Goal: Task Accomplishment & Management: Manage account settings

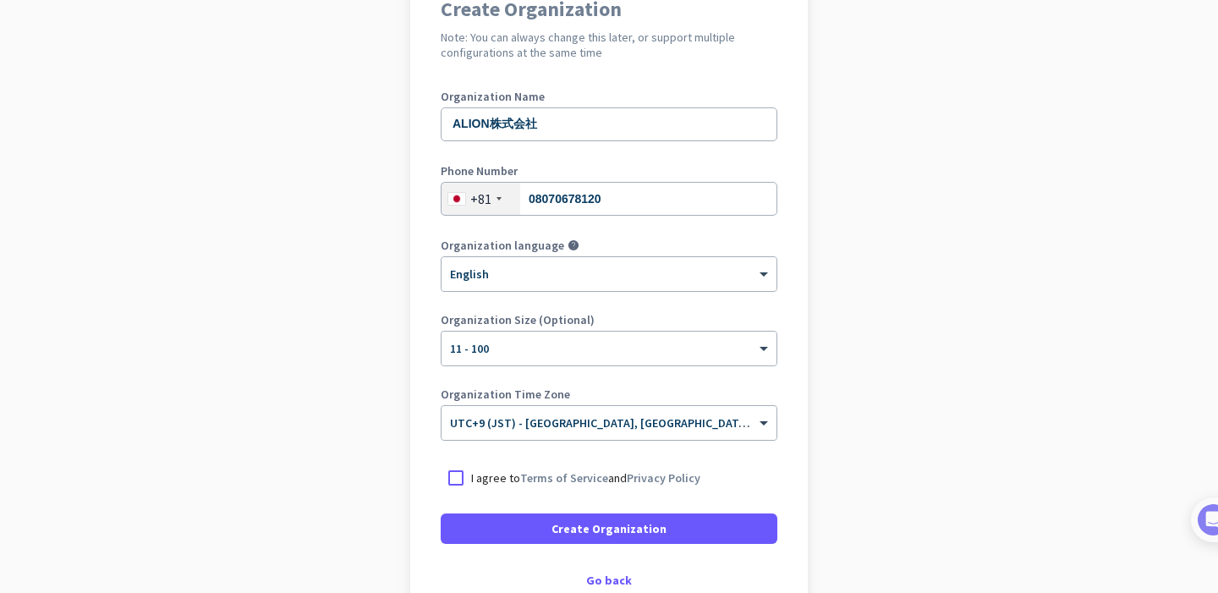
scroll to position [170, 0]
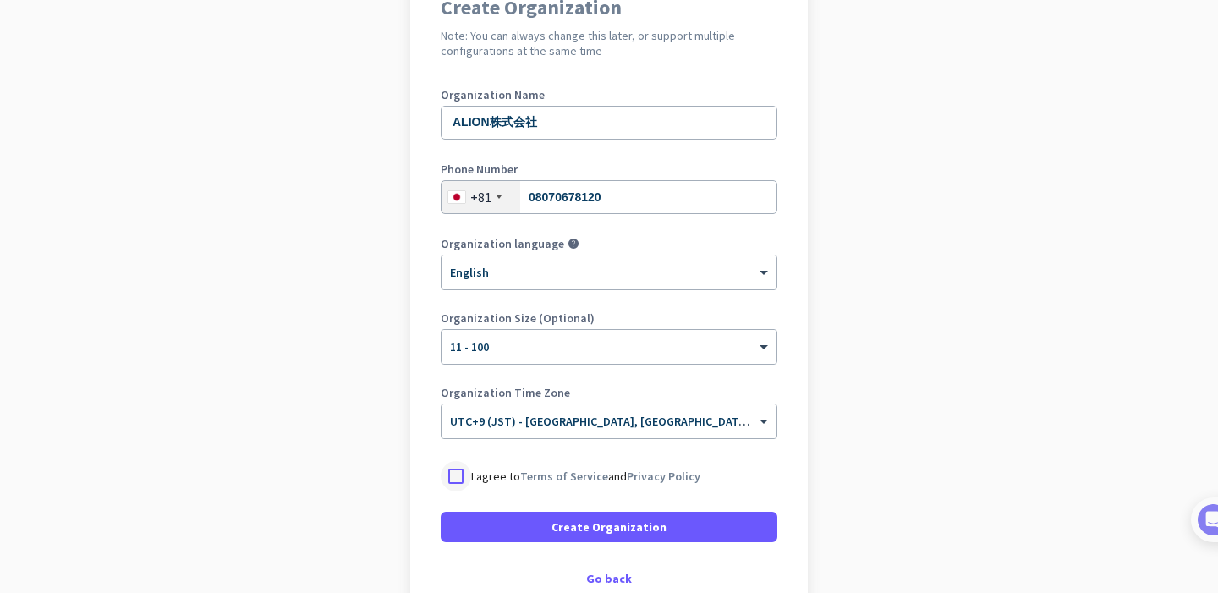
click at [455, 478] on div at bounding box center [456, 476] width 30 height 30
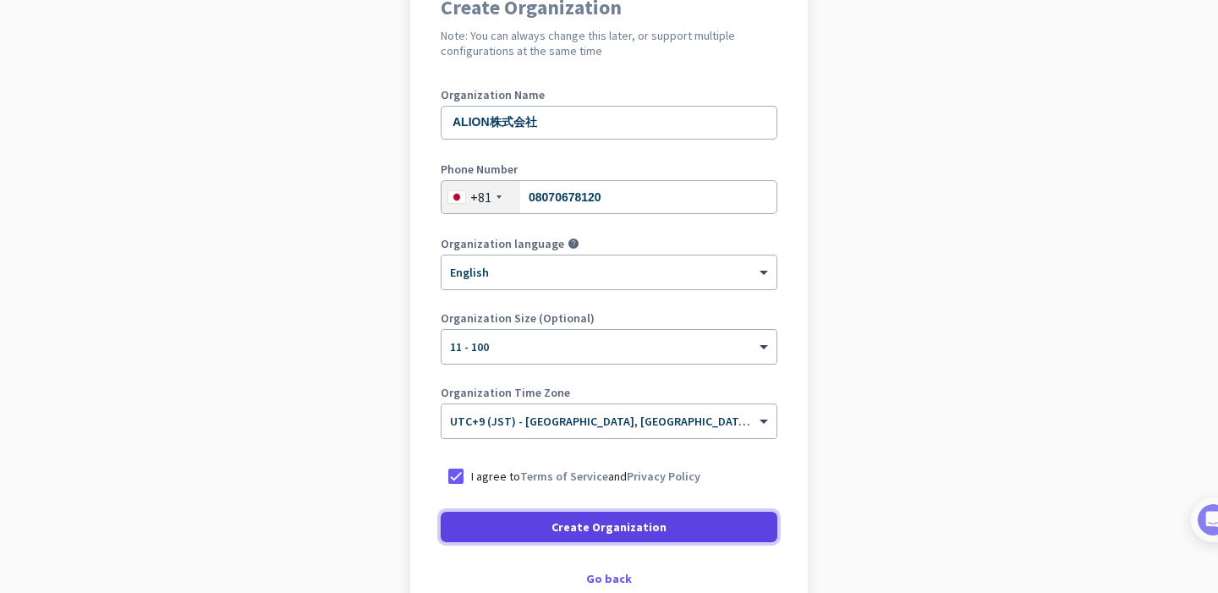
click at [465, 522] on span at bounding box center [609, 526] width 337 height 41
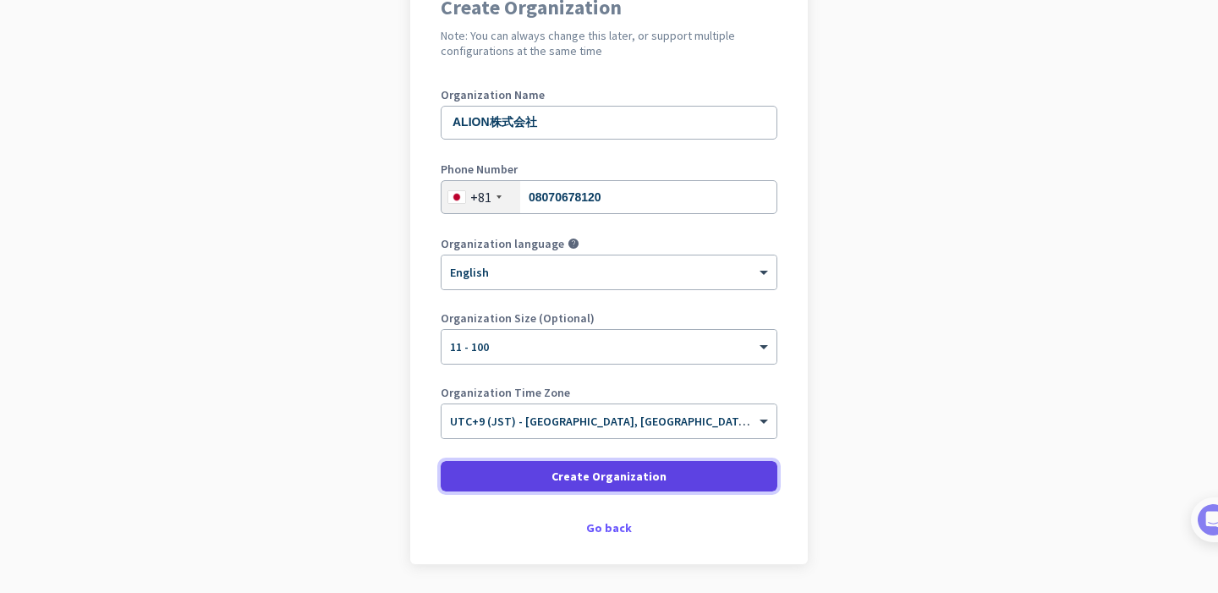
click at [473, 479] on span at bounding box center [609, 476] width 337 height 41
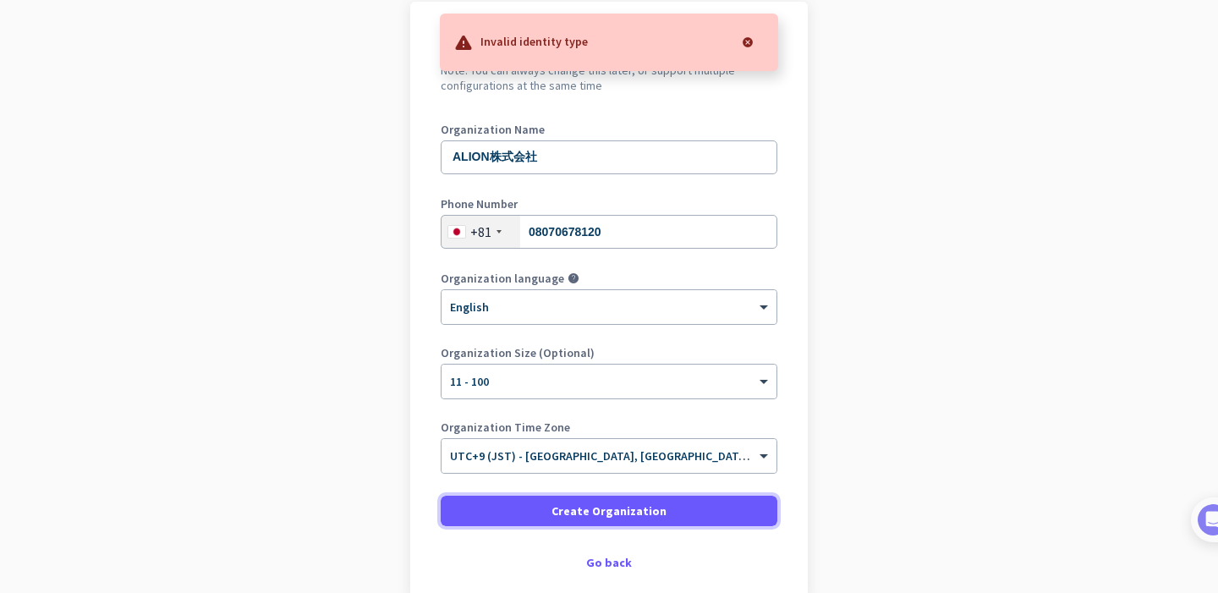
scroll to position [128, 0]
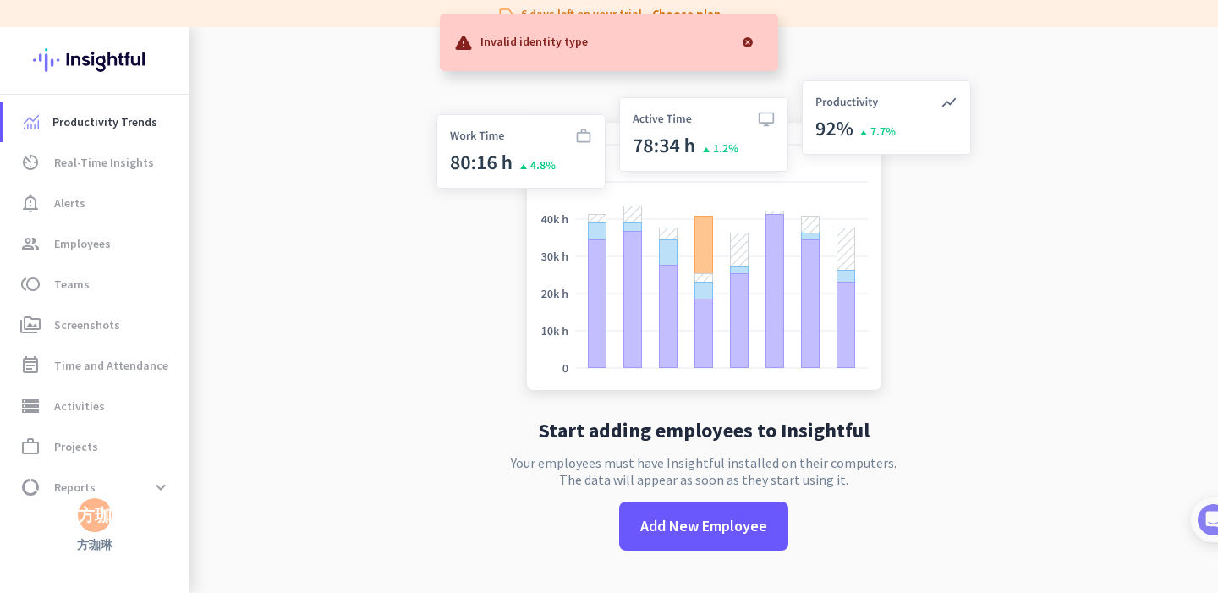
click at [408, 127] on app-no-employees "Start adding employees to Insightful Your employees must have Insightful instal…" at bounding box center [703, 323] width 1028 height 593
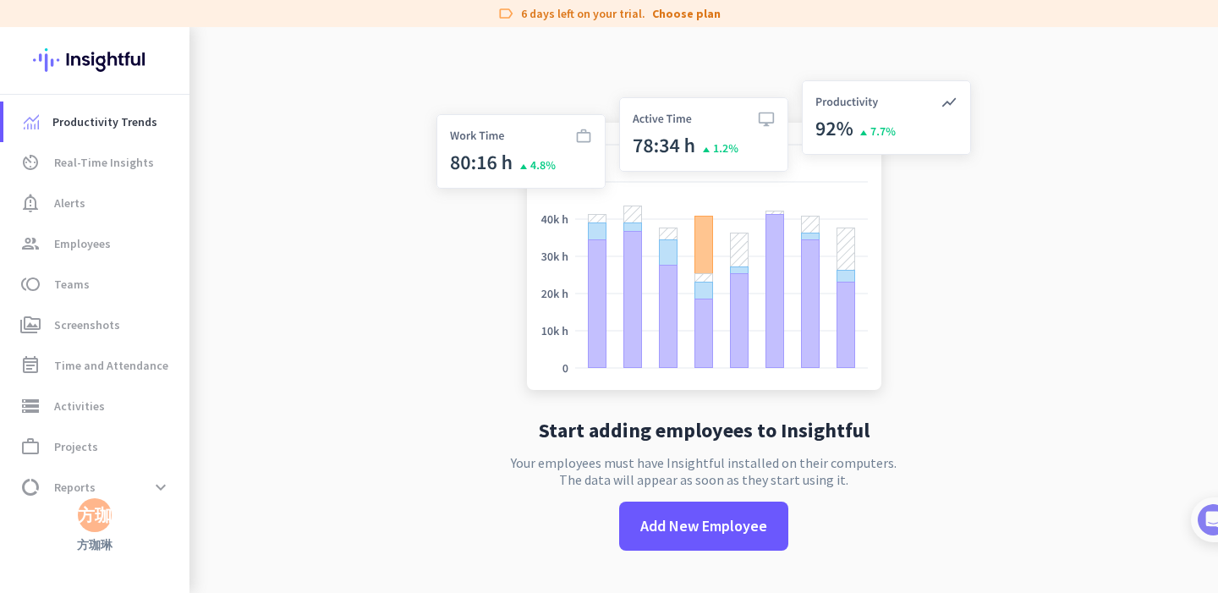
click at [83, 523] on div "方珈" at bounding box center [95, 514] width 34 height 17
click at [262, 297] on div at bounding box center [609, 296] width 1218 height 593
click at [298, 282] on app-no-employees "Start adding employees to Insightful Your employees must have Insightful instal…" at bounding box center [703, 323] width 1028 height 593
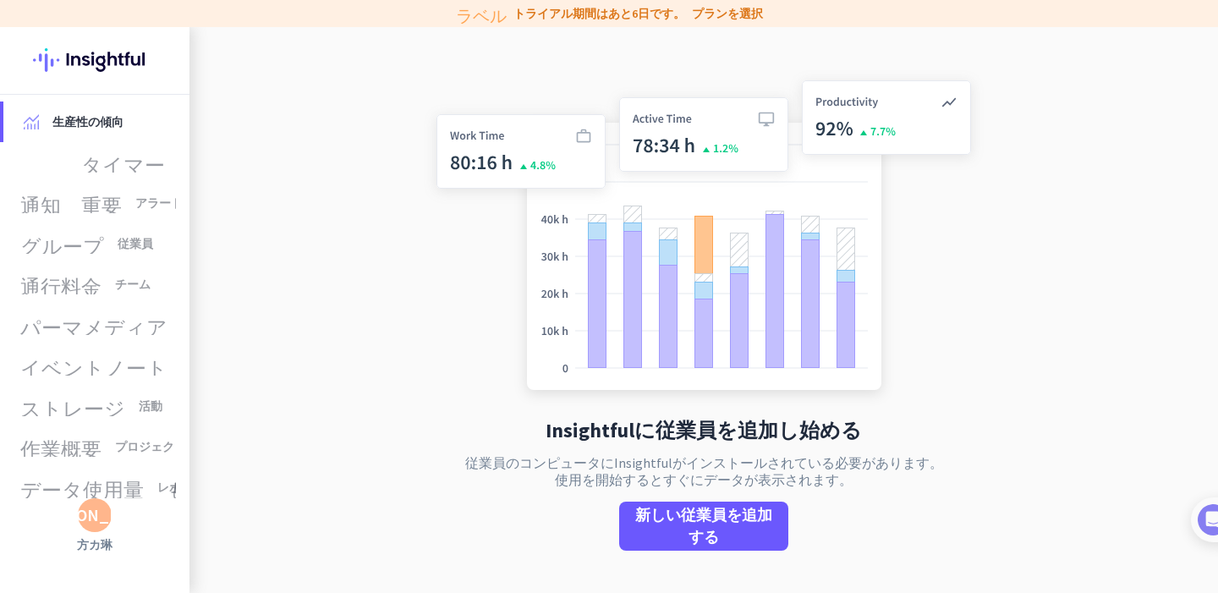
click at [469, 349] on img at bounding box center [704, 238] width 560 height 337
click at [103, 177] on link "av_タイマー リアルタイムの洞察" at bounding box center [96, 162] width 186 height 41
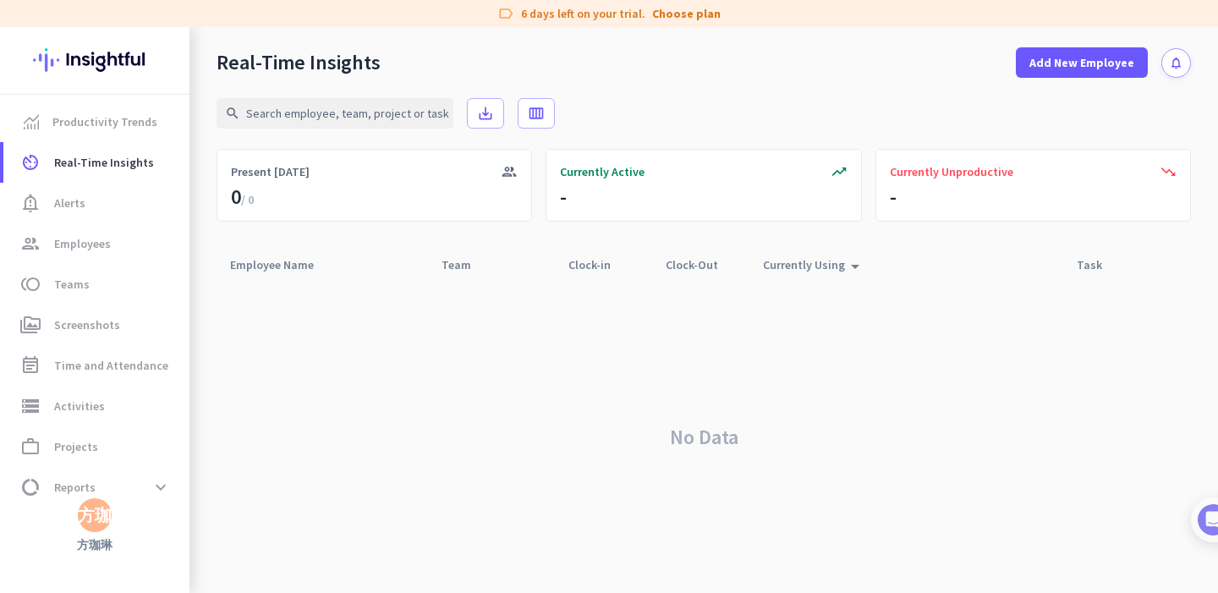
click at [718, 424] on div "No Data" at bounding box center [703, 437] width 974 height 312
click at [129, 210] on span "notification_important Alerts" at bounding box center [96, 203] width 159 height 20
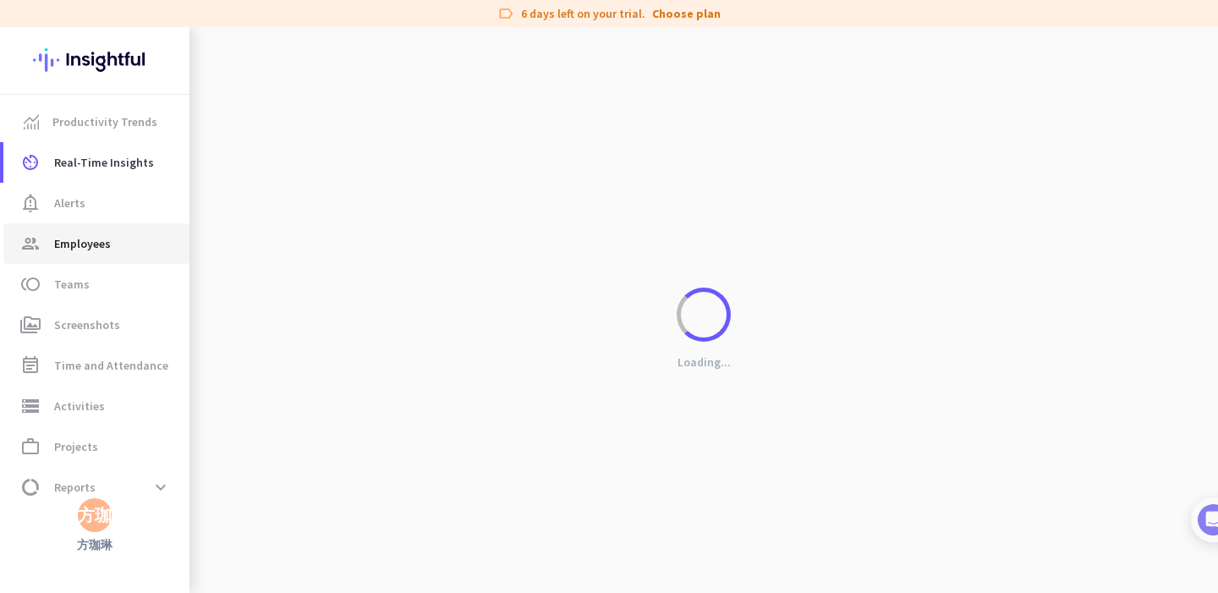
click at [121, 242] on span "group Employees" at bounding box center [96, 243] width 159 height 20
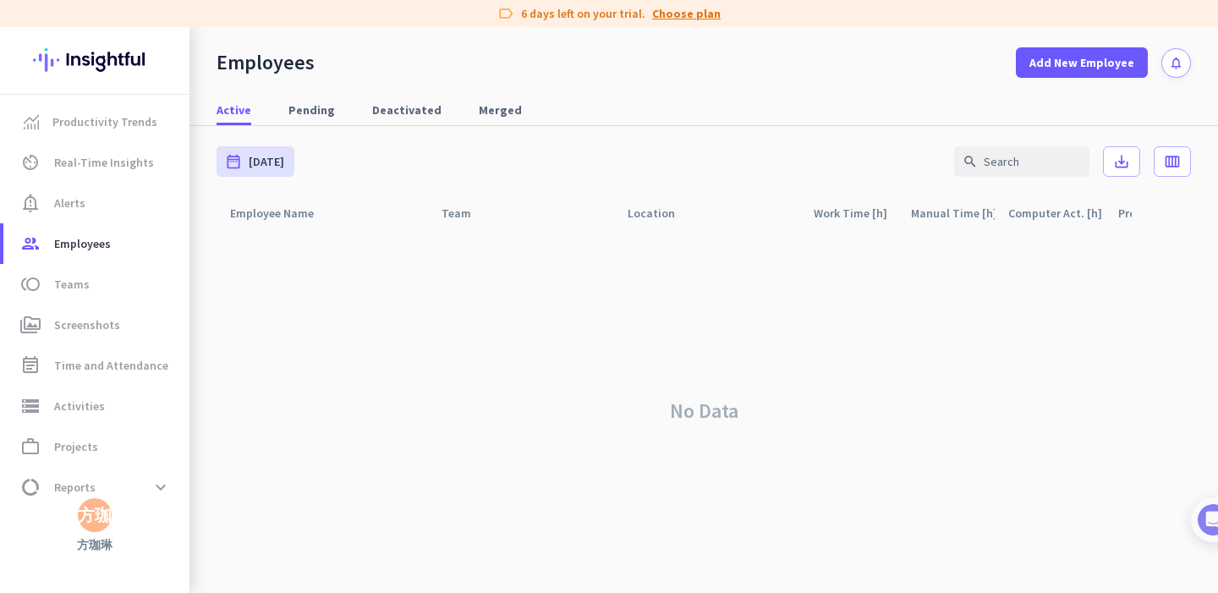
click at [676, 14] on link "Choose plan" at bounding box center [686, 13] width 68 height 17
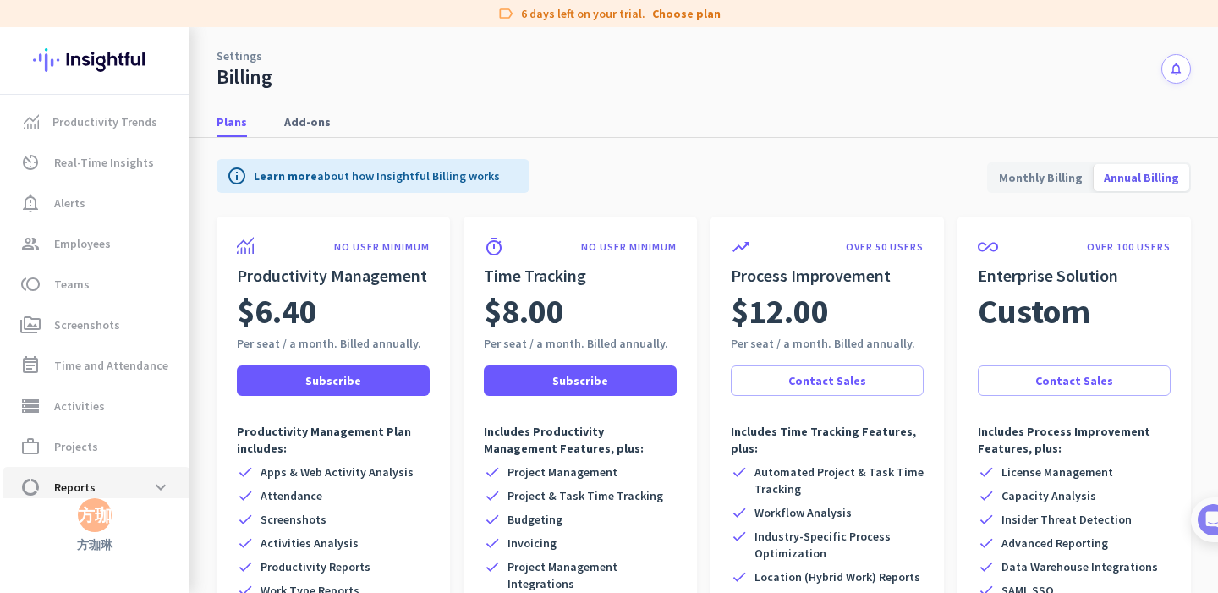
click at [48, 486] on span "data_usage Reports" at bounding box center [56, 487] width 79 height 20
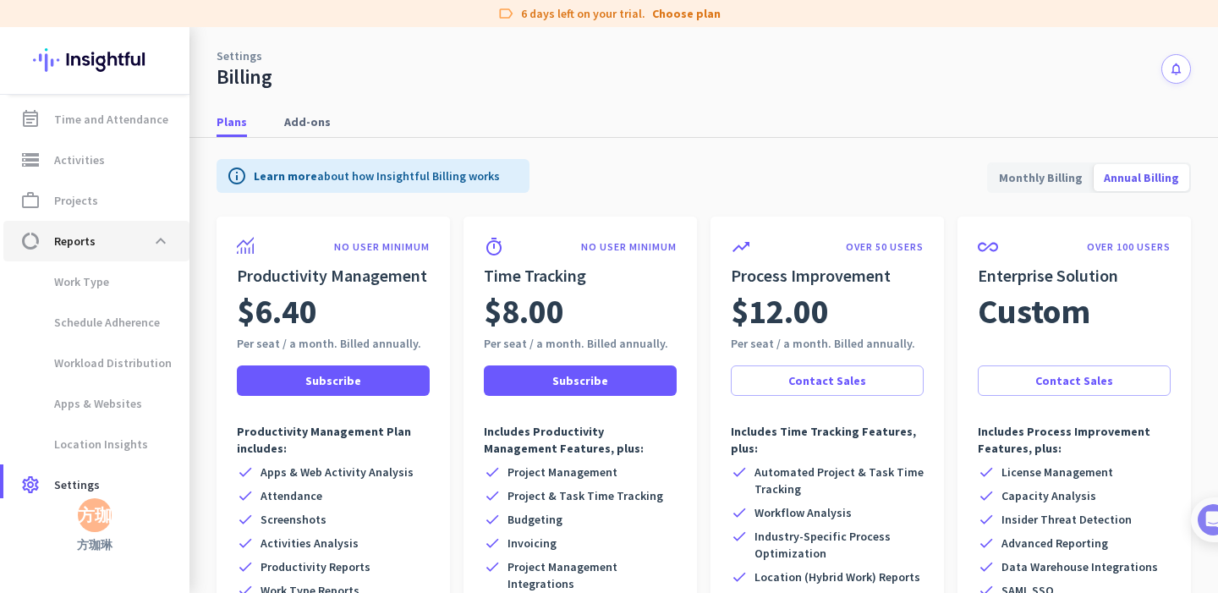
scroll to position [260, 0]
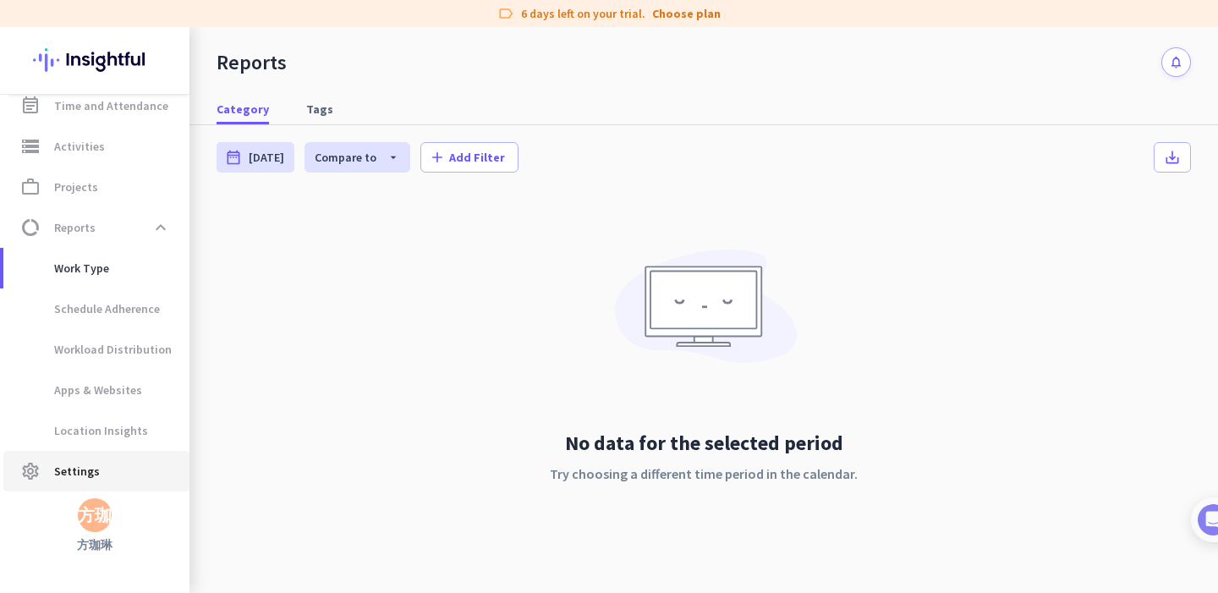
click at [78, 474] on span "Settings" at bounding box center [77, 471] width 46 height 20
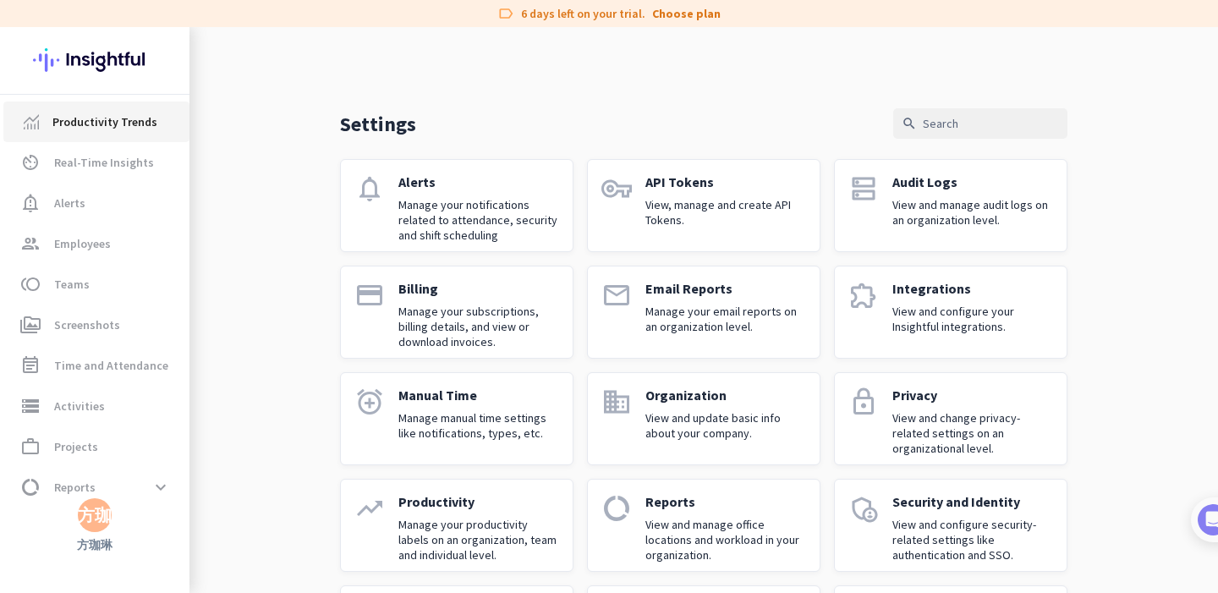
click at [90, 127] on span "Productivity Trends" at bounding box center [104, 122] width 105 height 20
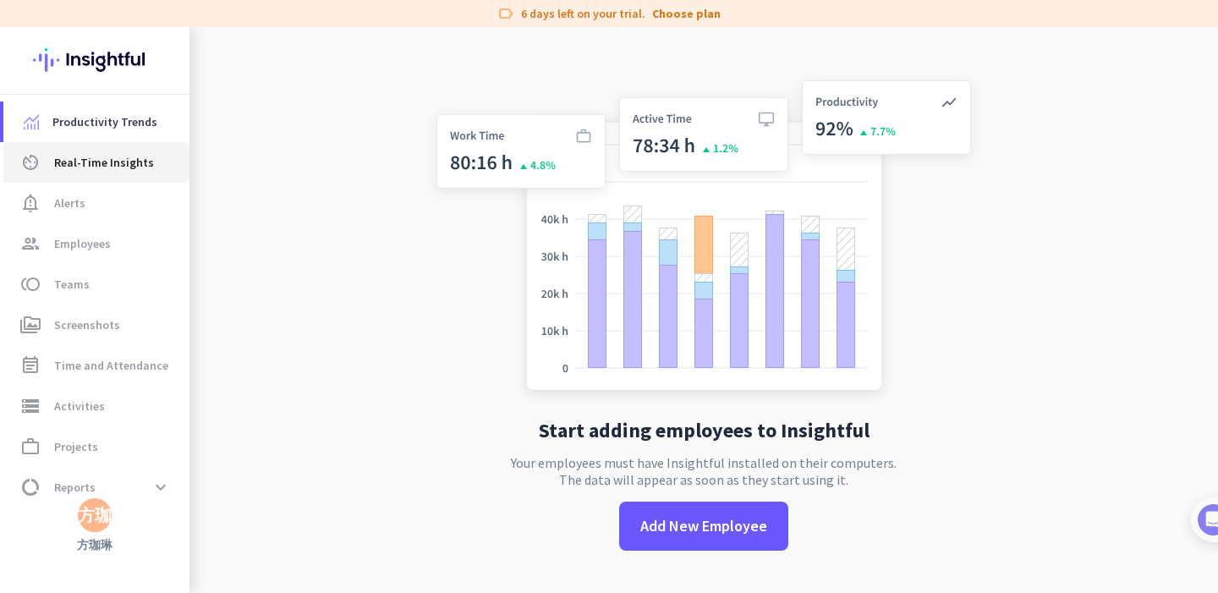
click at [96, 159] on span "Real-Time Insights" at bounding box center [104, 162] width 100 height 20
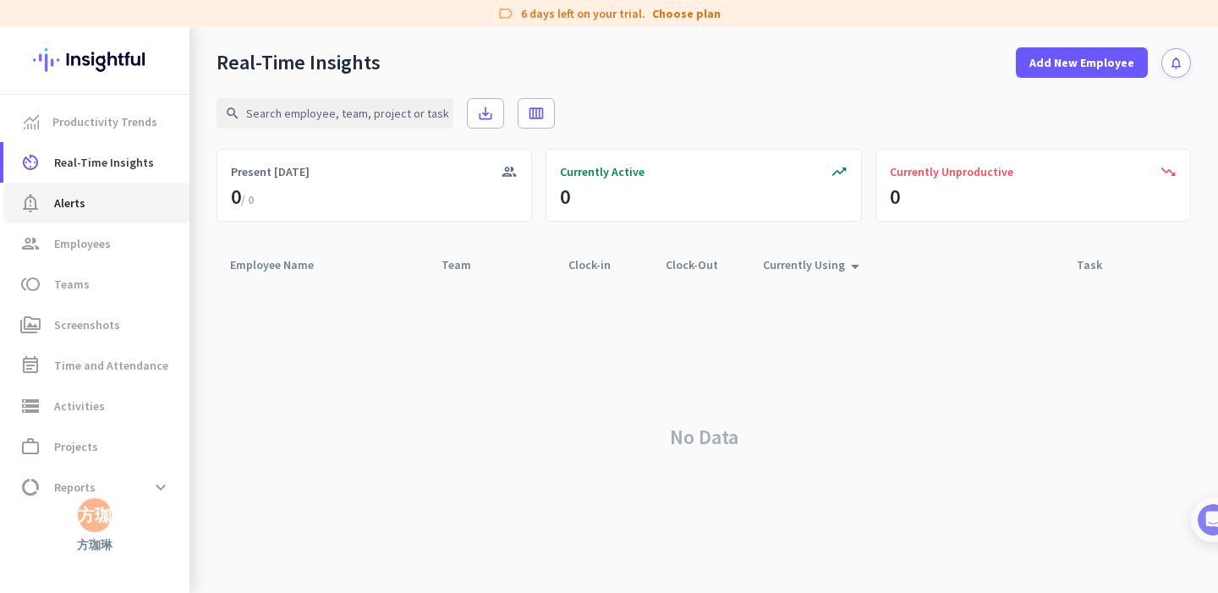
click at [96, 201] on span "notification_important Alerts" at bounding box center [96, 203] width 159 height 20
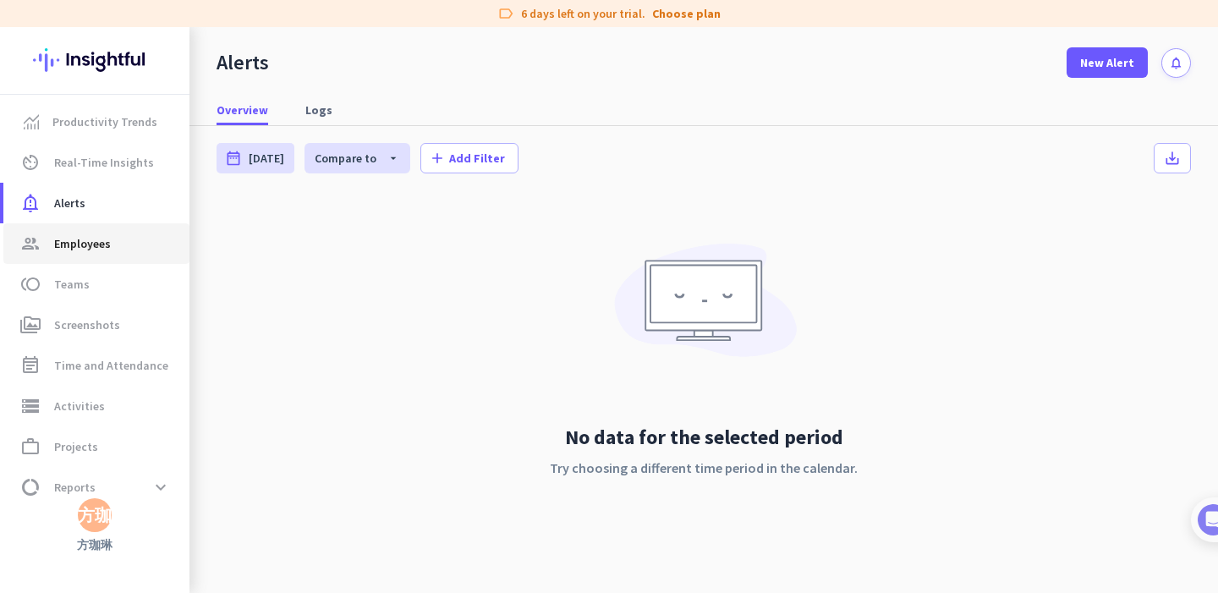
click at [96, 248] on span "Employees" at bounding box center [82, 243] width 57 height 20
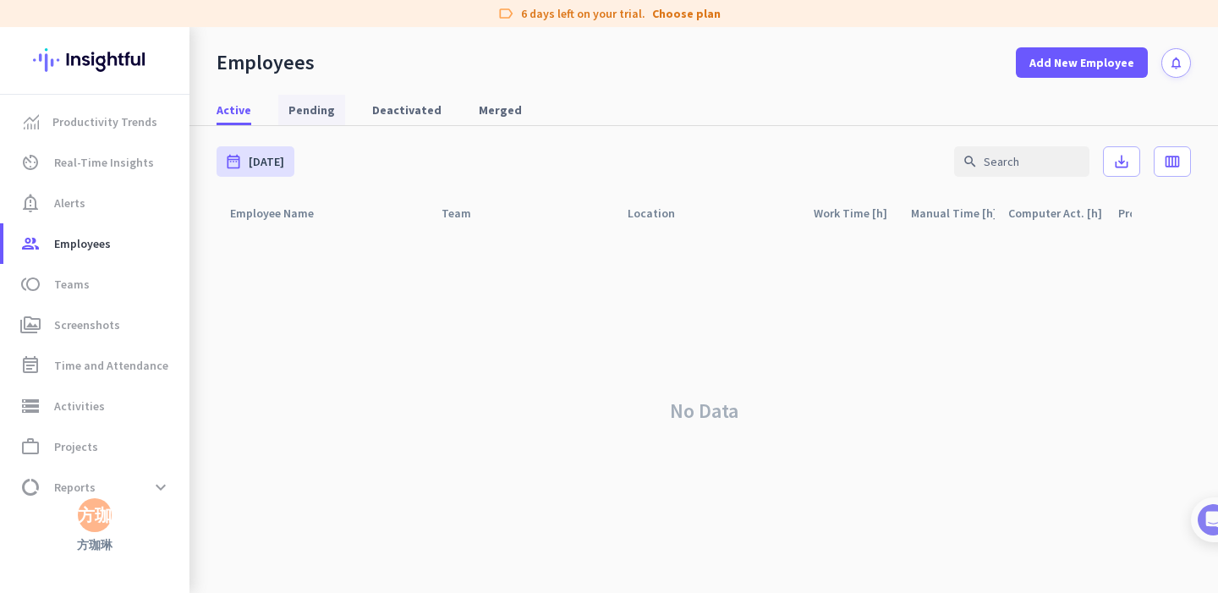
click at [296, 117] on span "Pending" at bounding box center [311, 109] width 47 height 17
click at [247, 114] on span "Active" at bounding box center [233, 109] width 35 height 17
click at [157, 118] on span "Productivity Trends" at bounding box center [96, 122] width 159 height 20
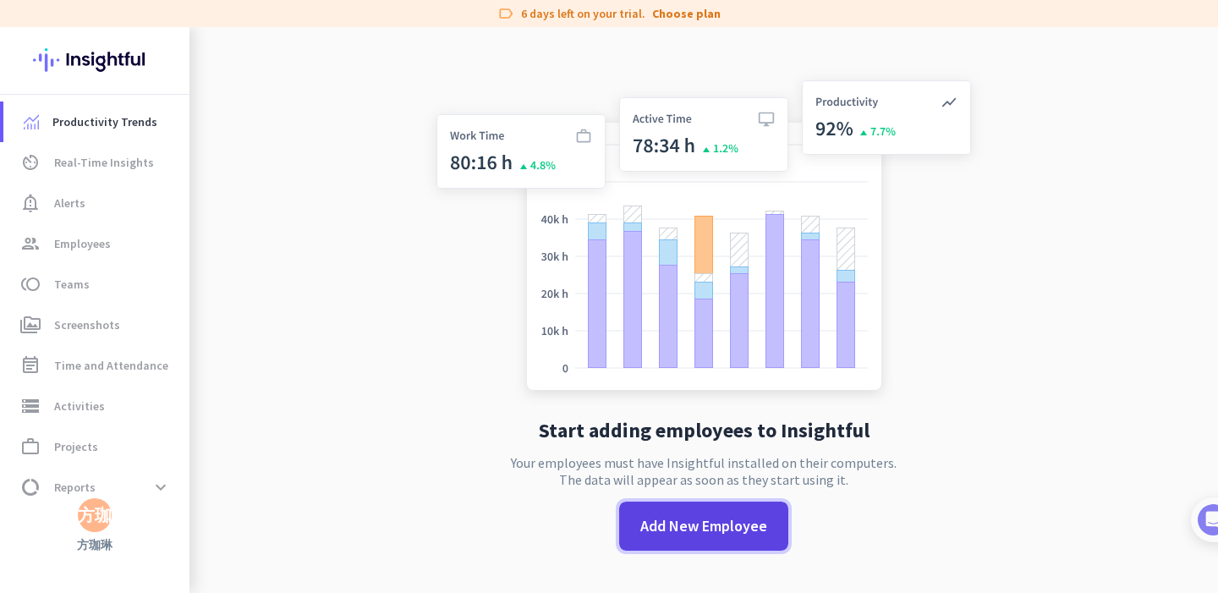
click at [686, 535] on span "Add New Employee" at bounding box center [703, 526] width 127 height 22
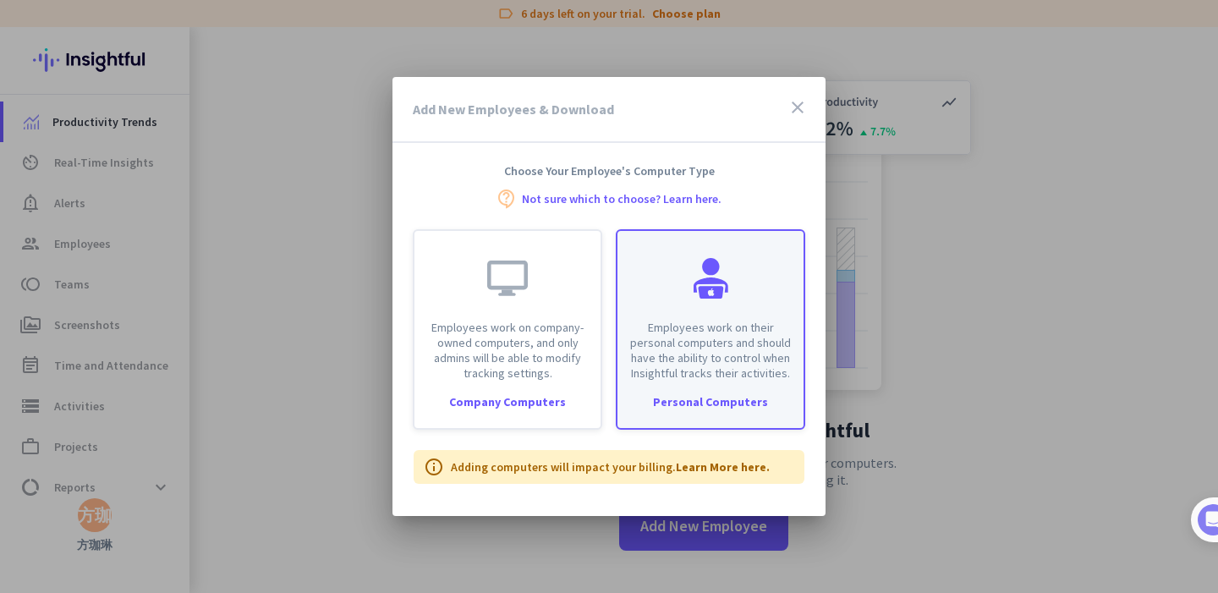
click at [623, 385] on div "Employees work on their personal computers and should have the ability to contr…" at bounding box center [710, 329] width 189 height 200
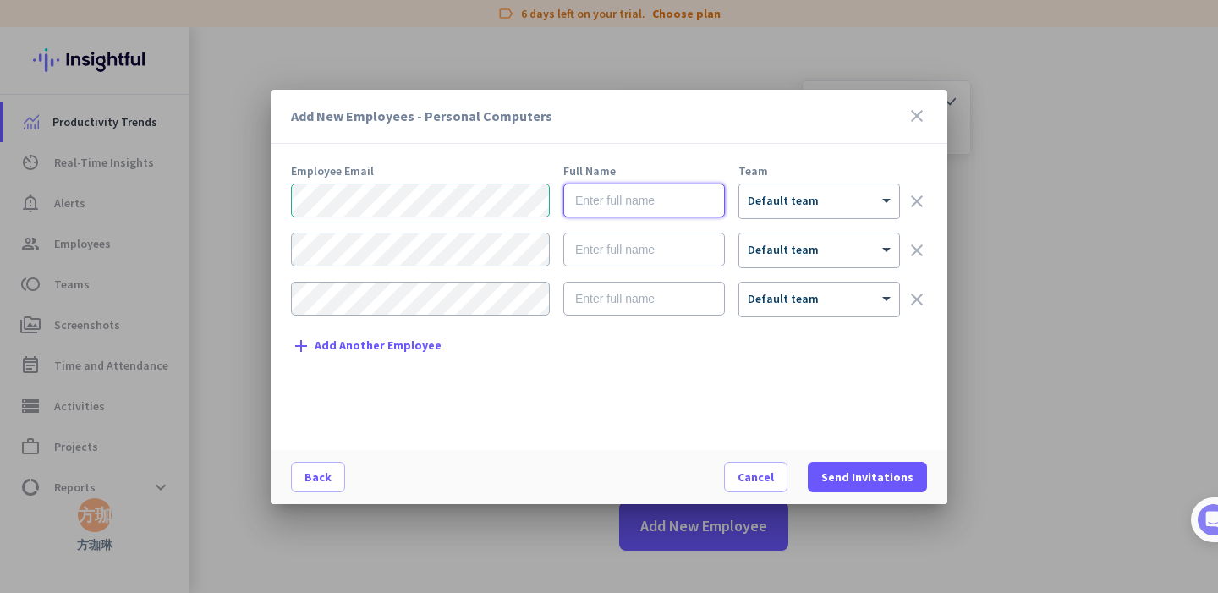
click at [588, 204] on input "text" at bounding box center [643, 200] width 161 height 34
click at [656, 208] on input "text" at bounding box center [643, 200] width 161 height 34
type input "[PERSON_NAME]"
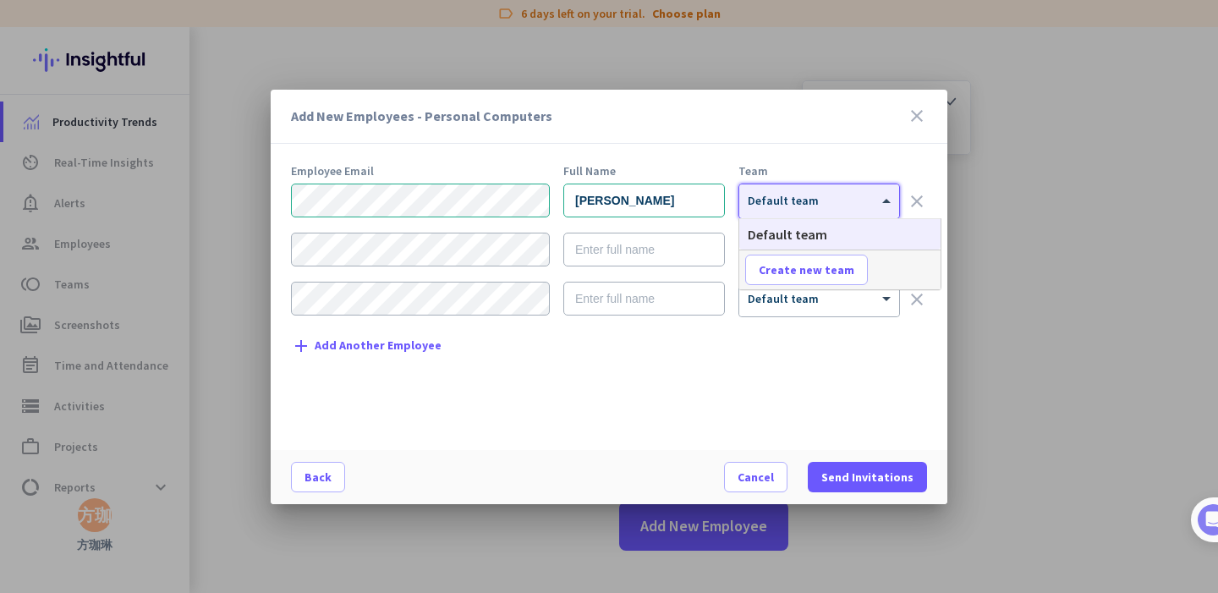
click at [877, 194] on div at bounding box center [819, 196] width 160 height 14
click at [831, 265] on span "Create new team" at bounding box center [806, 269] width 96 height 17
click at [835, 269] on input "text" at bounding box center [807, 270] width 125 height 30
type input "ALION"
click at [902, 275] on span "Save" at bounding box center [908, 269] width 26 height 15
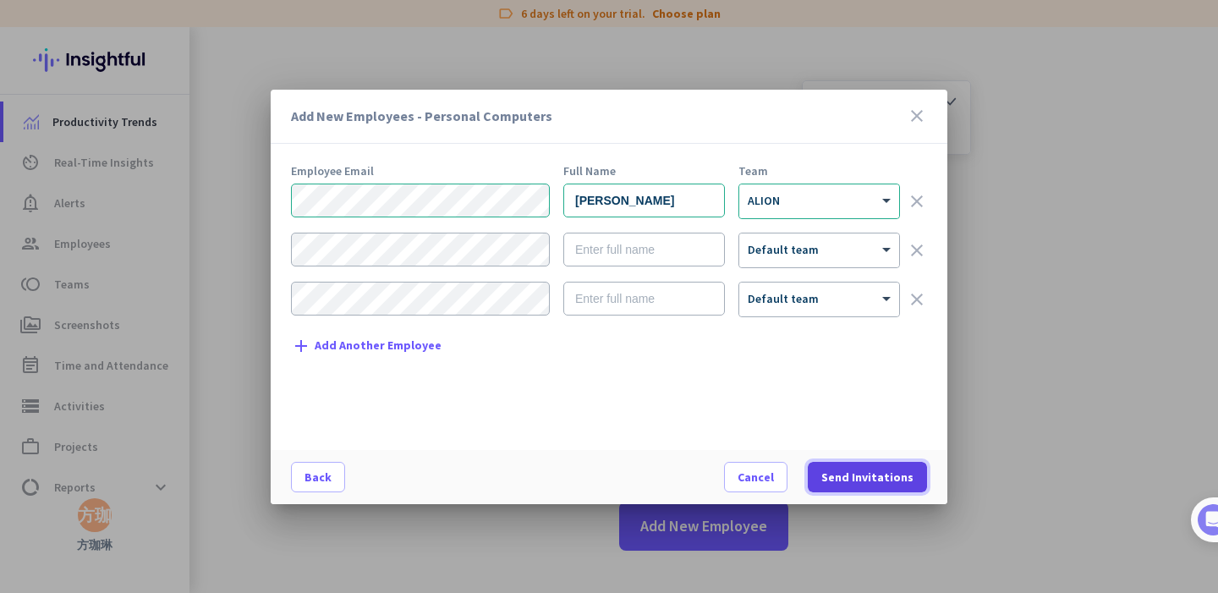
click at [861, 469] on span "Send Invitations" at bounding box center [867, 476] width 92 height 17
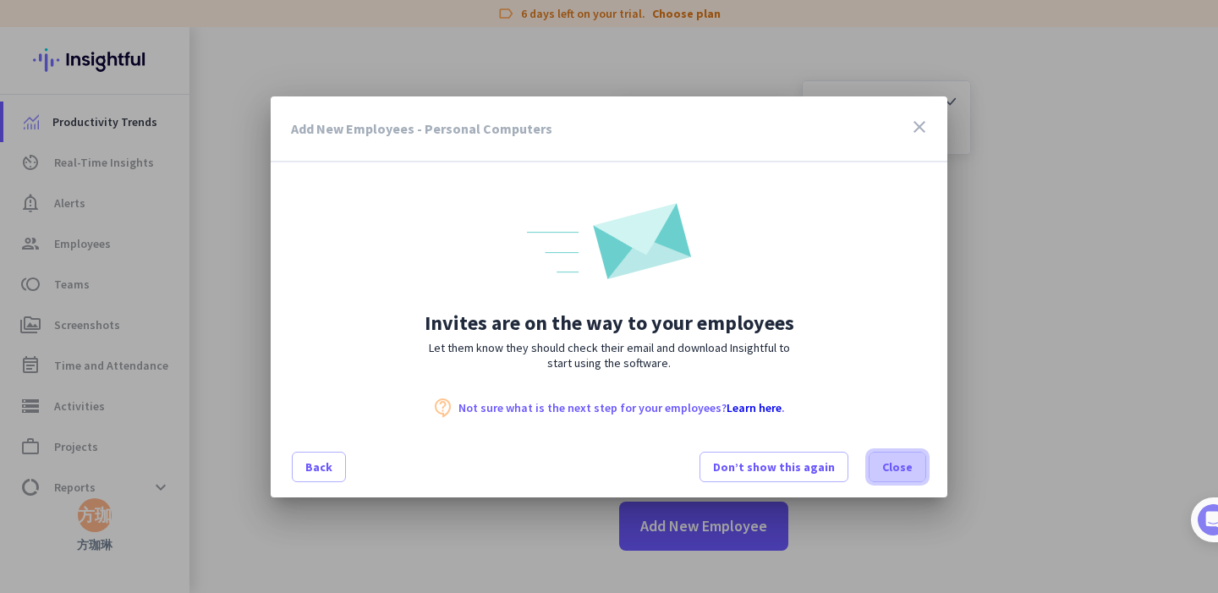
click at [878, 467] on span at bounding box center [897, 466] width 56 height 41
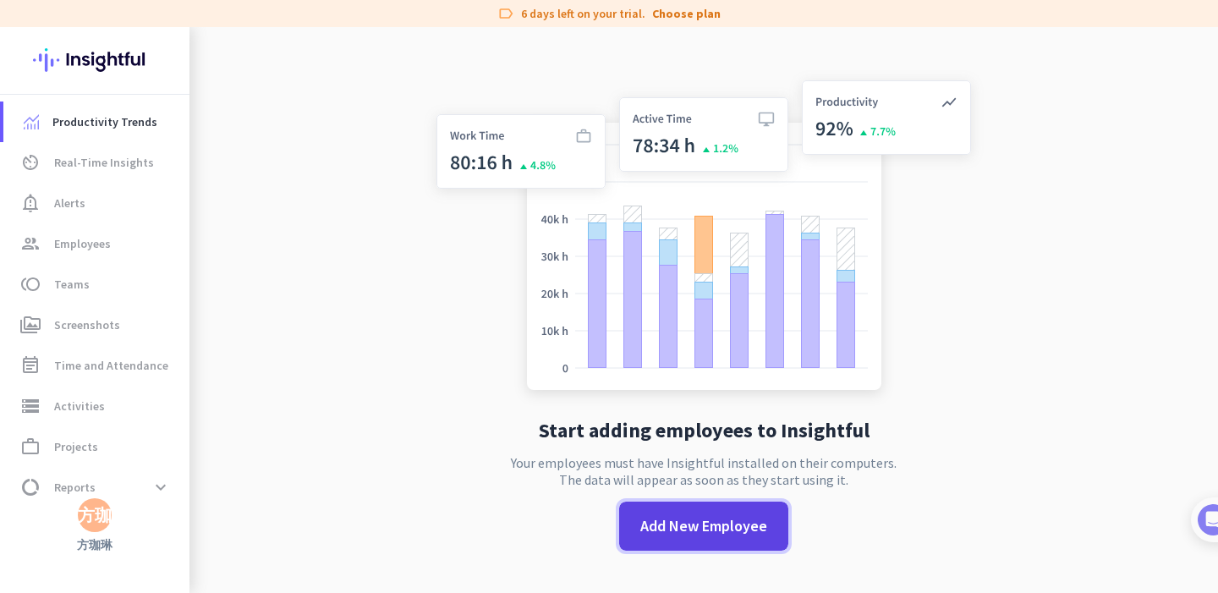
click at [760, 523] on span "Add New Employee" at bounding box center [703, 526] width 127 height 22
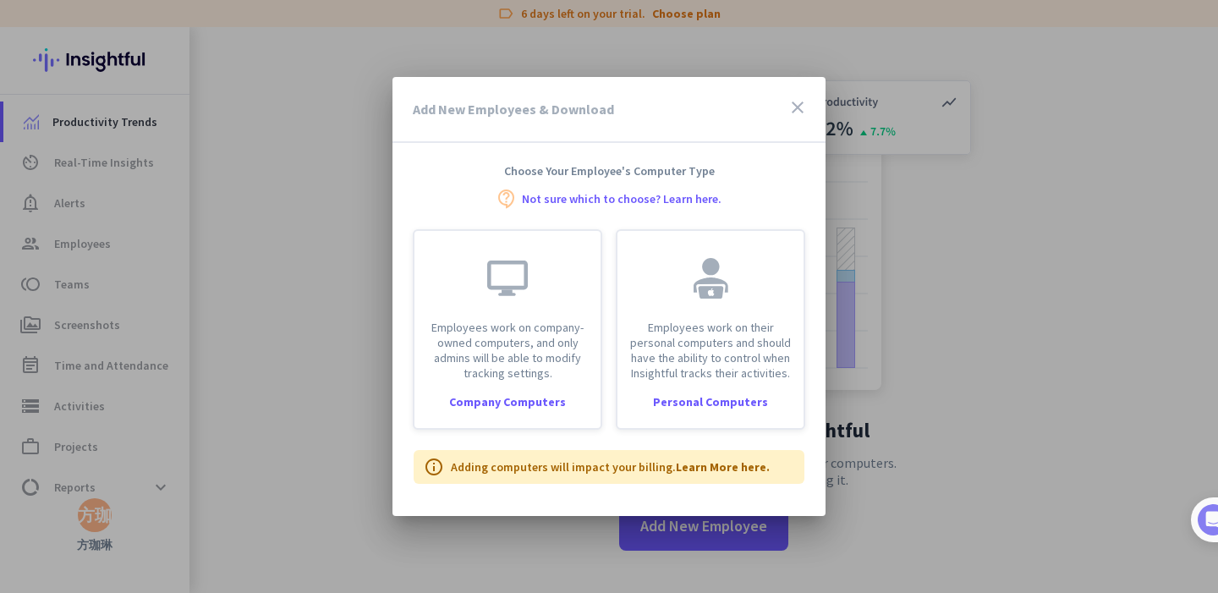
click at [327, 413] on div at bounding box center [609, 296] width 1218 height 593
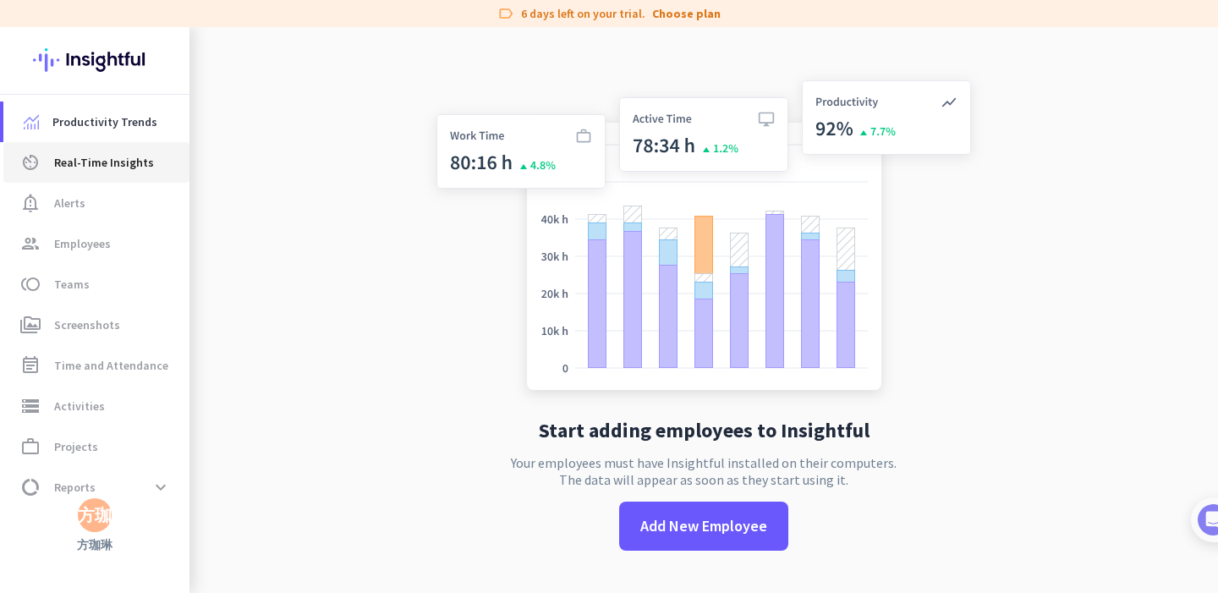
click at [150, 164] on span "av_timer Real-Time Insights" at bounding box center [96, 162] width 159 height 20
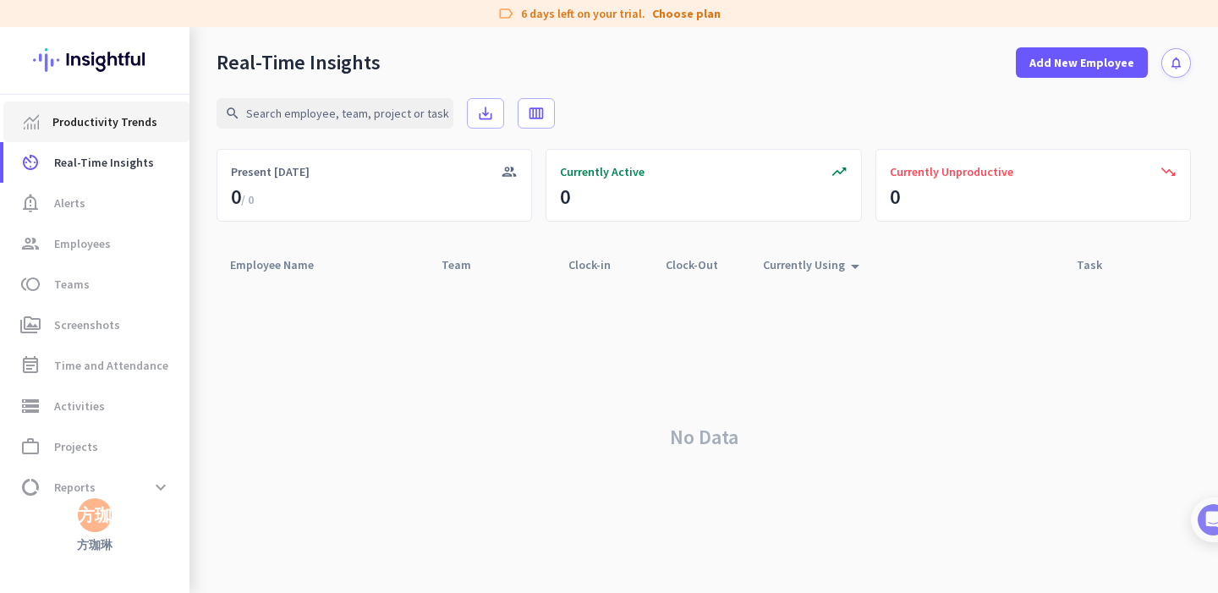
click at [126, 123] on span "Productivity Trends" at bounding box center [104, 122] width 105 height 20
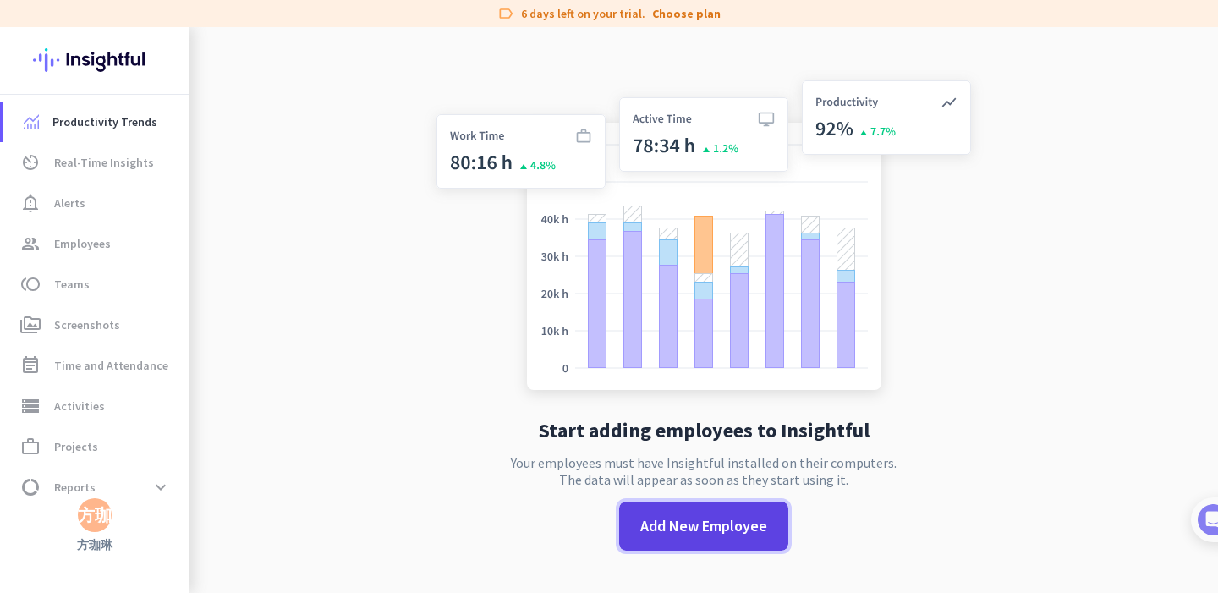
click at [681, 530] on span "Add New Employee" at bounding box center [703, 526] width 127 height 22
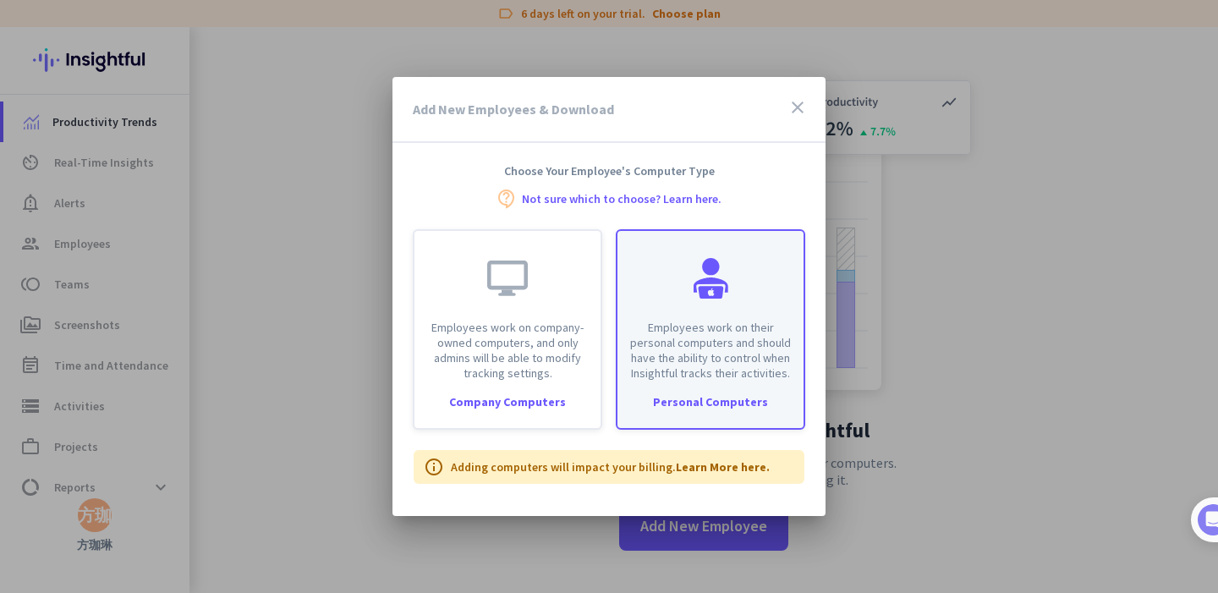
click at [691, 306] on div "Employees work on their personal computers and should have the ability to contr…" at bounding box center [710, 306] width 186 height 150
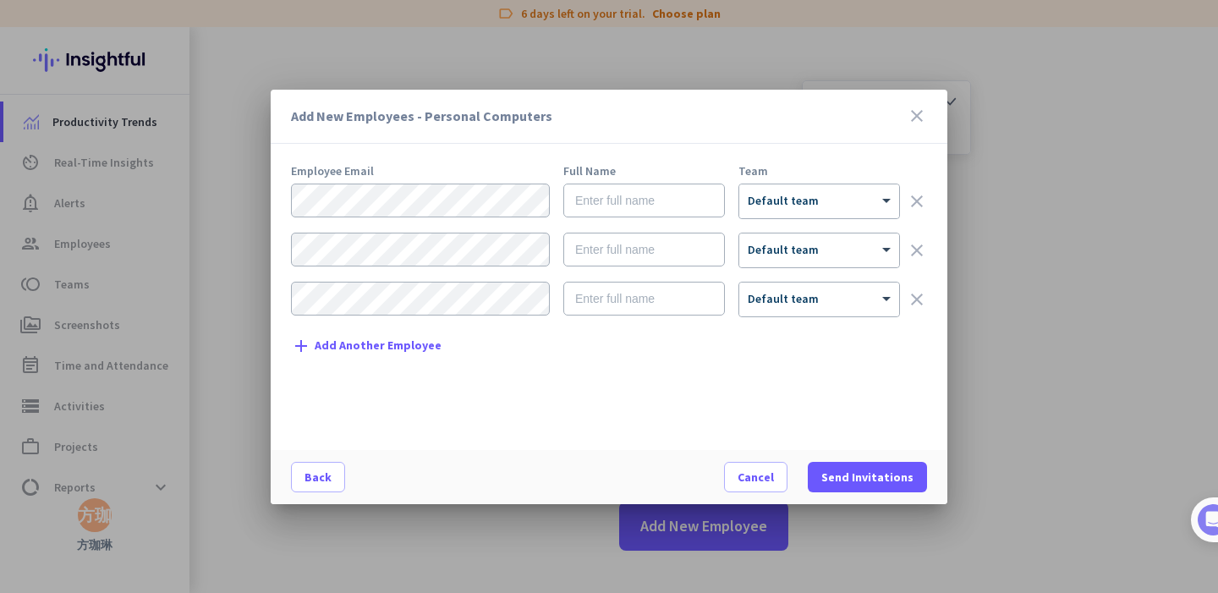
click at [368, 345] on span "Add Another Employee" at bounding box center [378, 345] width 127 height 13
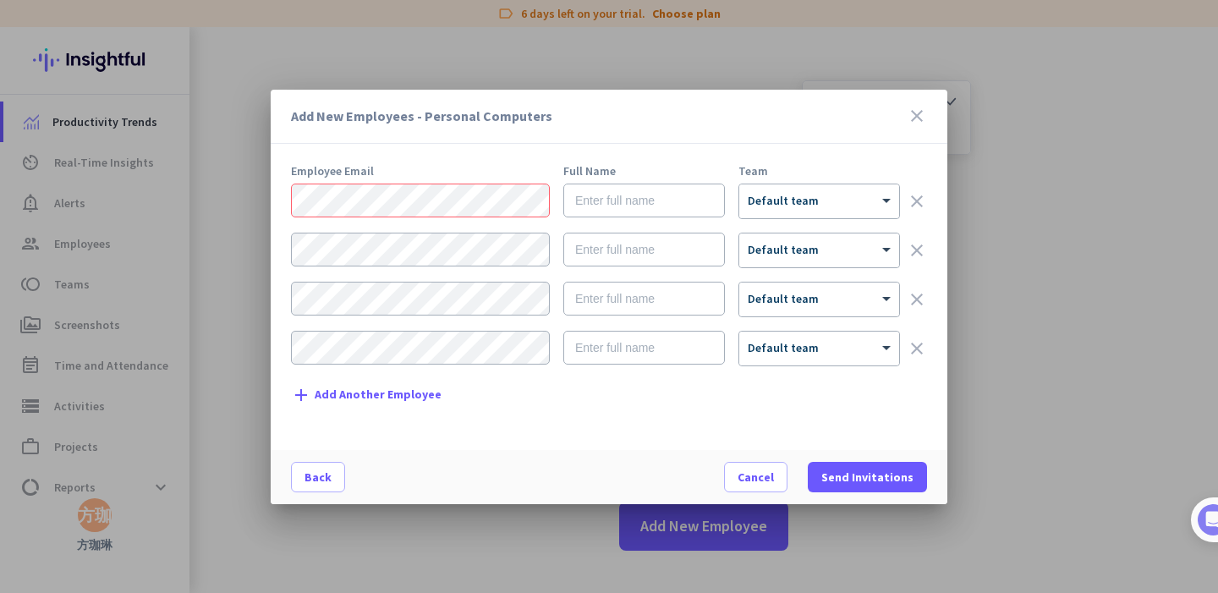
click at [917, 249] on icon "clear" at bounding box center [916, 250] width 20 height 20
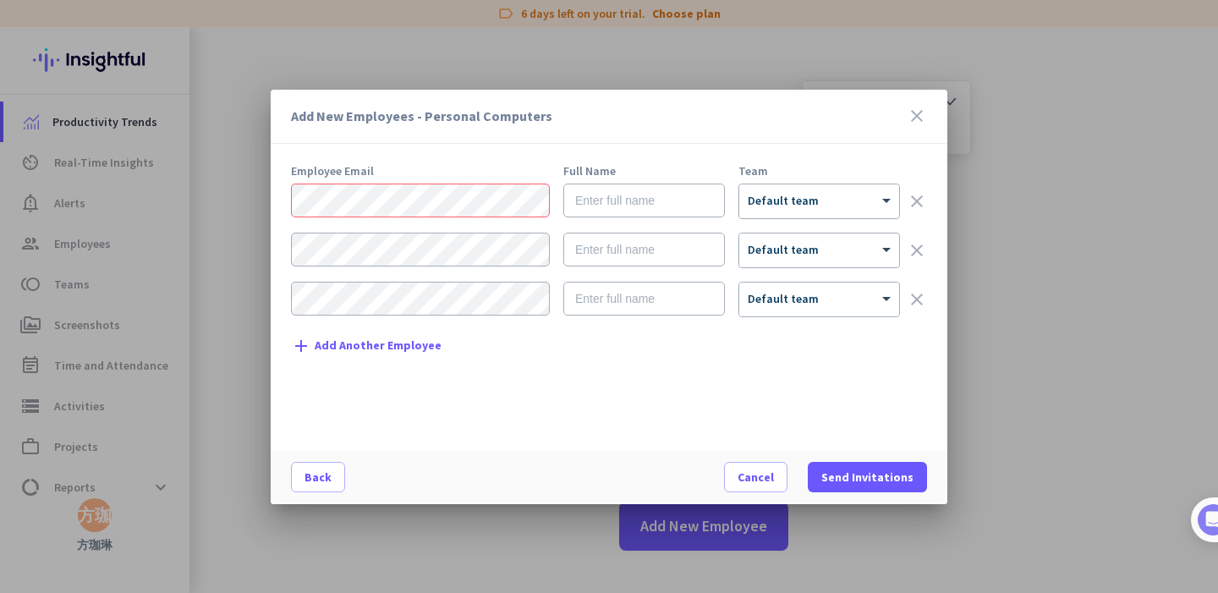
click at [917, 249] on icon "clear" at bounding box center [916, 250] width 20 height 20
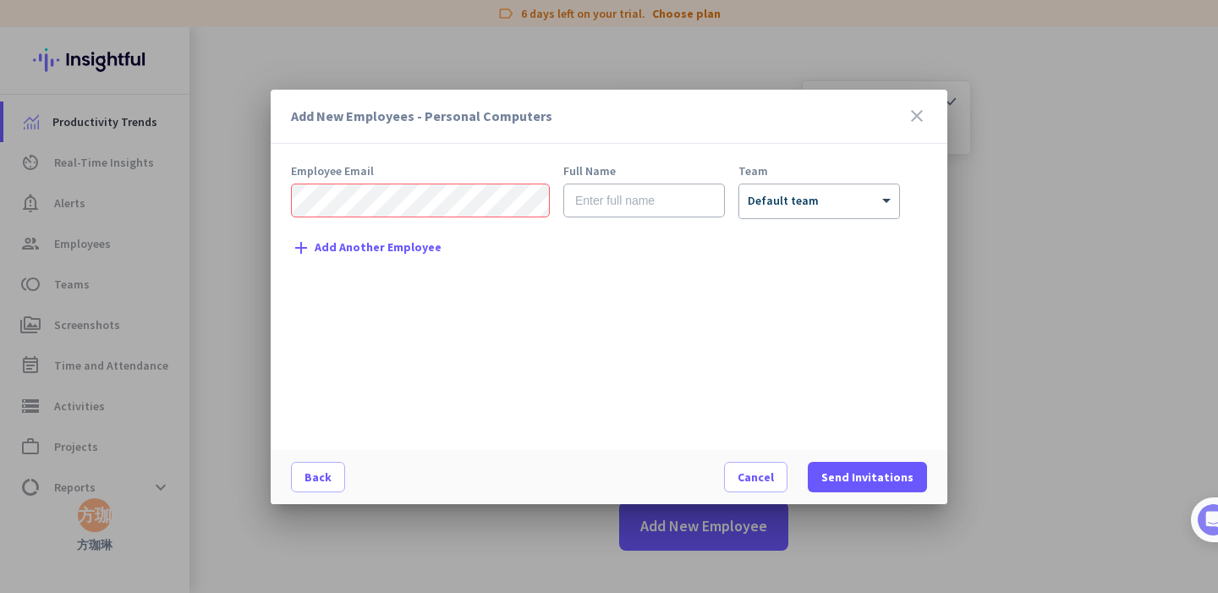
click at [643, 236] on div "Employee Email Full Name Team × Default team clear add Add Another Employee" at bounding box center [615, 299] width 649 height 268
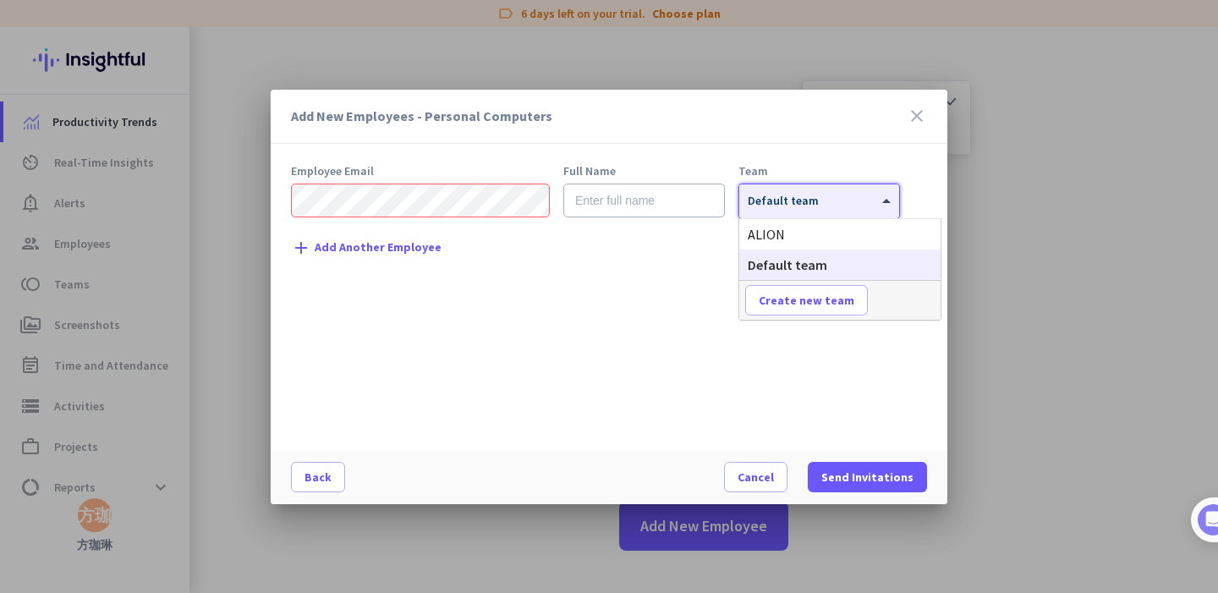
click at [766, 204] on span "Default team" at bounding box center [782, 200] width 71 height 15
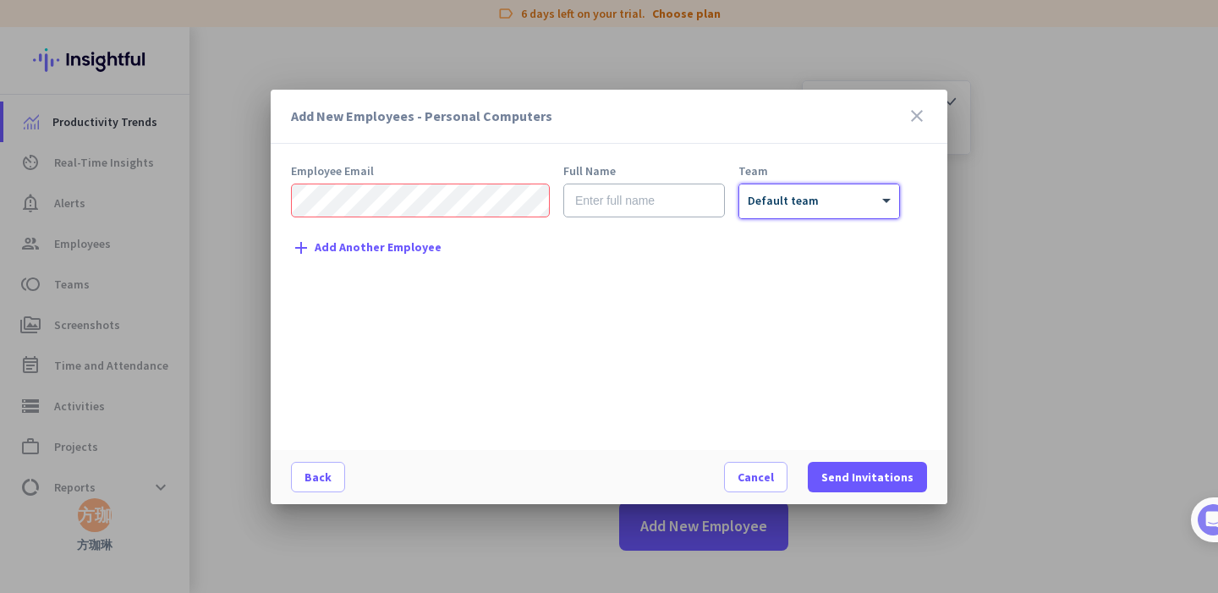
click at [766, 203] on span "Default team" at bounding box center [782, 200] width 71 height 15
click at [774, 473] on span "Cancel" at bounding box center [755, 476] width 36 height 17
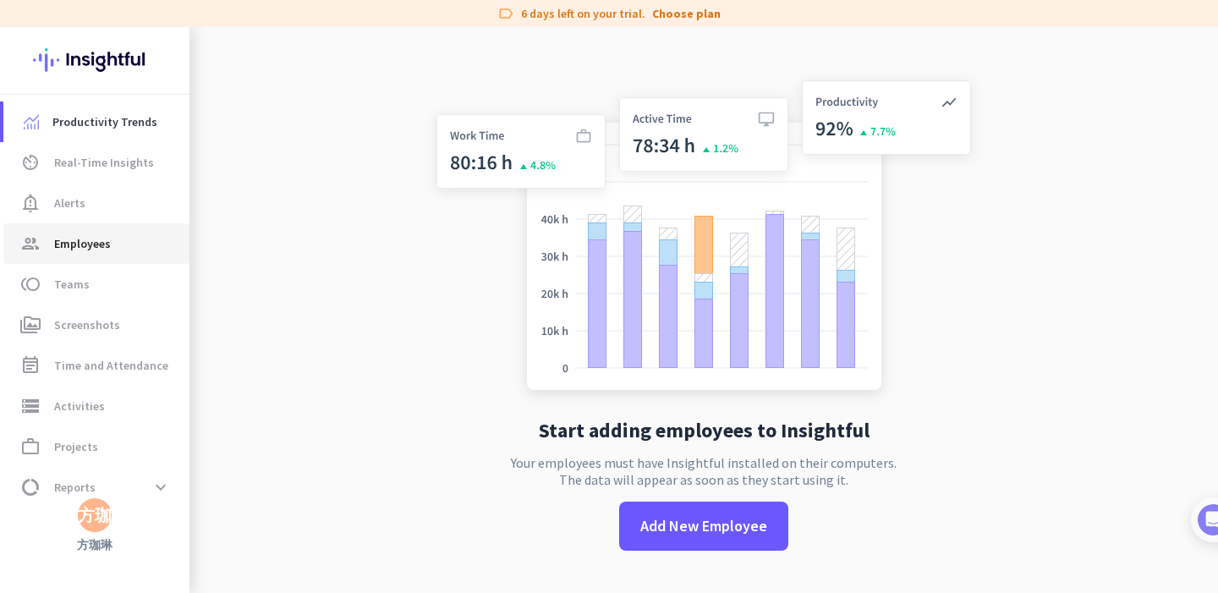
click at [94, 245] on span "Employees" at bounding box center [82, 243] width 57 height 20
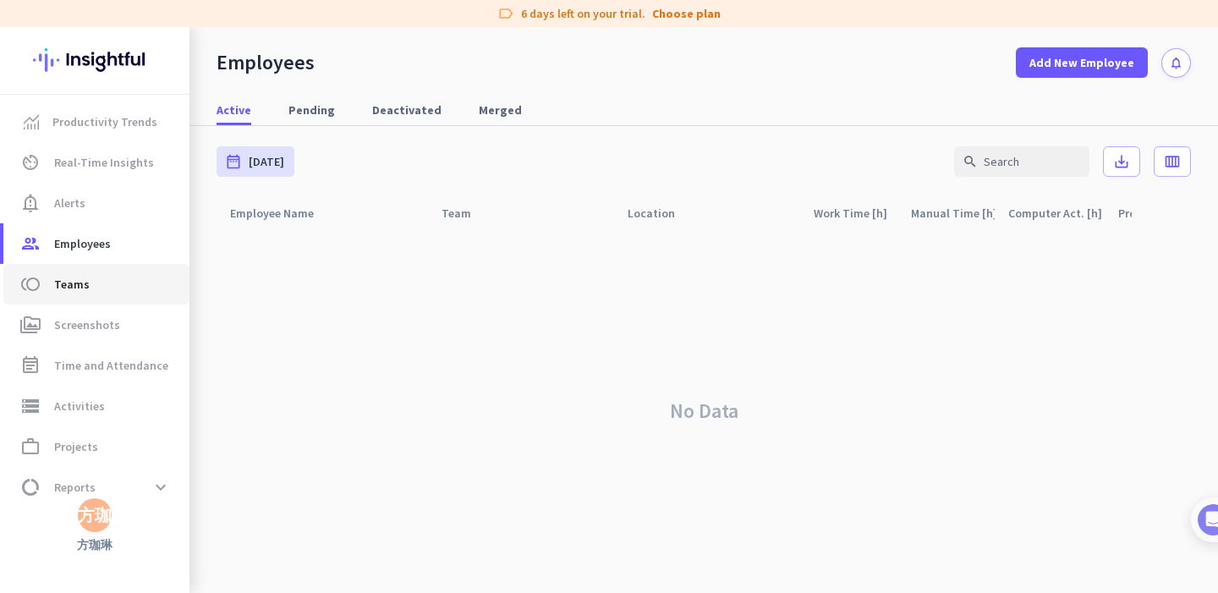
click at [95, 297] on link "toll Teams" at bounding box center [96, 284] width 186 height 41
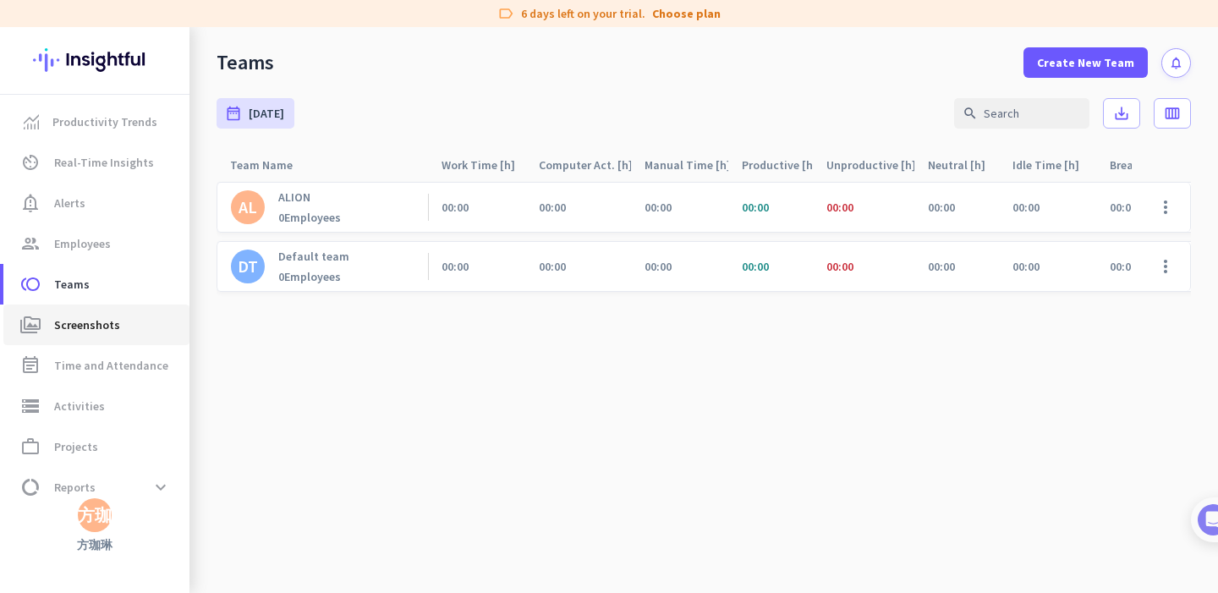
click at [123, 321] on span "perm_media Screenshots" at bounding box center [96, 325] width 159 height 20
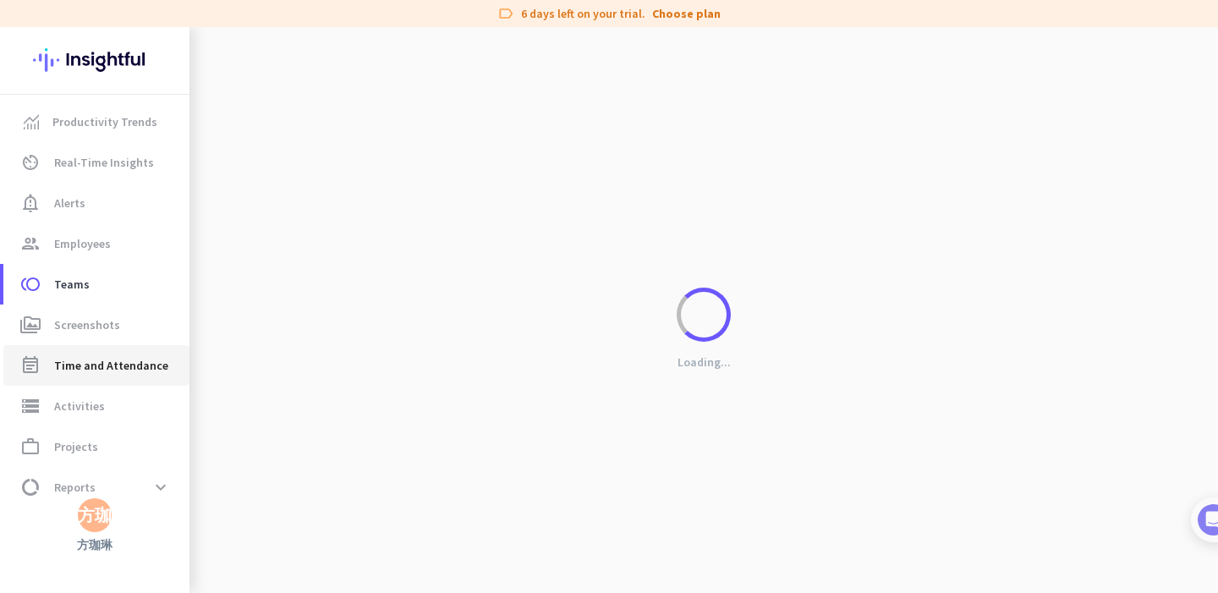
click at [124, 369] on span "Time and Attendance" at bounding box center [111, 365] width 114 height 20
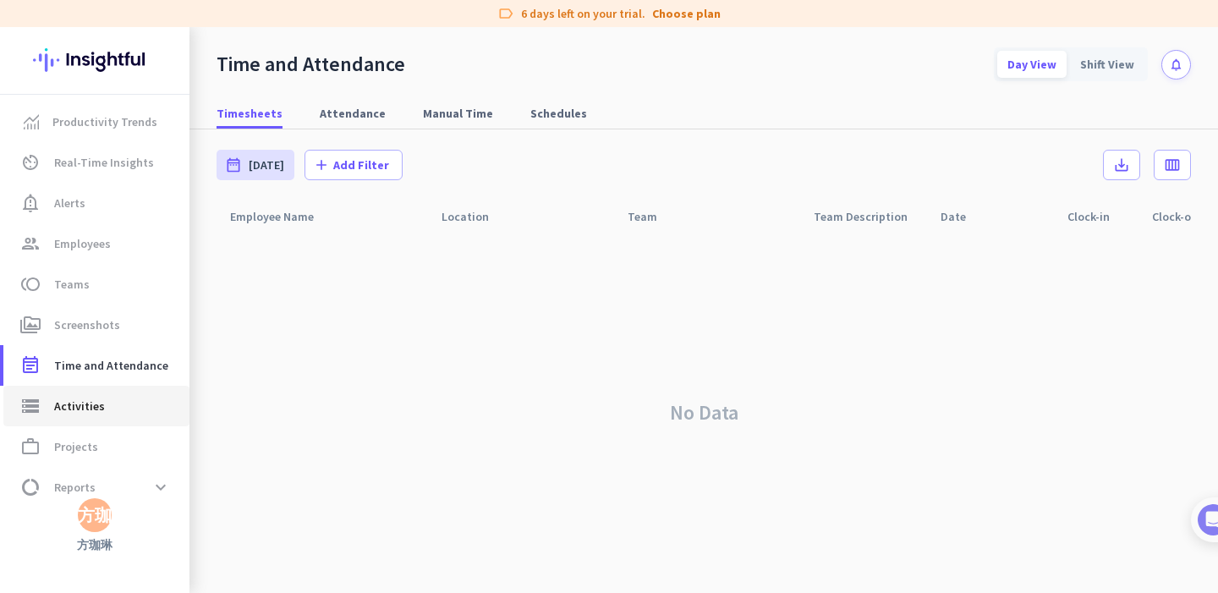
click at [107, 417] on link "storage Activities" at bounding box center [96, 406] width 186 height 41
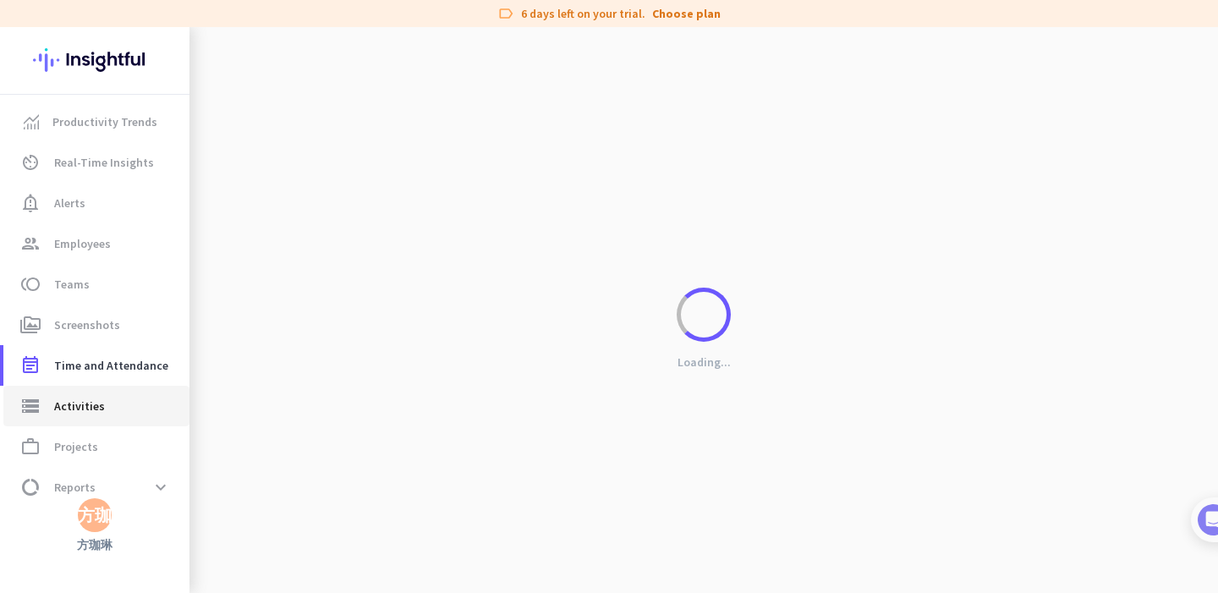
type input "[DATE]"
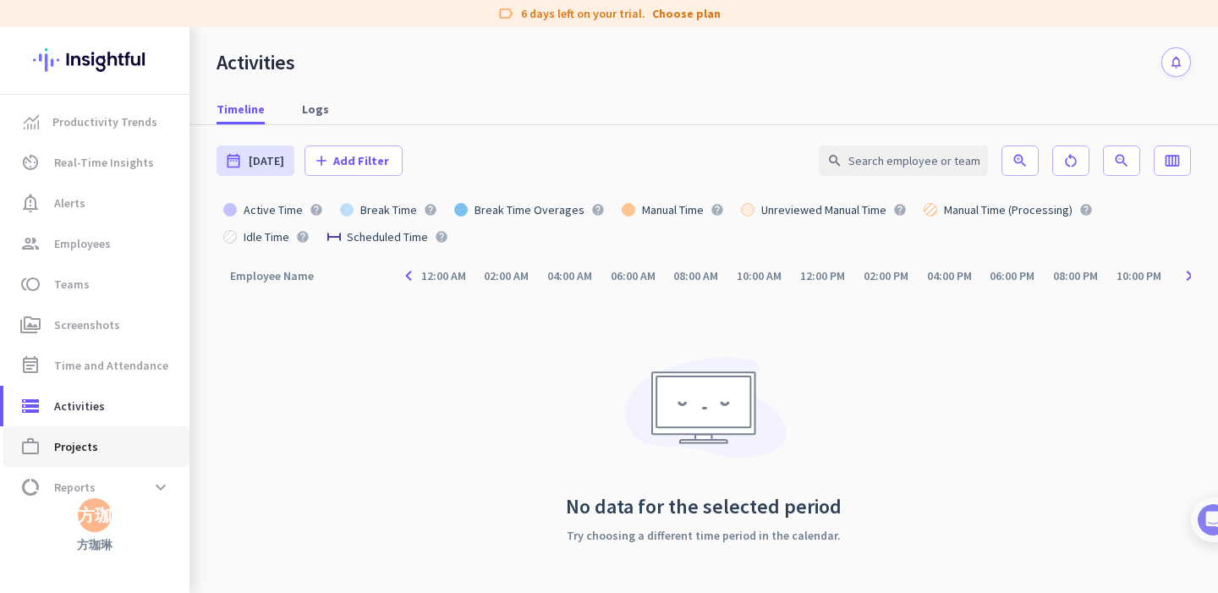
click at [96, 447] on span "work_outline Projects" at bounding box center [96, 446] width 159 height 20
type input "[DATE] - [DATE]"
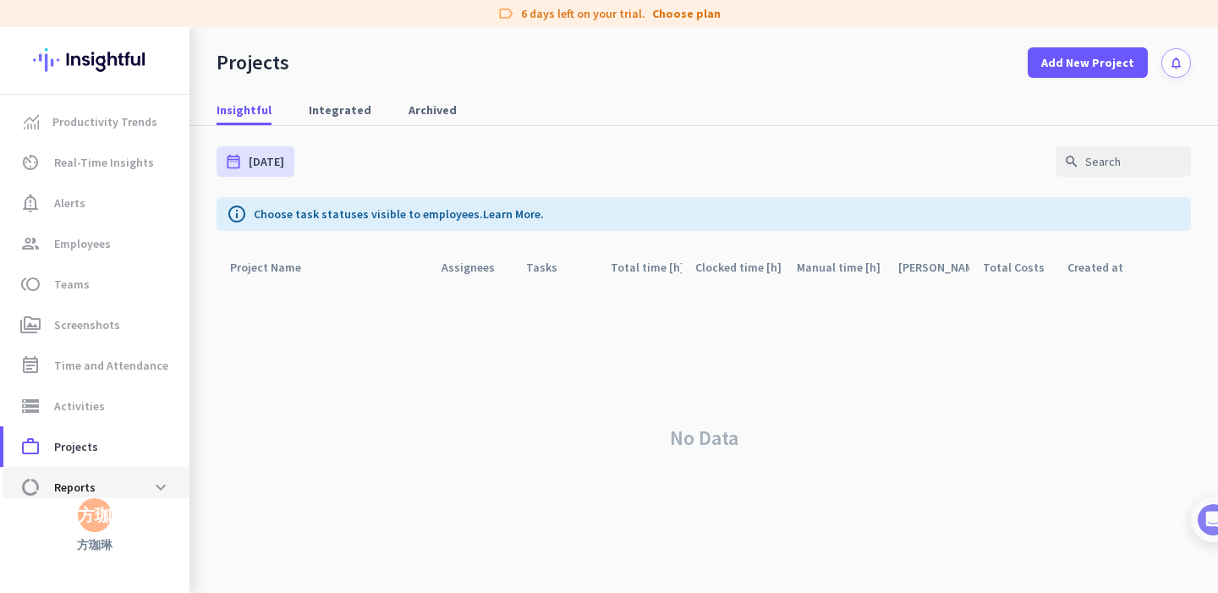
click at [96, 478] on span "data_usage Reports expand_more" at bounding box center [96, 487] width 159 height 30
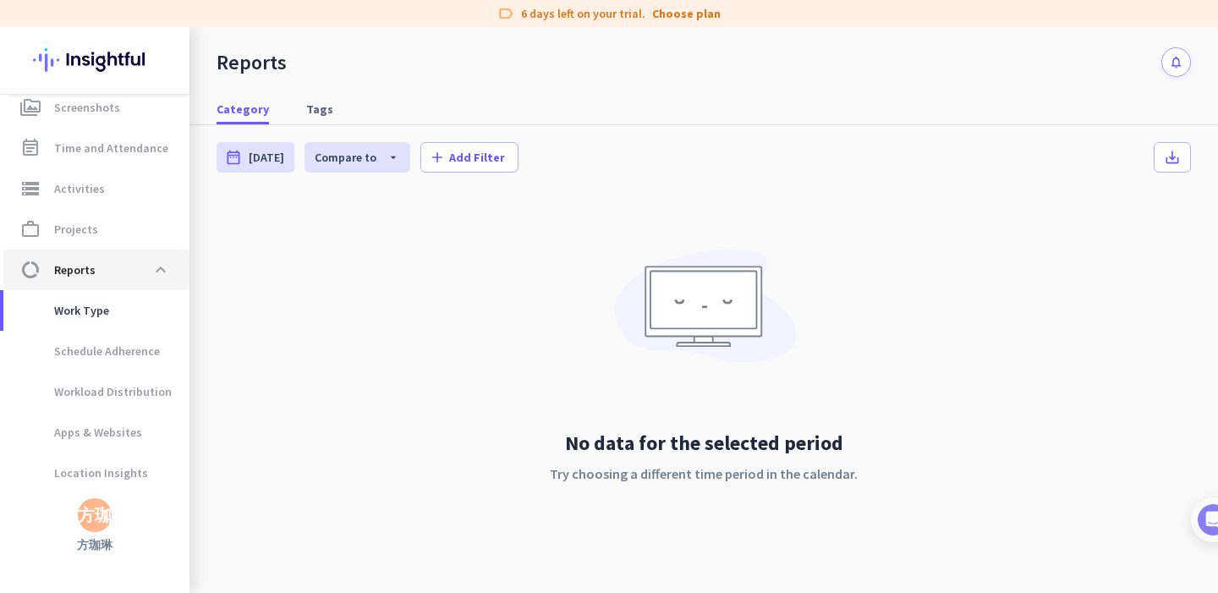
scroll to position [260, 0]
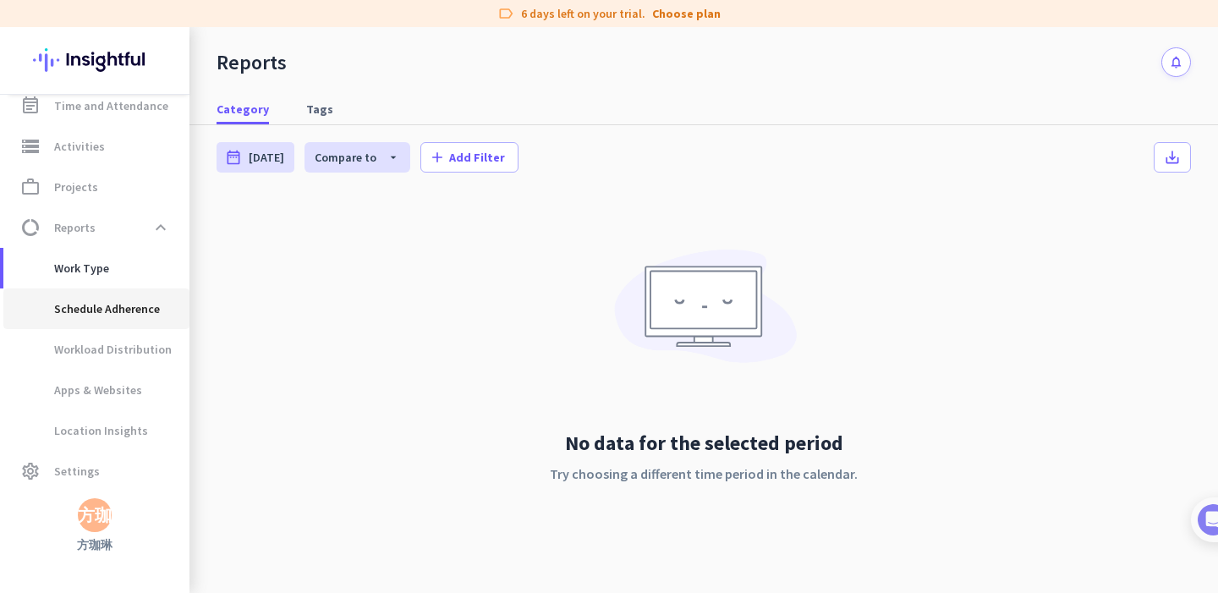
click at [103, 311] on span "Schedule Adherence" at bounding box center [88, 308] width 143 height 41
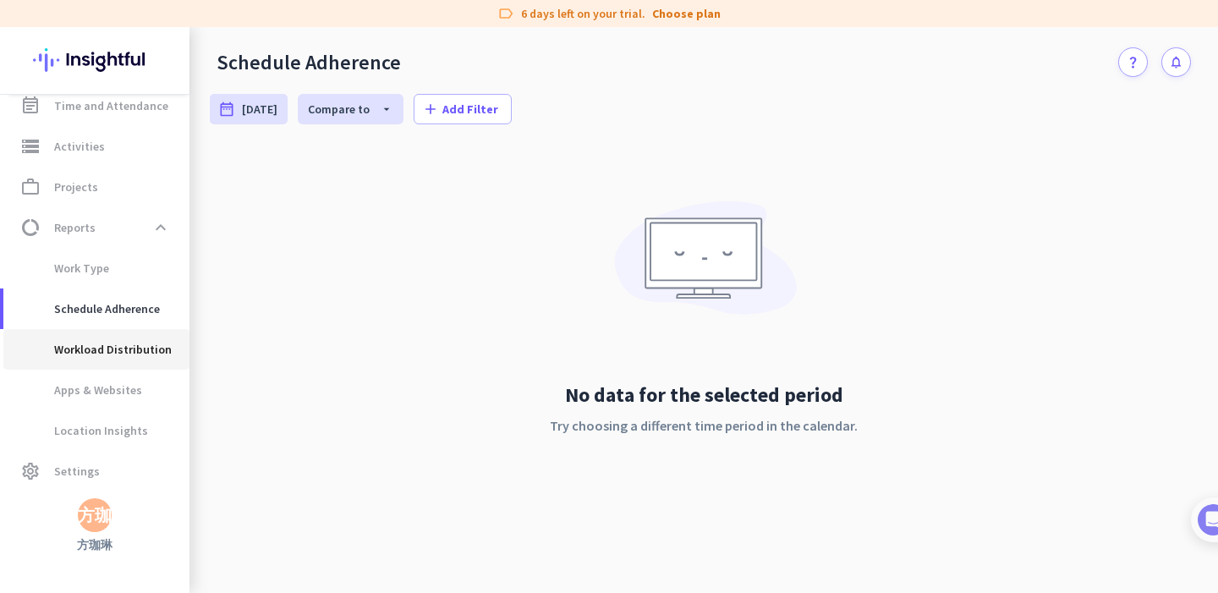
click at [104, 348] on span "Workload Distribution" at bounding box center [94, 349] width 155 height 41
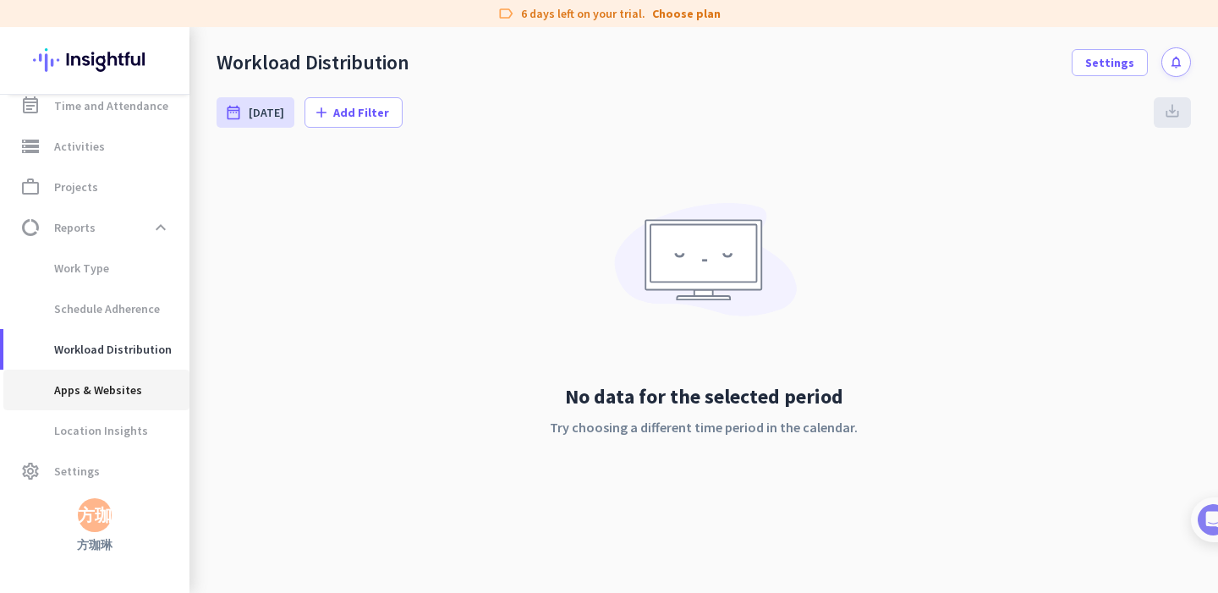
click at [101, 386] on span "Apps & Websites" at bounding box center [79, 389] width 125 height 41
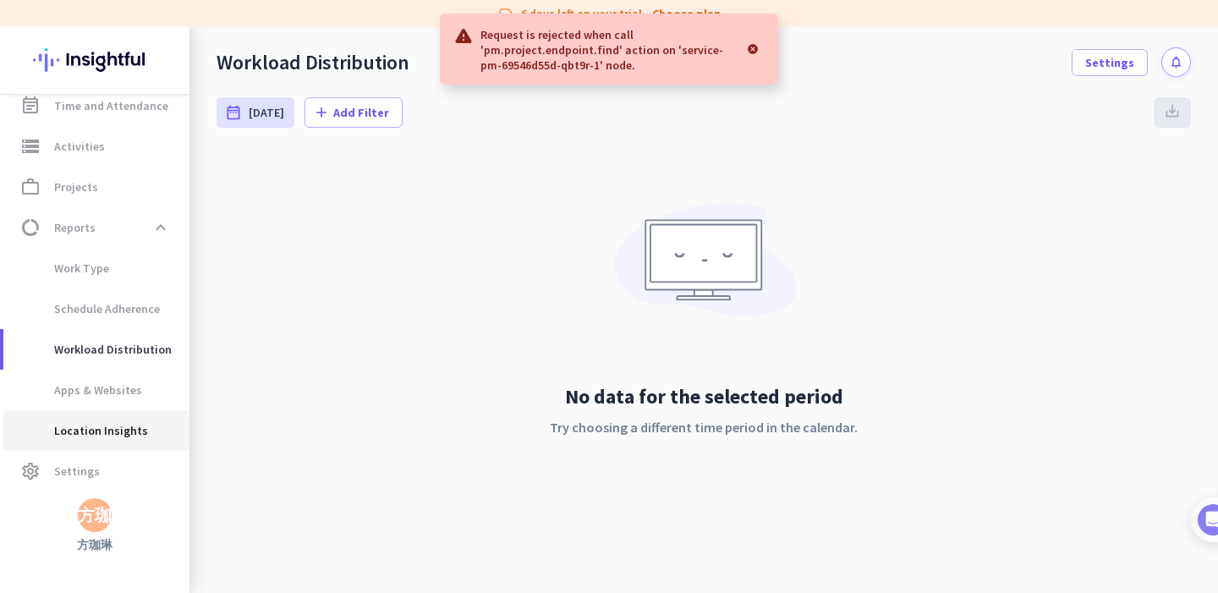
click at [100, 432] on span "Location Insights" at bounding box center [82, 430] width 131 height 41
type input "[DATE] - [DATE]"
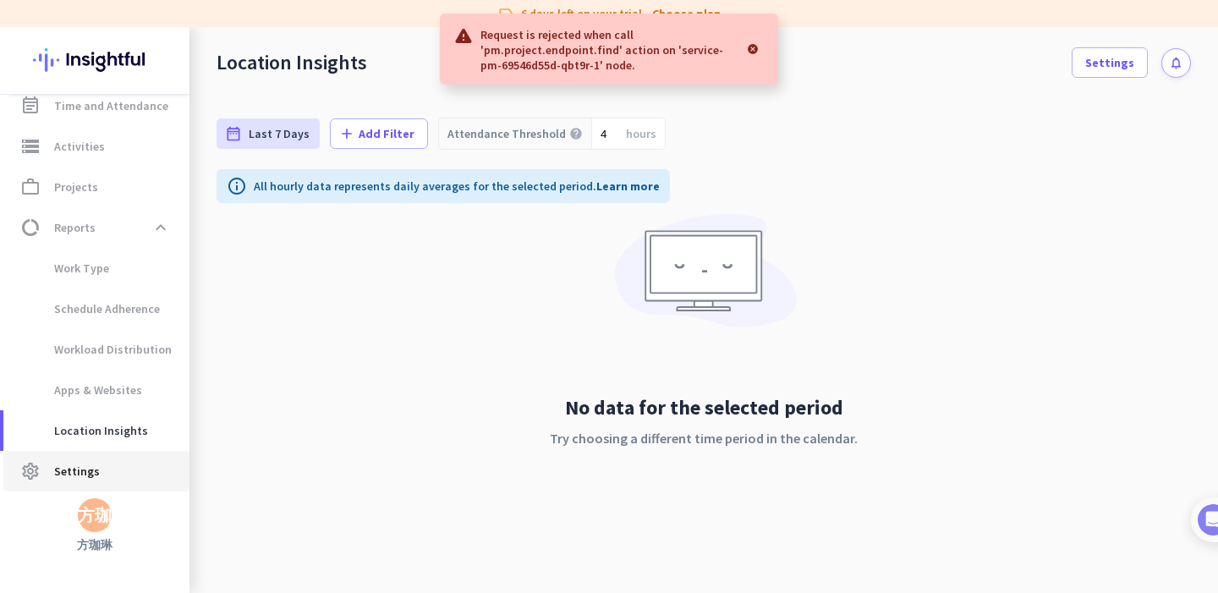
click at [93, 469] on span "Settings" at bounding box center [77, 471] width 46 height 20
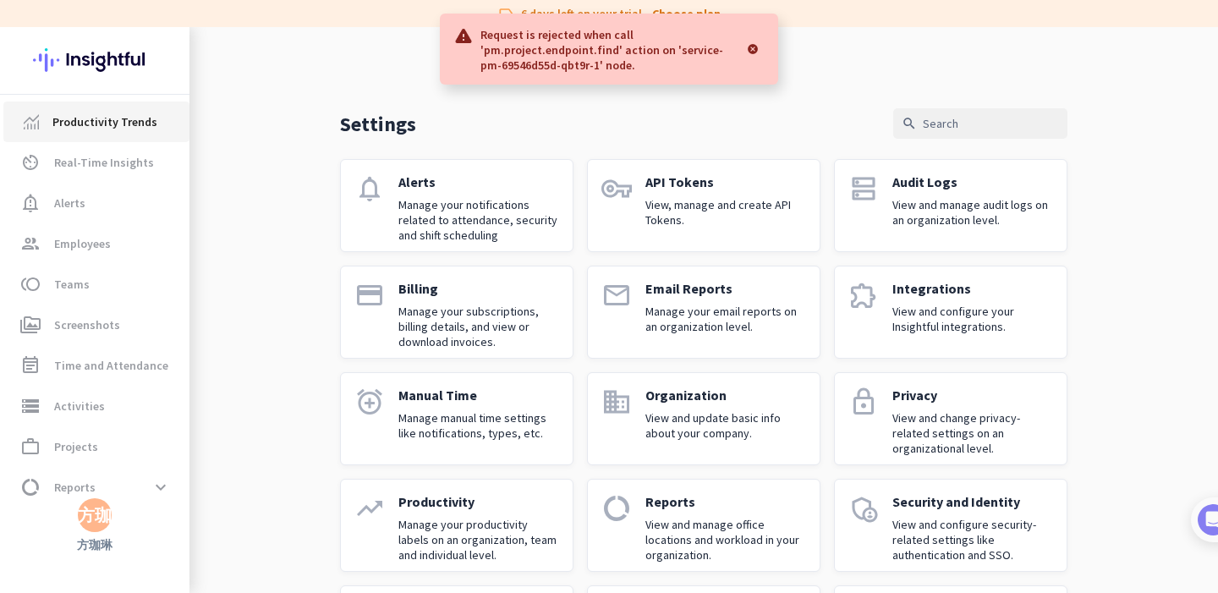
click at [128, 128] on span "Productivity Trends" at bounding box center [104, 122] width 105 height 20
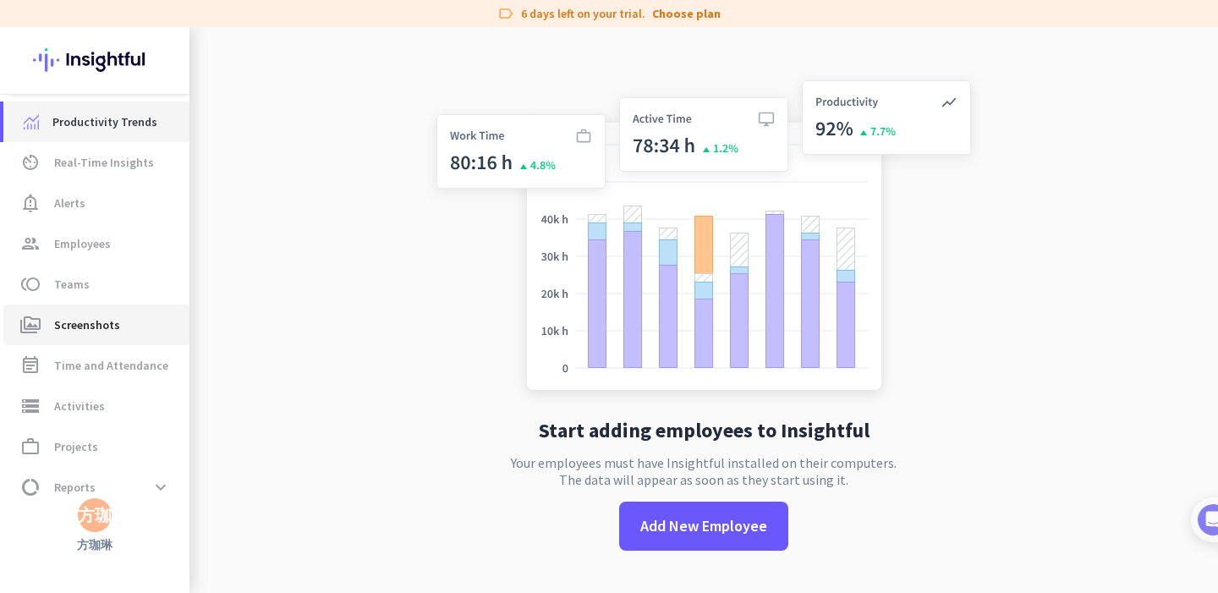
scroll to position [57, 0]
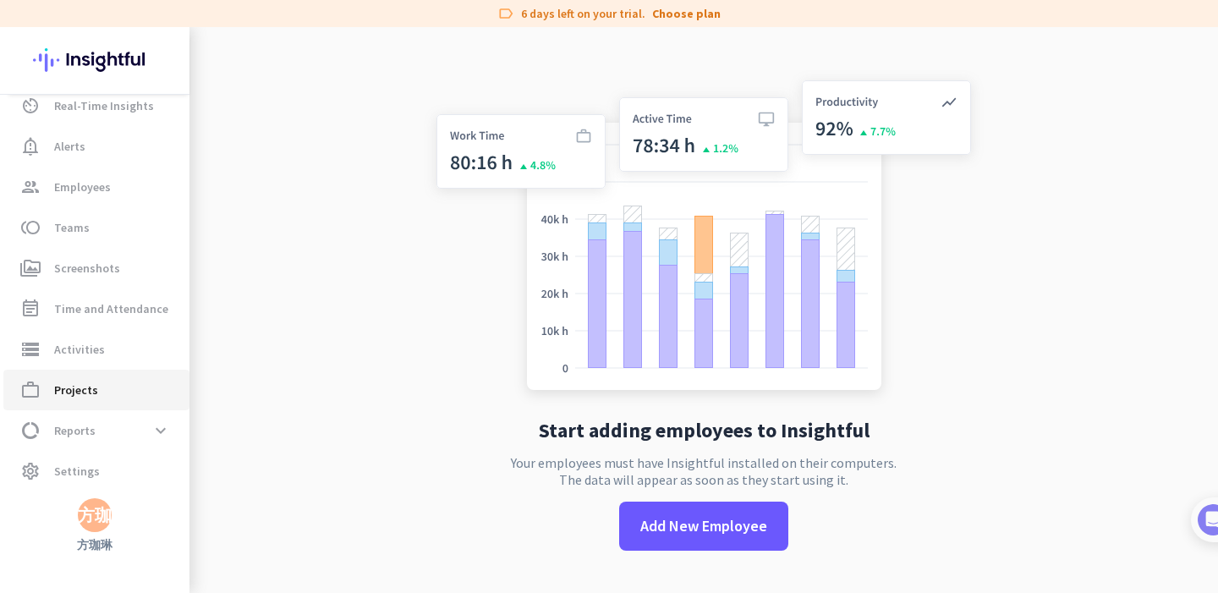
click at [101, 387] on span "work_outline Projects" at bounding box center [96, 390] width 159 height 20
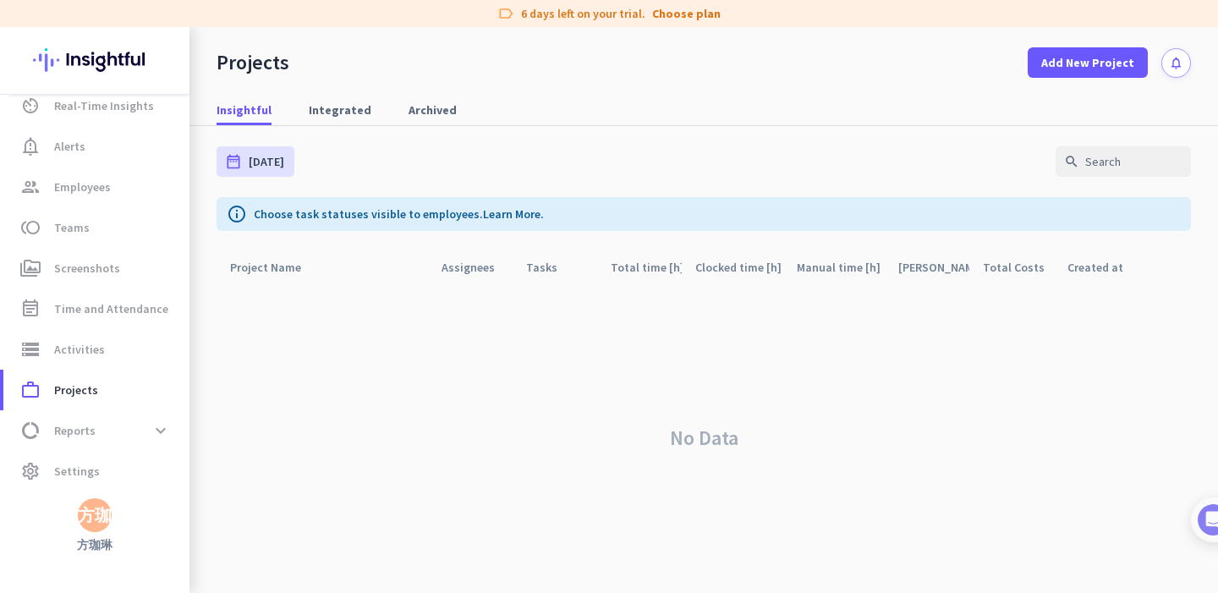
click at [93, 519] on div "方珈" at bounding box center [95, 514] width 34 height 17
click at [189, 397] on span "Personal Settings" at bounding box center [185, 391] width 102 height 15
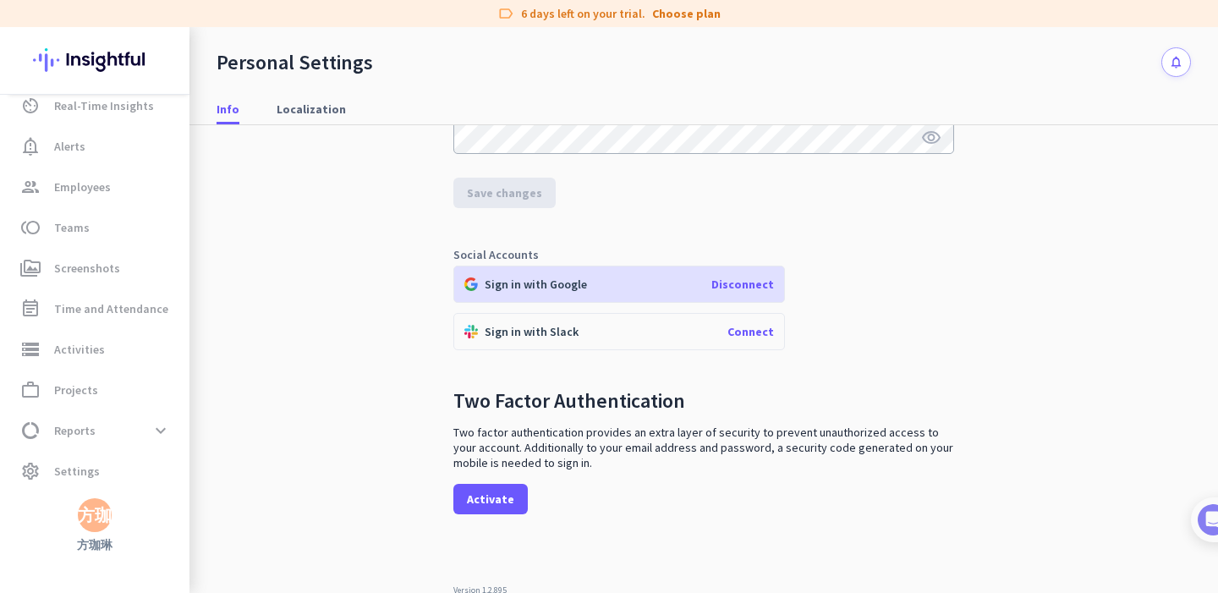
scroll to position [328, 0]
click at [504, 489] on span "Activate" at bounding box center [490, 497] width 47 height 17
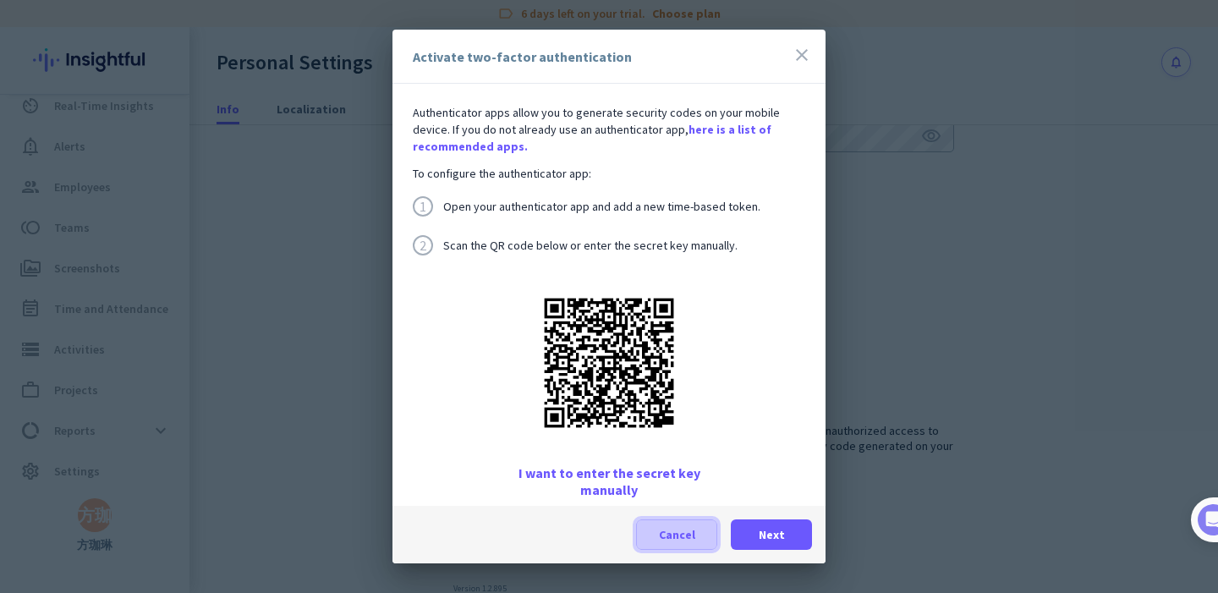
click at [649, 532] on span at bounding box center [676, 534] width 79 height 41
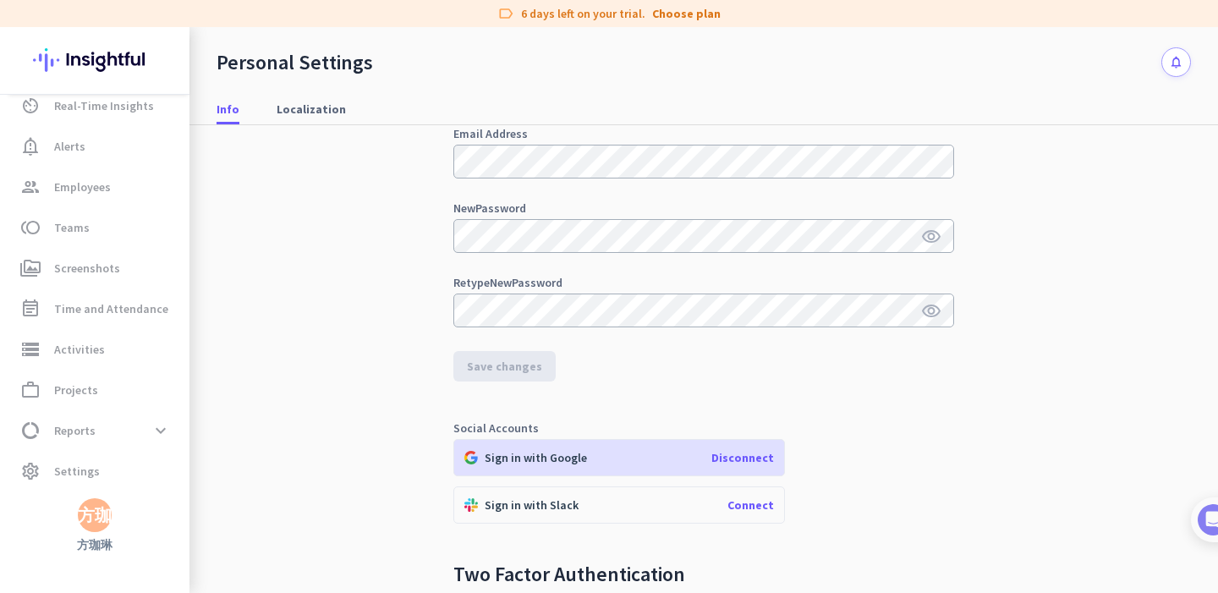
scroll to position [53, 0]
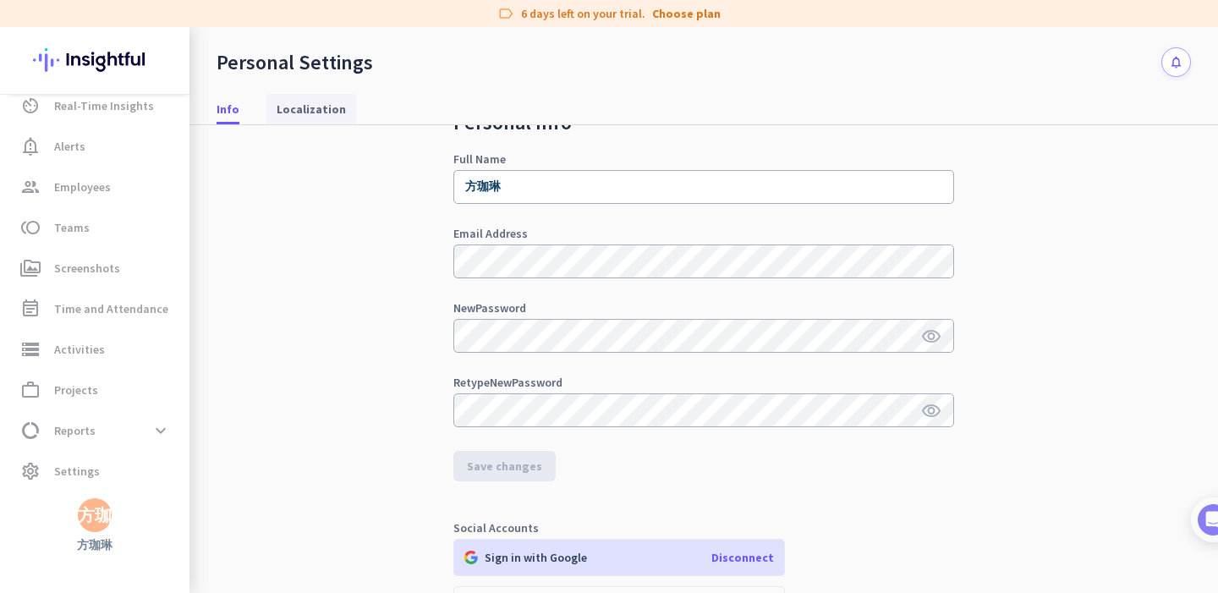
click at [325, 105] on span "Localization" at bounding box center [310, 109] width 69 height 17
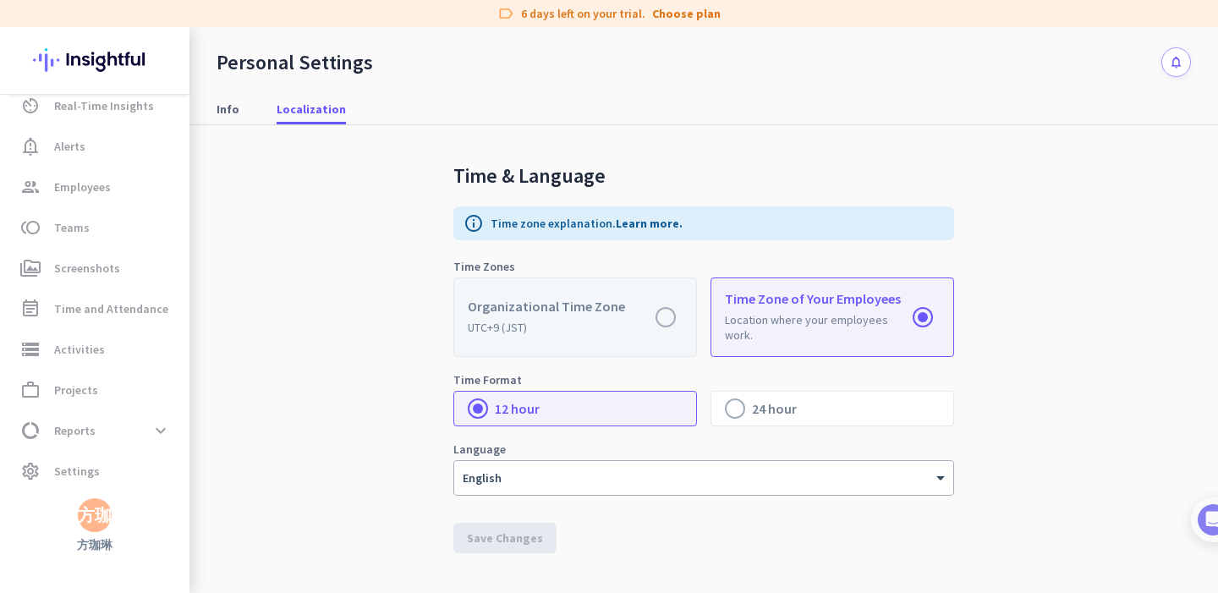
click at [667, 320] on label at bounding box center [575, 317] width 242 height 78
click at [0, 0] on input "radio" at bounding box center [0, 0] width 0 height 0
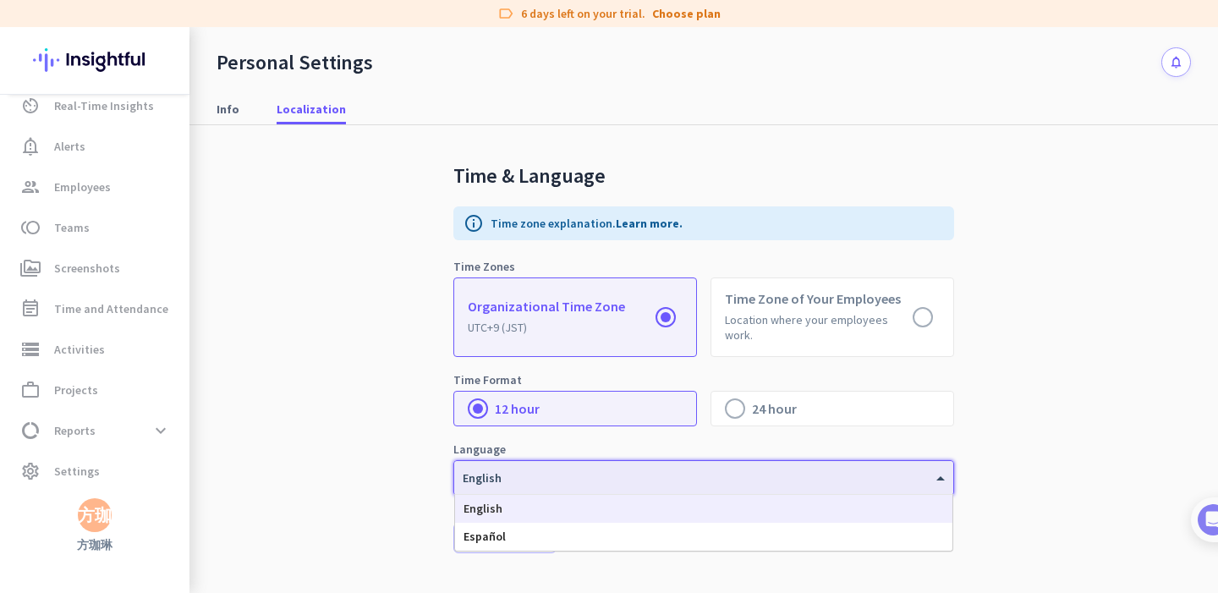
click at [580, 480] on div "English" at bounding box center [693, 478] width 478 height 14
click at [556, 480] on div "English" at bounding box center [693, 478] width 478 height 14
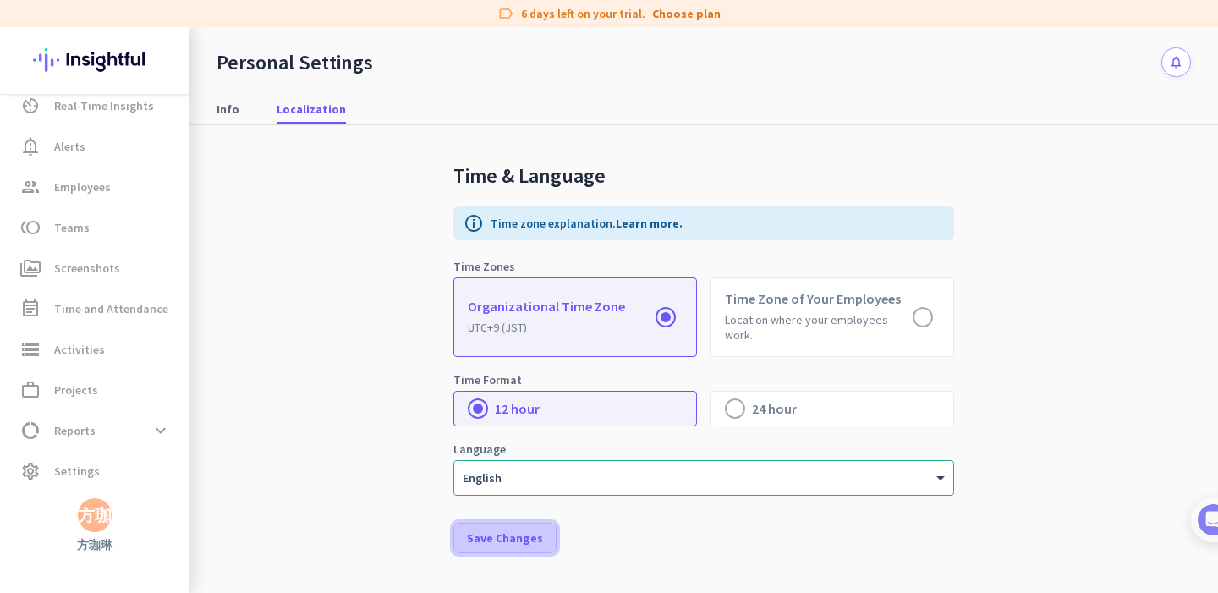
click at [514, 539] on span "Save Changes" at bounding box center [505, 537] width 76 height 17
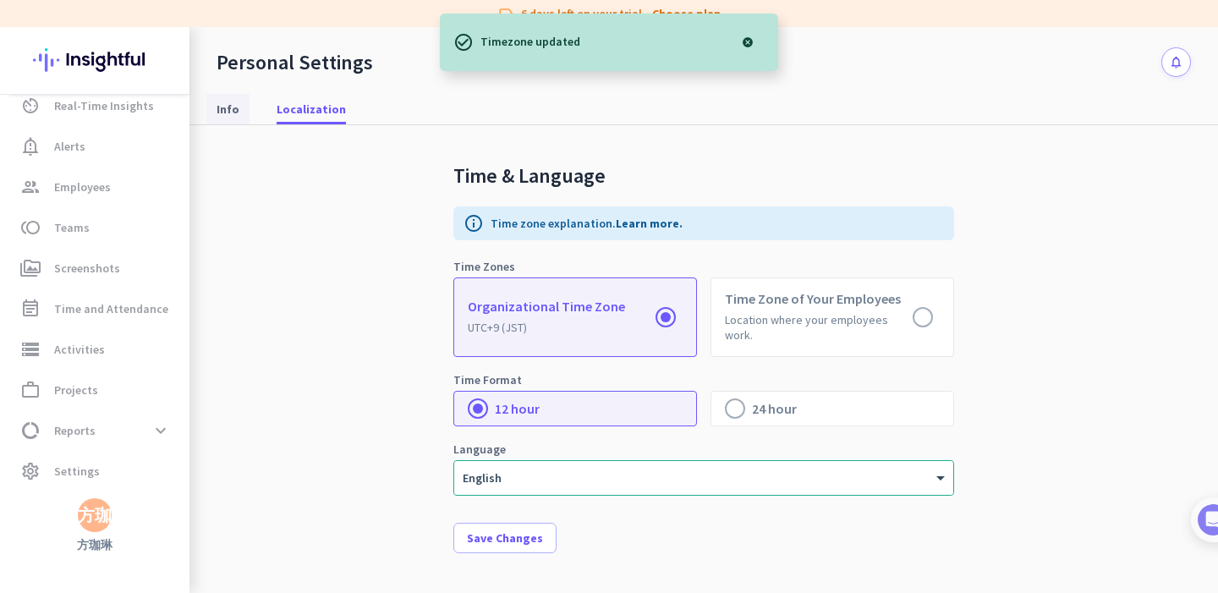
click at [243, 107] on link "Info" at bounding box center [227, 109] width 43 height 30
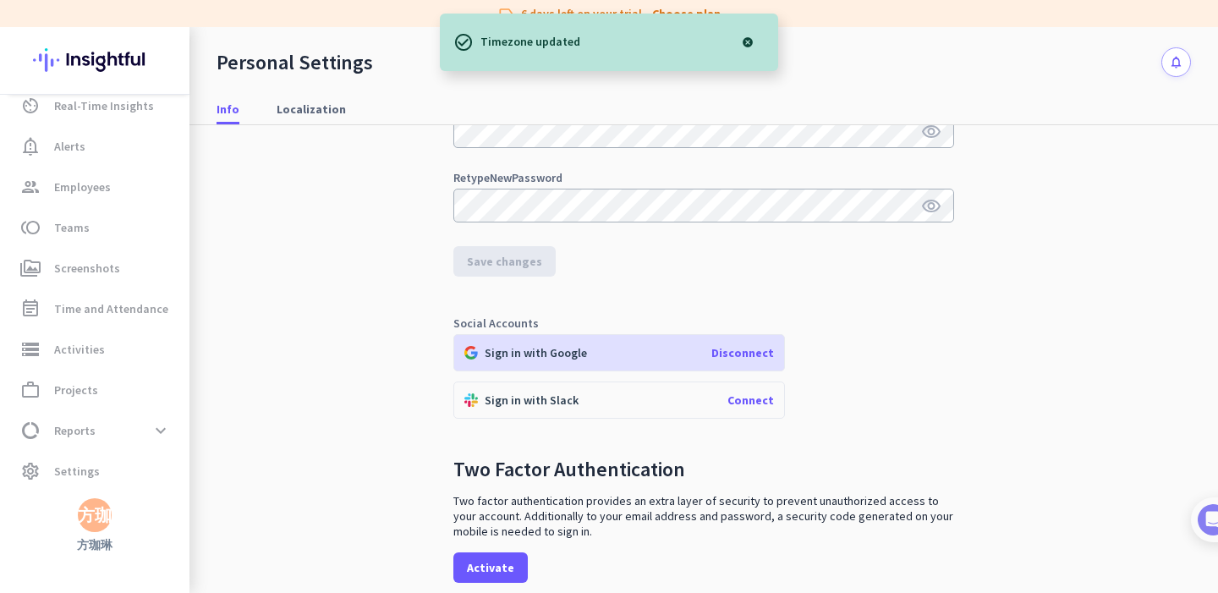
scroll to position [328, 0]
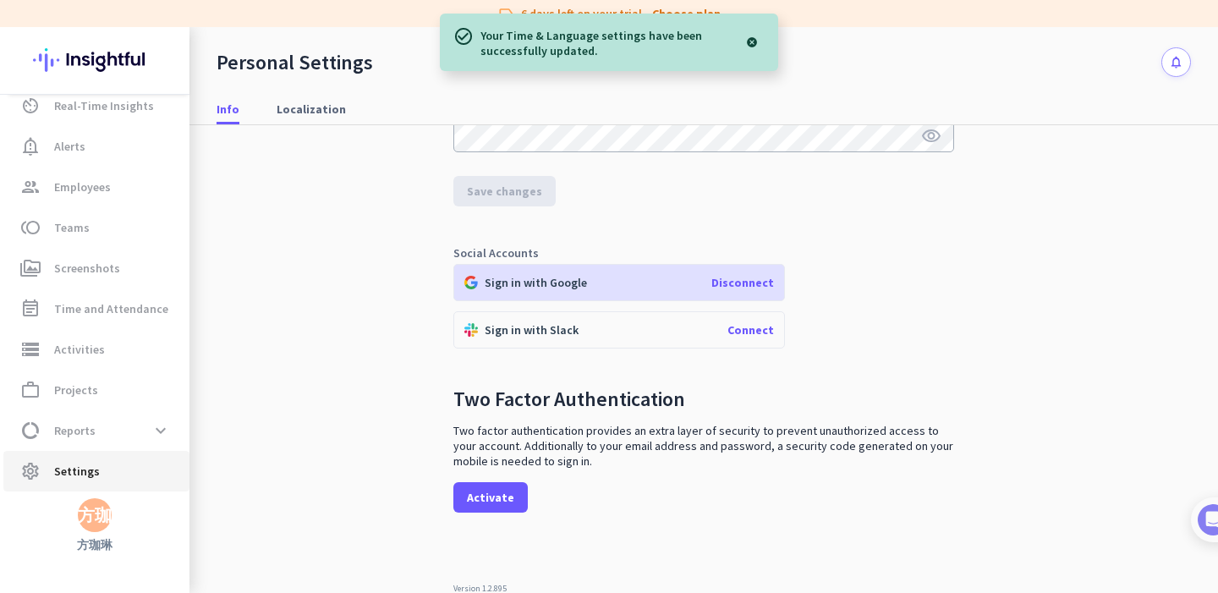
click at [99, 484] on link "settings Settings" at bounding box center [96, 471] width 186 height 41
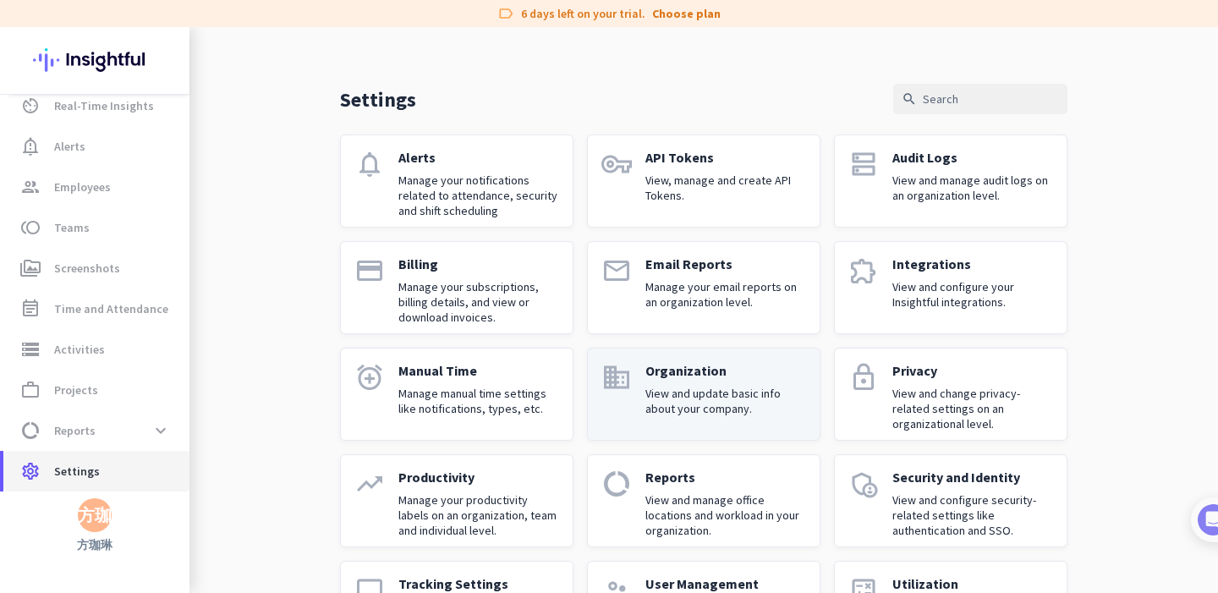
scroll to position [14, 0]
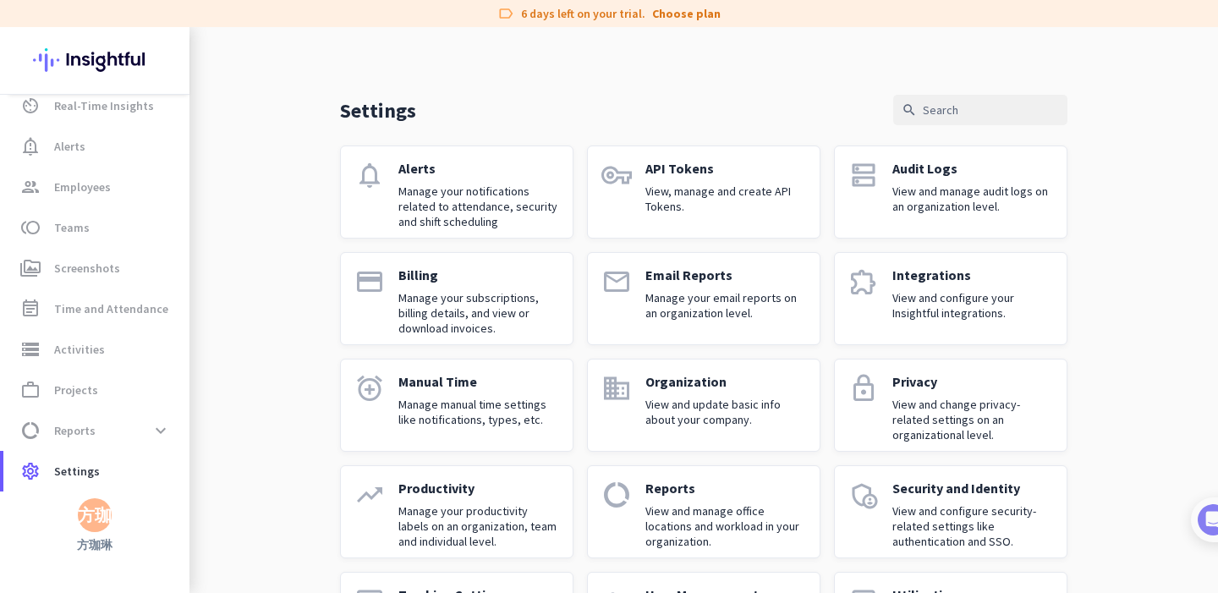
click at [461, 420] on p "Manage manual time settings like notifications, types, etc." at bounding box center [478, 412] width 161 height 30
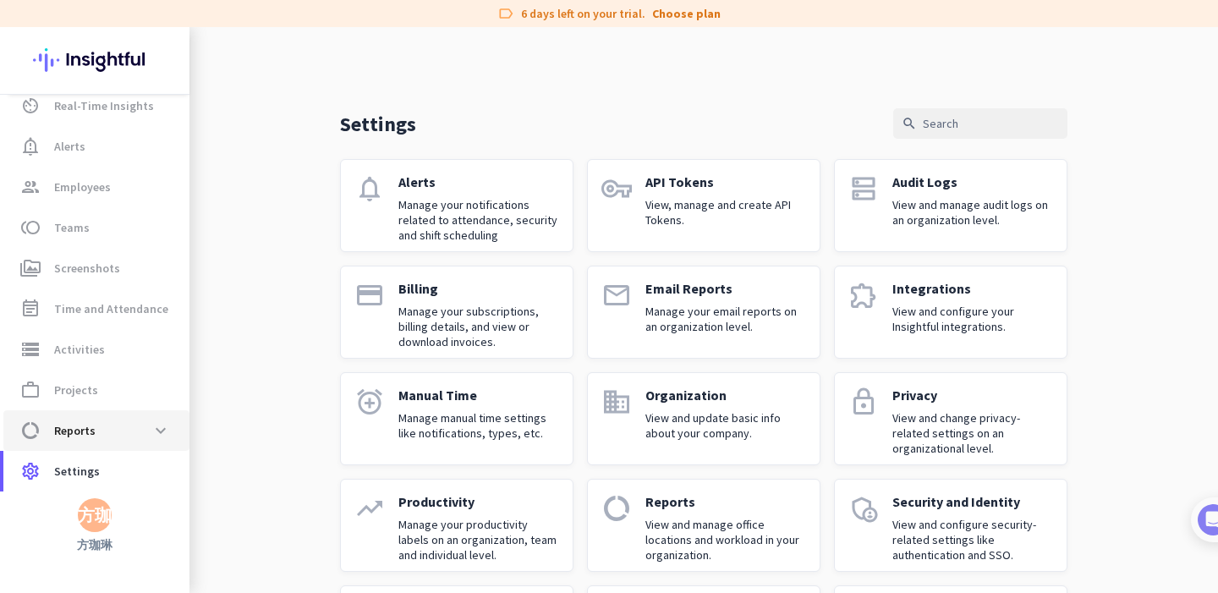
click at [108, 431] on span "data_usage Reports expand_more" at bounding box center [96, 430] width 159 height 30
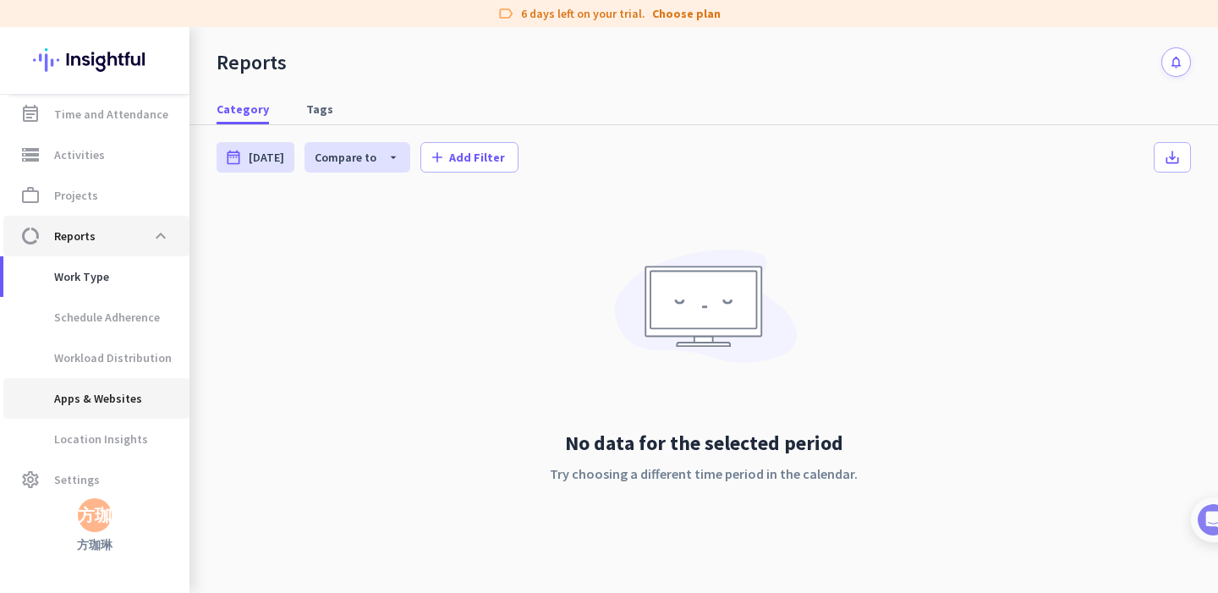
scroll to position [260, 0]
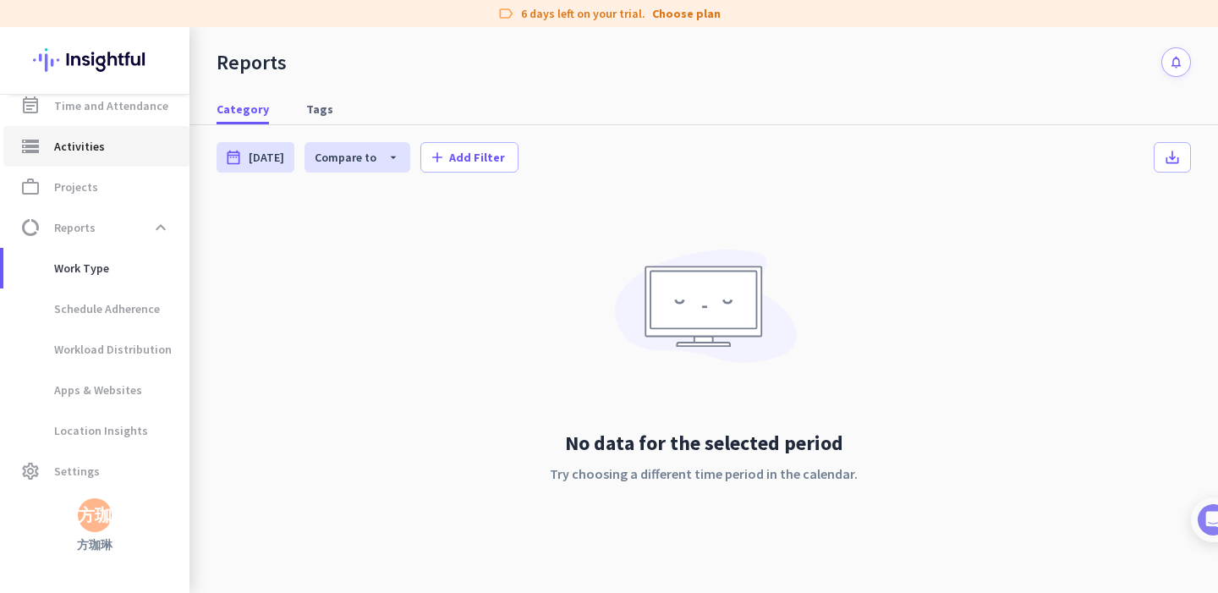
click at [143, 151] on span "storage Activities" at bounding box center [96, 146] width 159 height 20
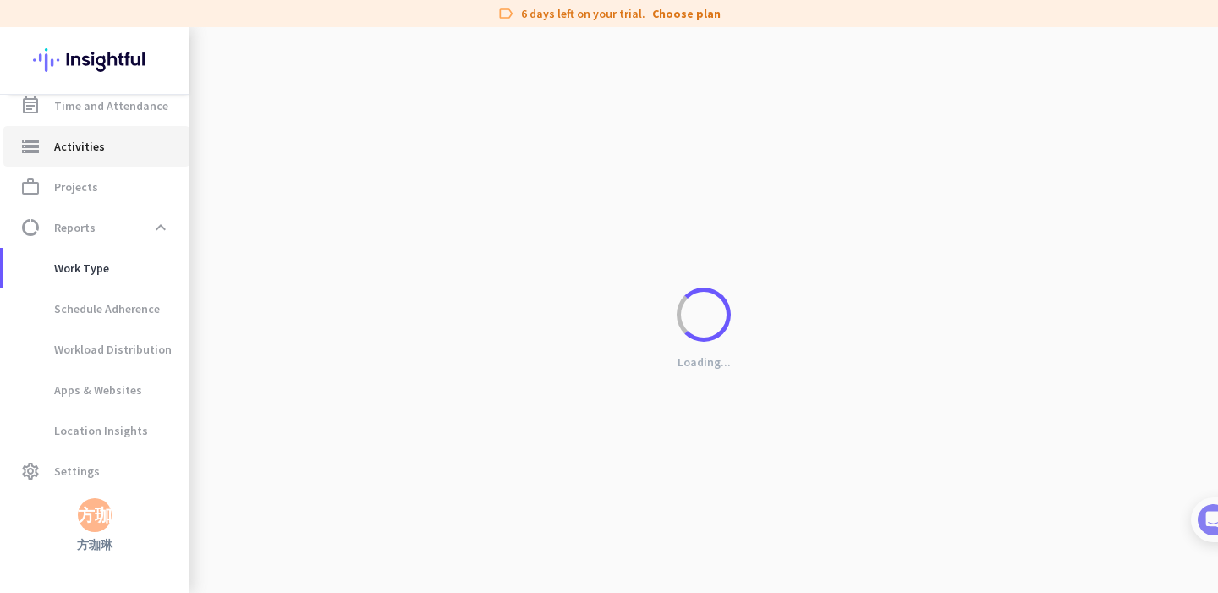
type input "[DATE]"
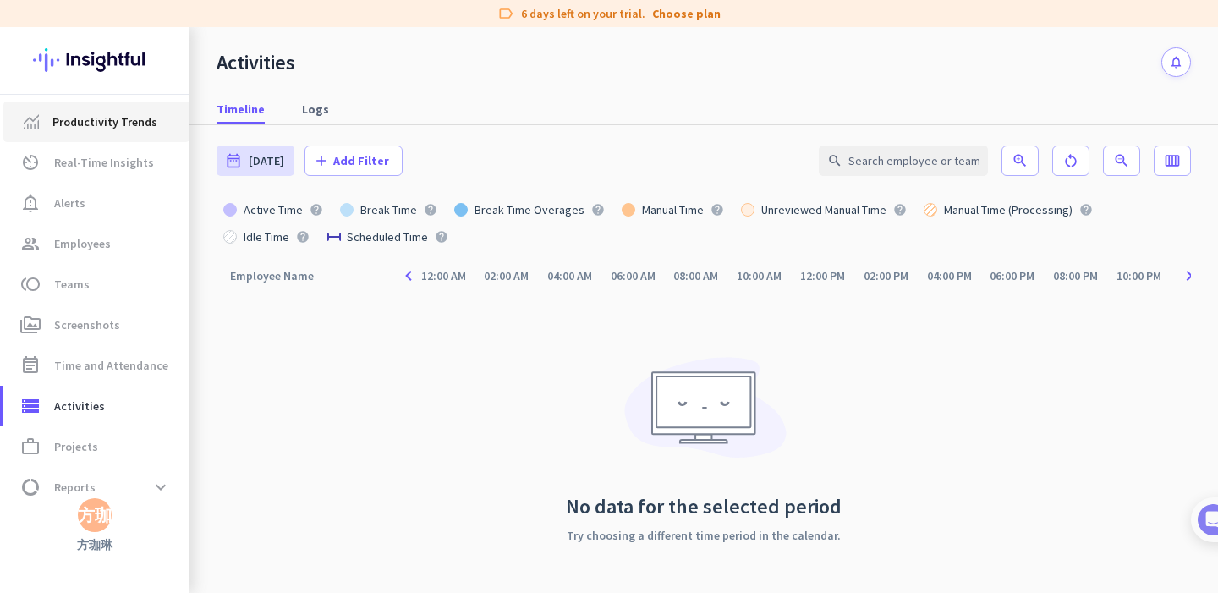
click at [126, 117] on span "Productivity Trends" at bounding box center [104, 122] width 105 height 20
type input "[DATE] - [DATE]"
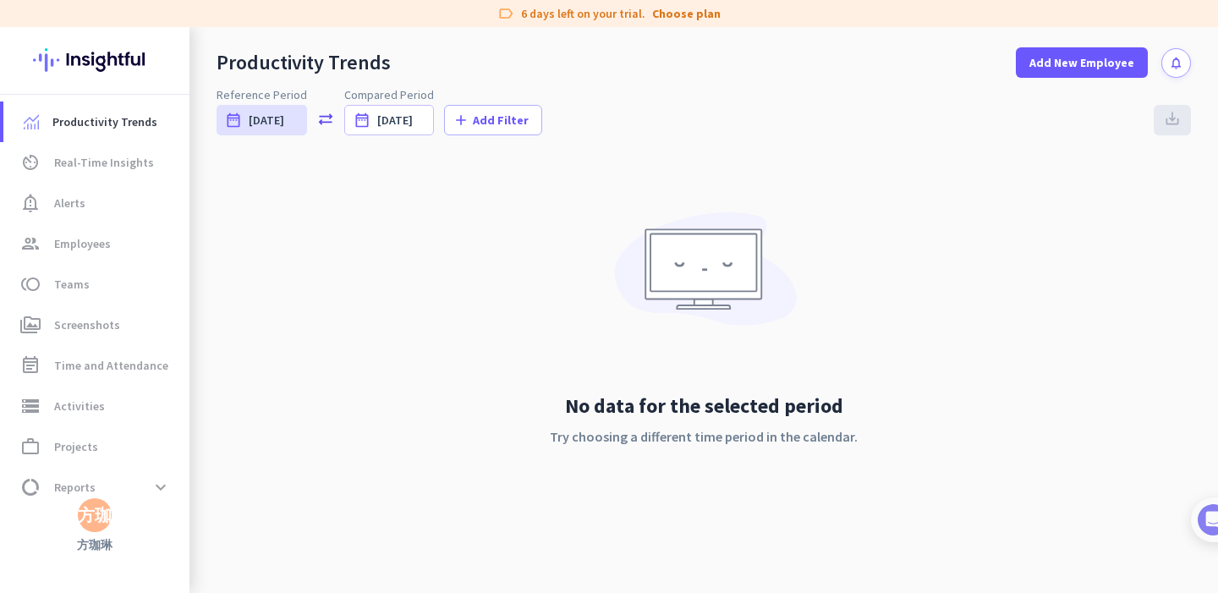
click at [1175, 71] on button "notifications" at bounding box center [1176, 63] width 30 height 30
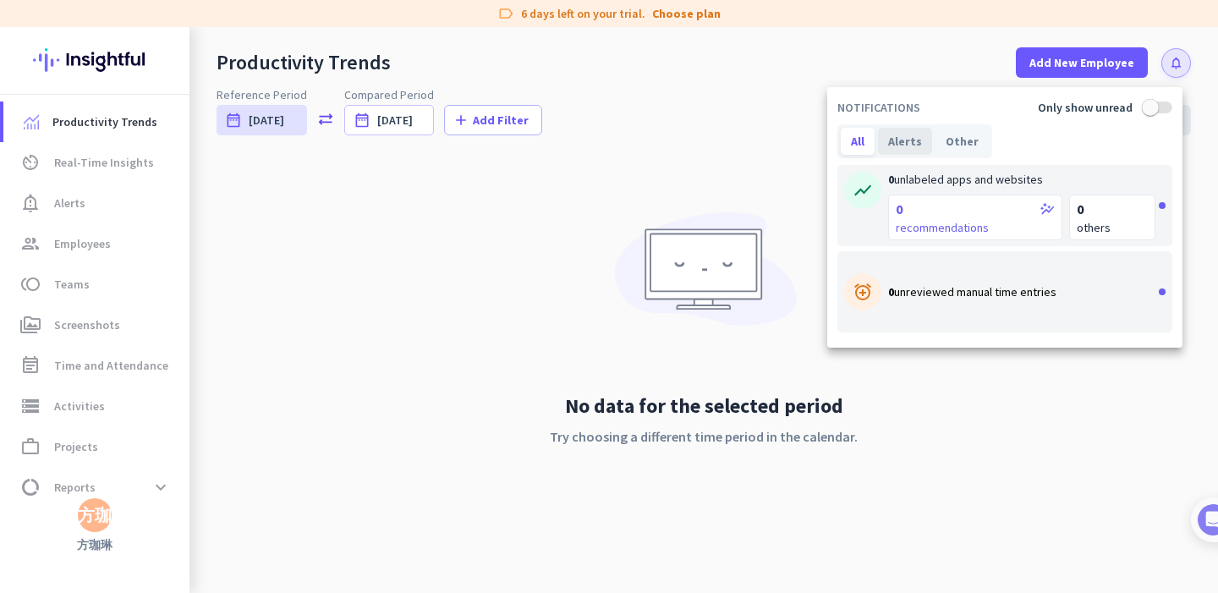
click at [901, 141] on div "Alerts" at bounding box center [905, 141] width 54 height 27
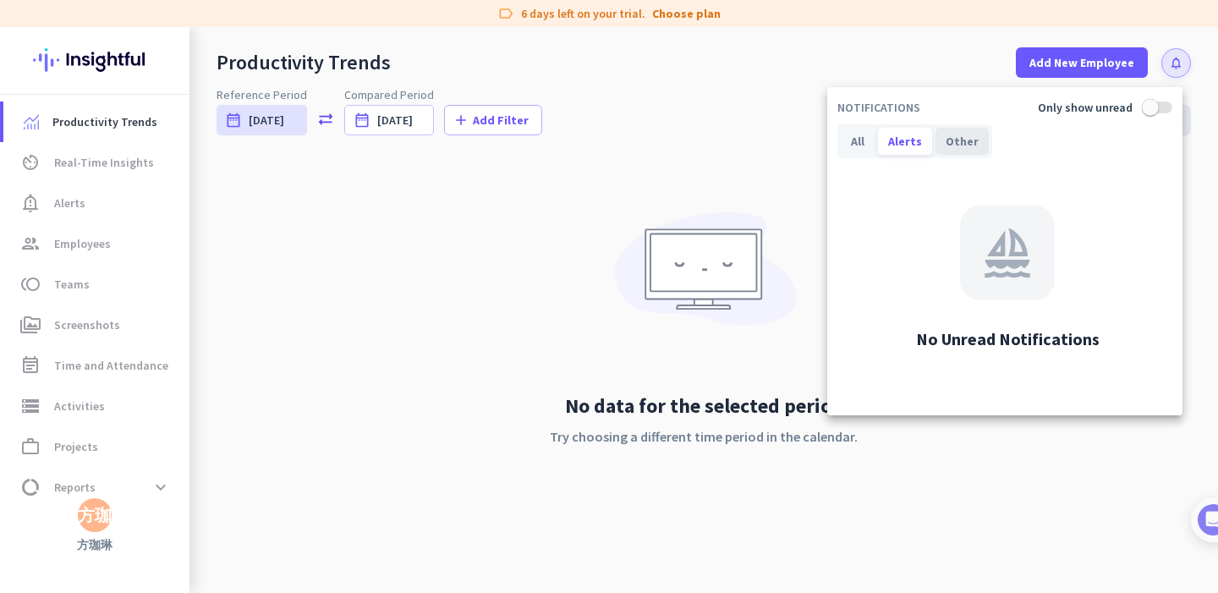
click at [949, 145] on div "Other" at bounding box center [961, 141] width 53 height 27
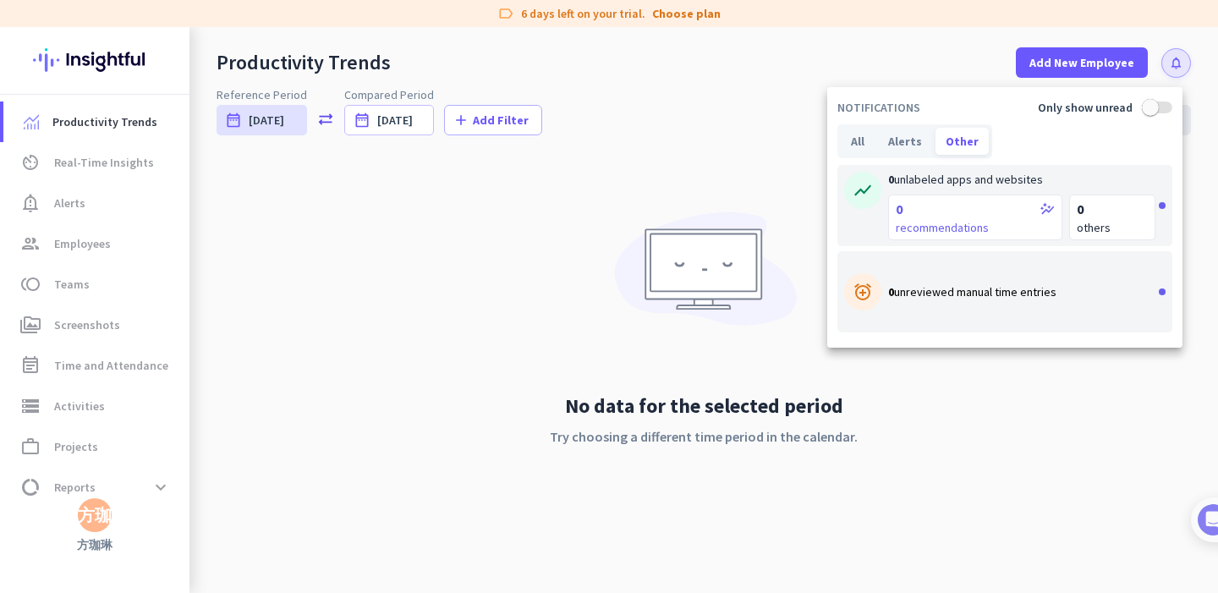
click at [140, 490] on div at bounding box center [609, 296] width 1218 height 593
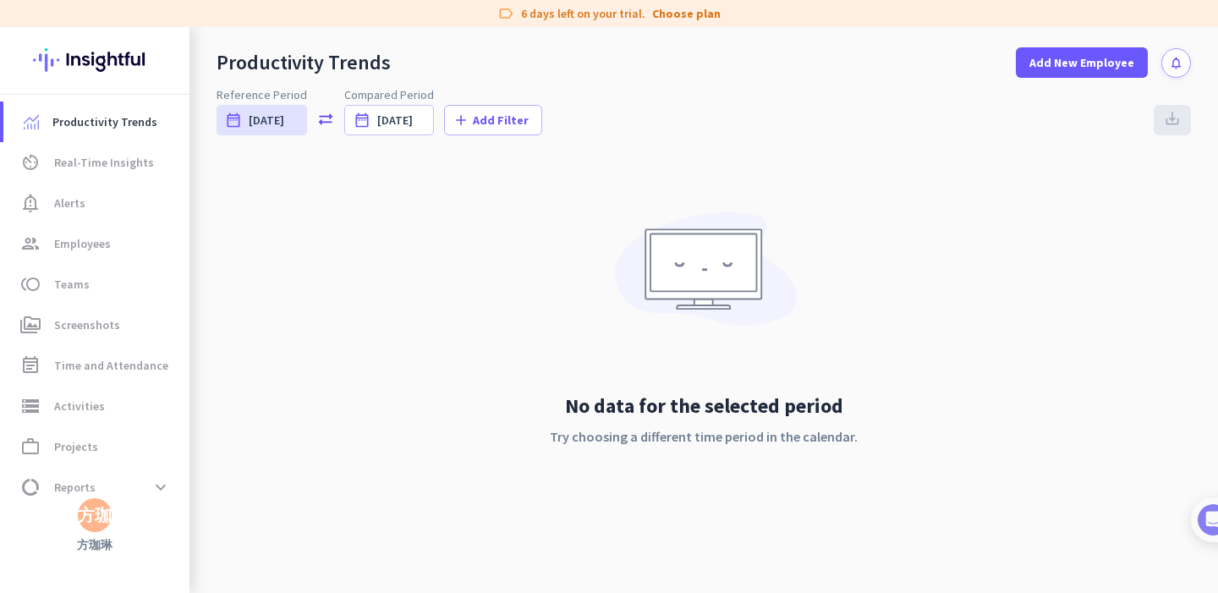
scroll to position [57, 0]
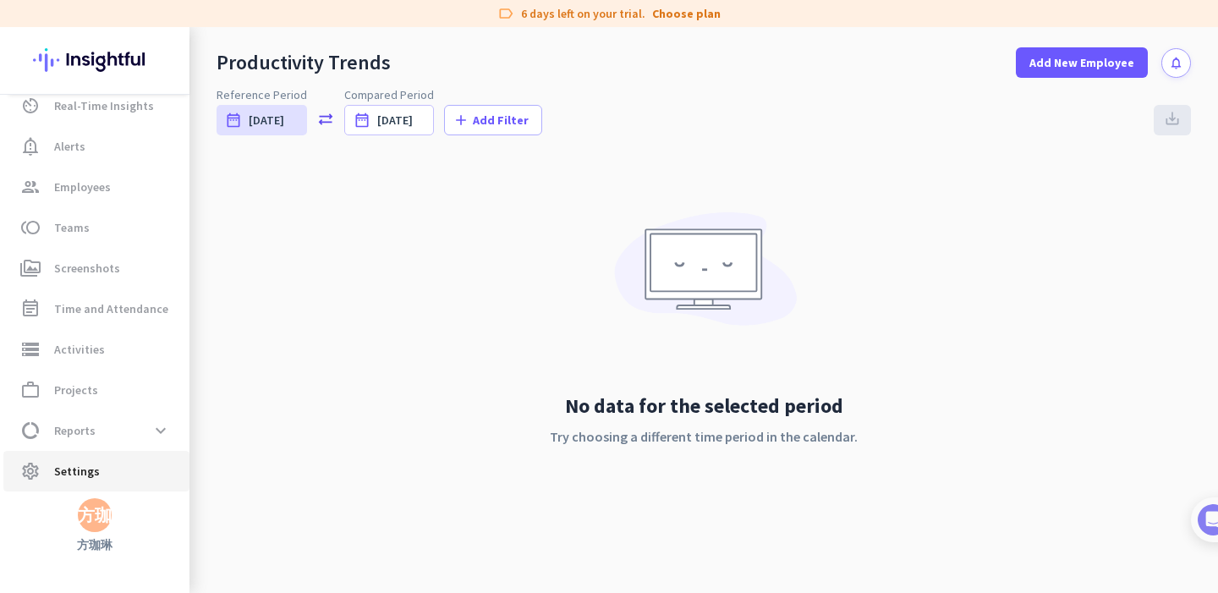
click at [116, 474] on span "settings Settings" at bounding box center [96, 471] width 159 height 20
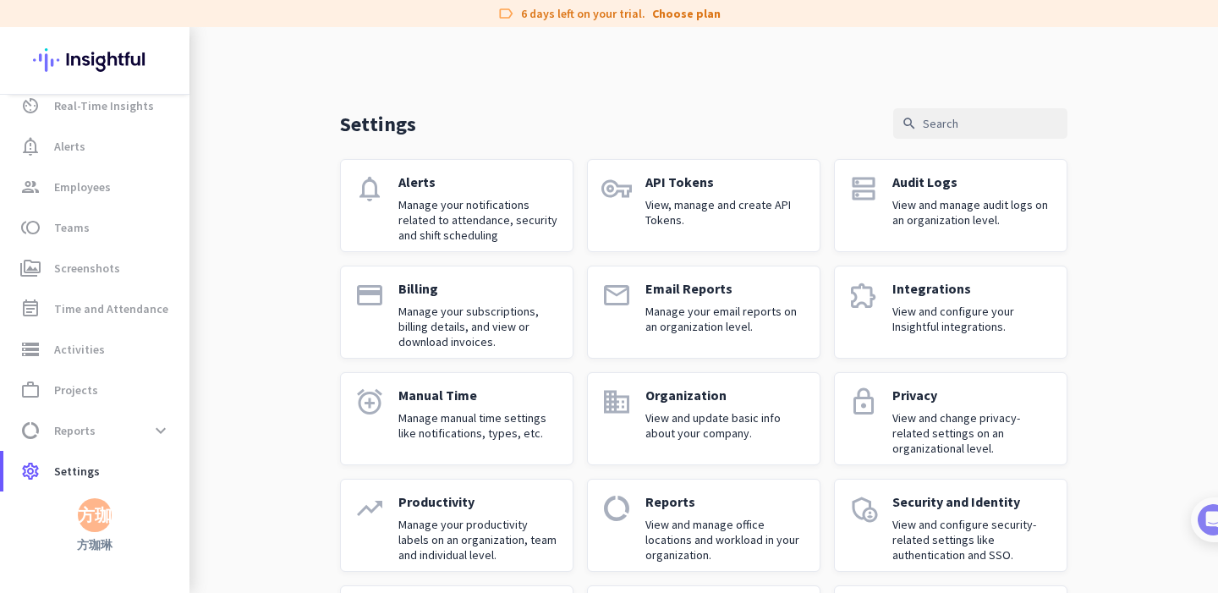
click at [679, 319] on p "Manage your email reports on an organization level." at bounding box center [725, 319] width 161 height 30
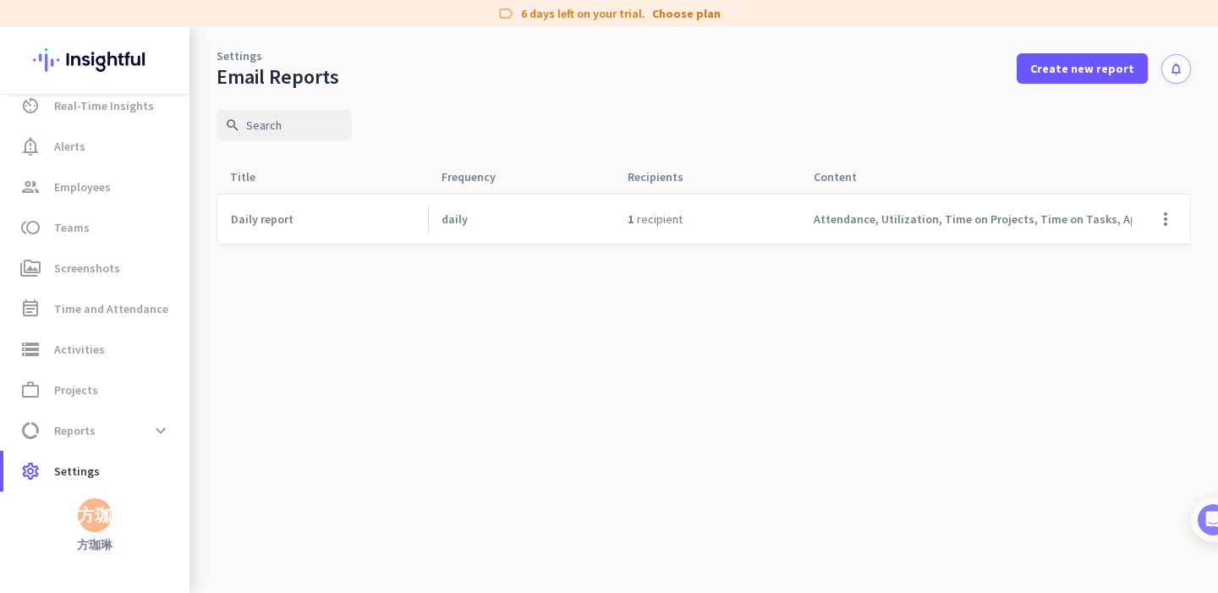
click at [691, 226] on div "1 recipient" at bounding box center [707, 218] width 186 height 49
click at [897, 222] on span "Attendance, Utilization, Time on Projects, Time on Tasks, Apps & Websites Usage" at bounding box center [1029, 218] width 433 height 15
click at [118, 468] on span "settings Settings" at bounding box center [96, 471] width 159 height 20
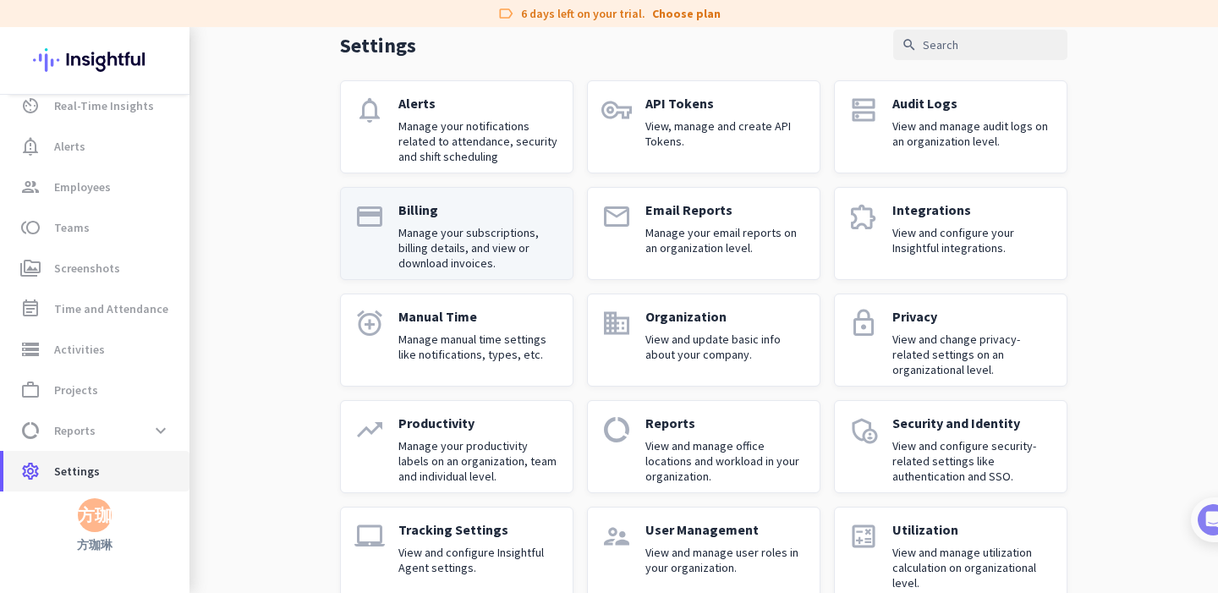
scroll to position [112, 0]
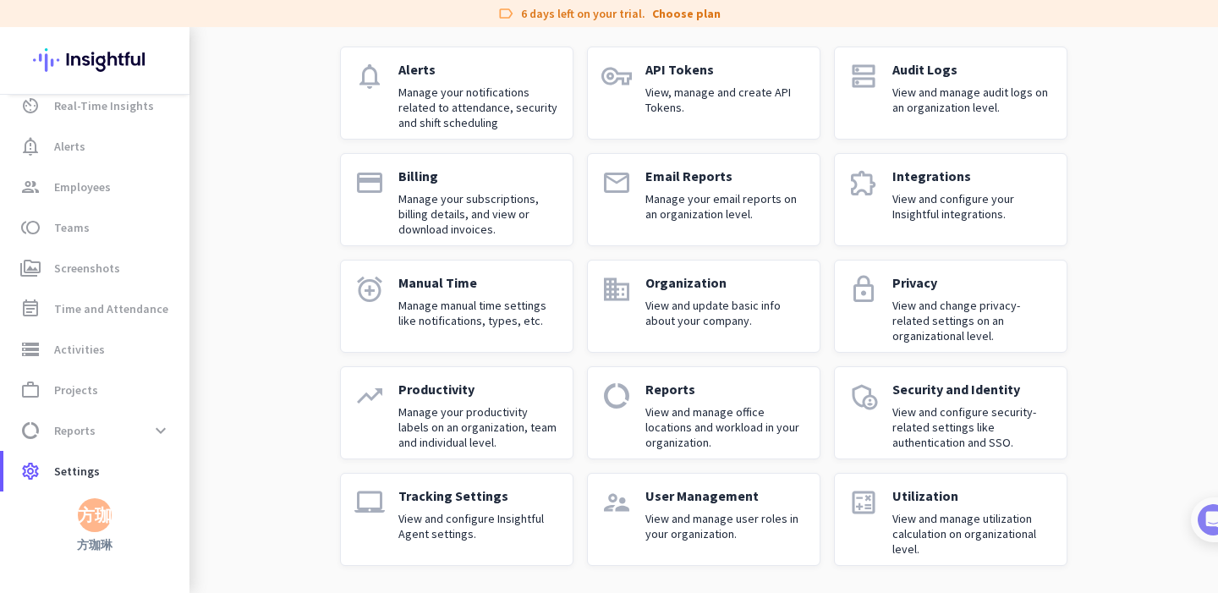
click at [758, 490] on p "User Management" at bounding box center [725, 495] width 161 height 17
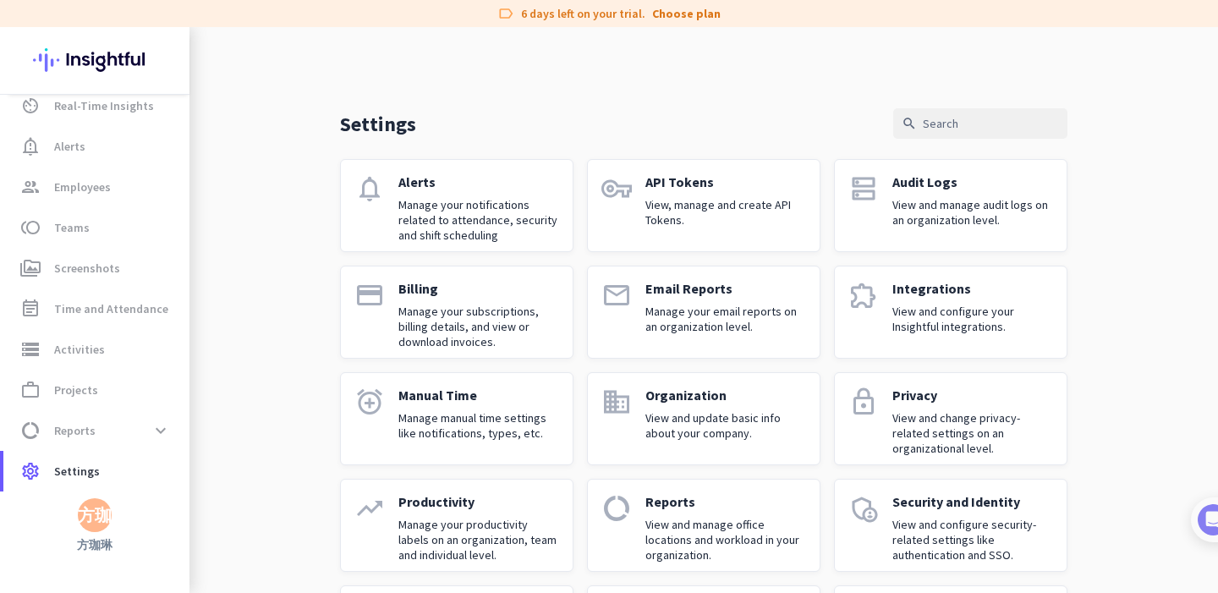
click at [896, 236] on div "Audit Logs View and manage audit logs on an organization level." at bounding box center [972, 205] width 161 height 64
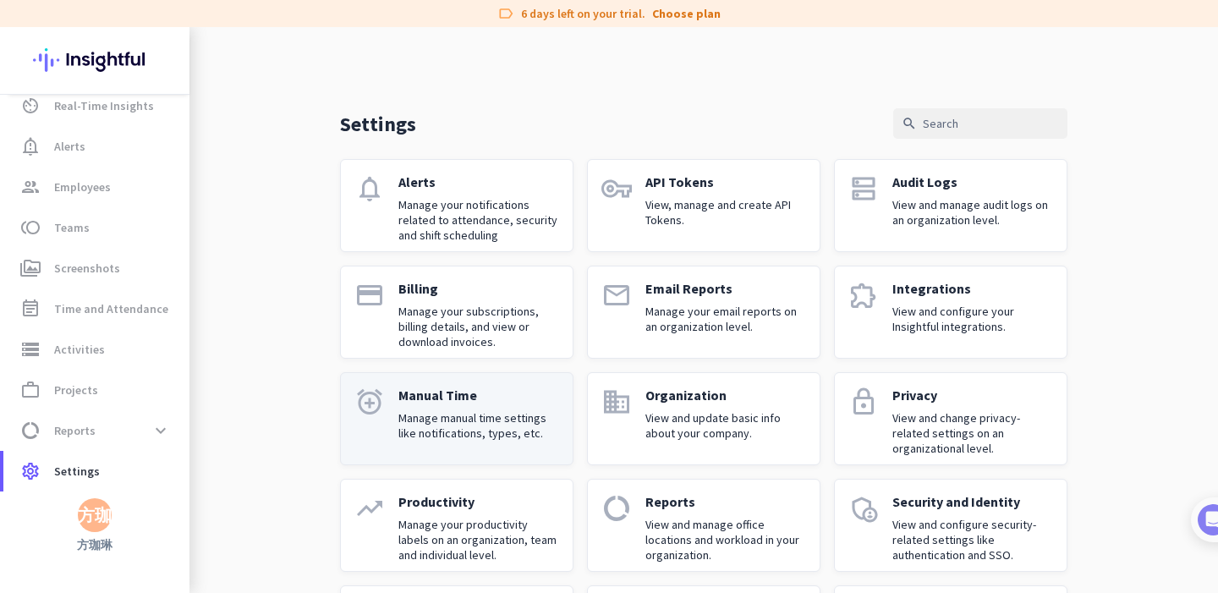
scroll to position [112, 0]
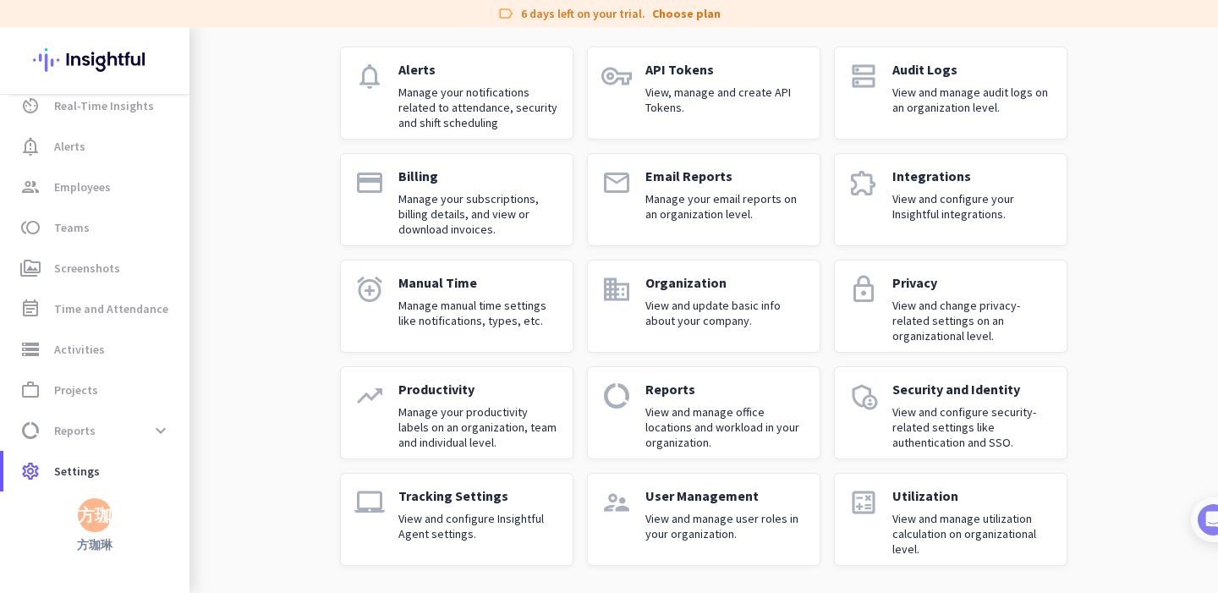
click at [441, 517] on p "View and configure Insightful Agent settings." at bounding box center [478, 526] width 161 height 30
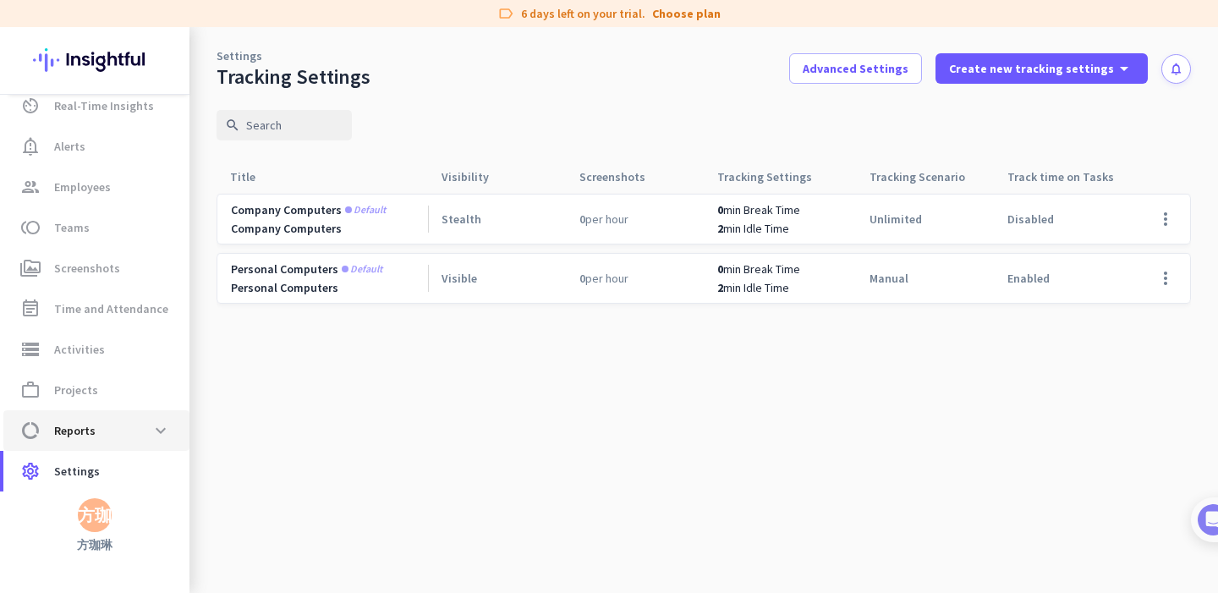
click at [96, 441] on span "data_usage Reports expand_more" at bounding box center [96, 430] width 159 height 30
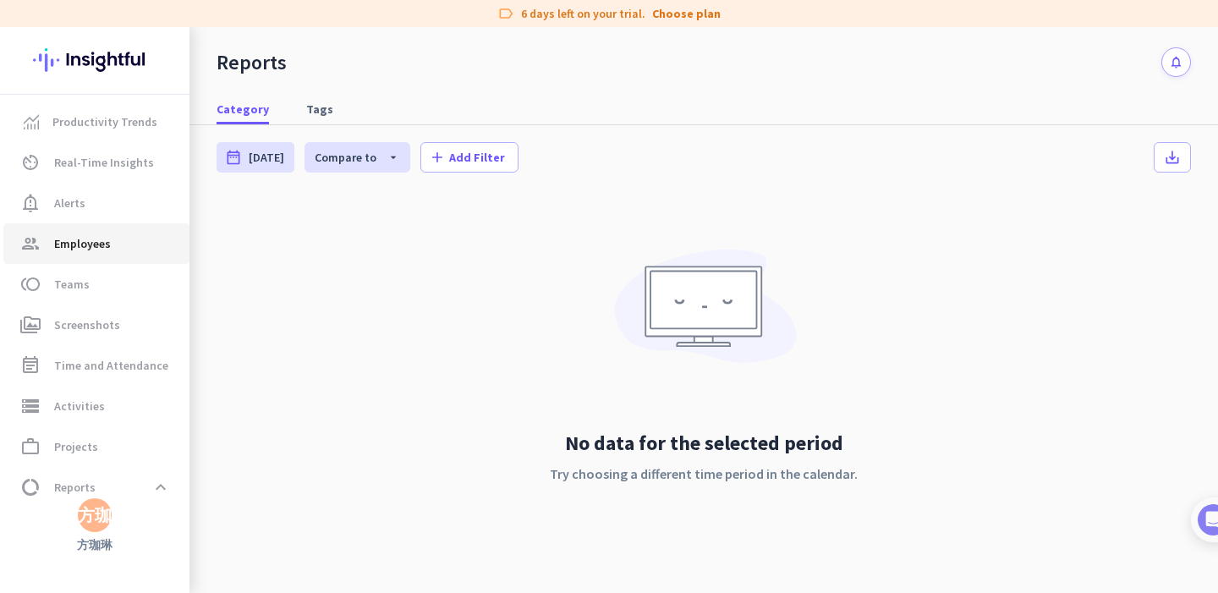
click at [79, 244] on span "Employees" at bounding box center [82, 243] width 57 height 20
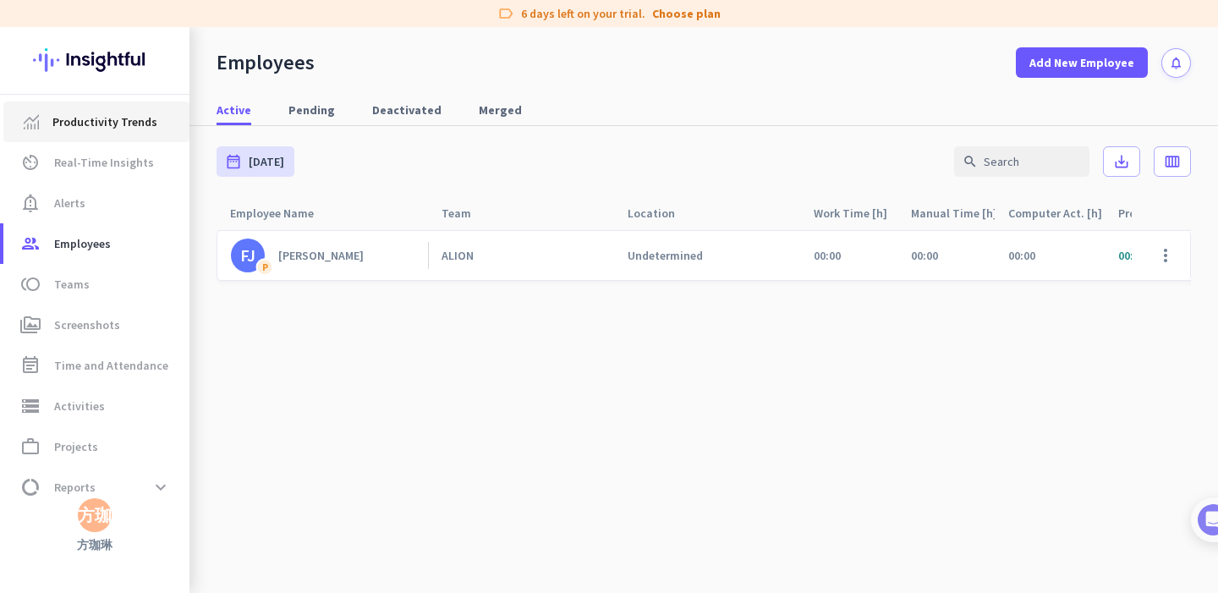
click at [96, 124] on span "Productivity Trends" at bounding box center [104, 122] width 105 height 20
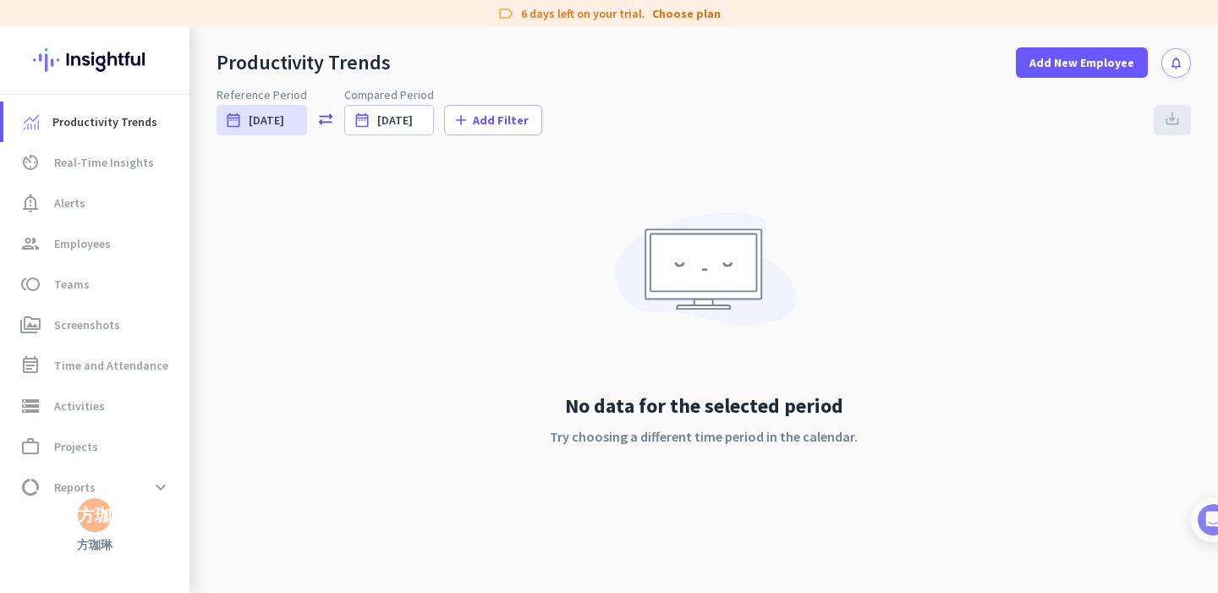
click at [96, 63] on img at bounding box center [94, 60] width 123 height 66
click at [89, 520] on div "方珈" at bounding box center [95, 514] width 34 height 17
click at [146, 458] on span "Help" at bounding box center [185, 452] width 102 height 15
click at [93, 489] on span "Reports" at bounding box center [74, 487] width 41 height 20
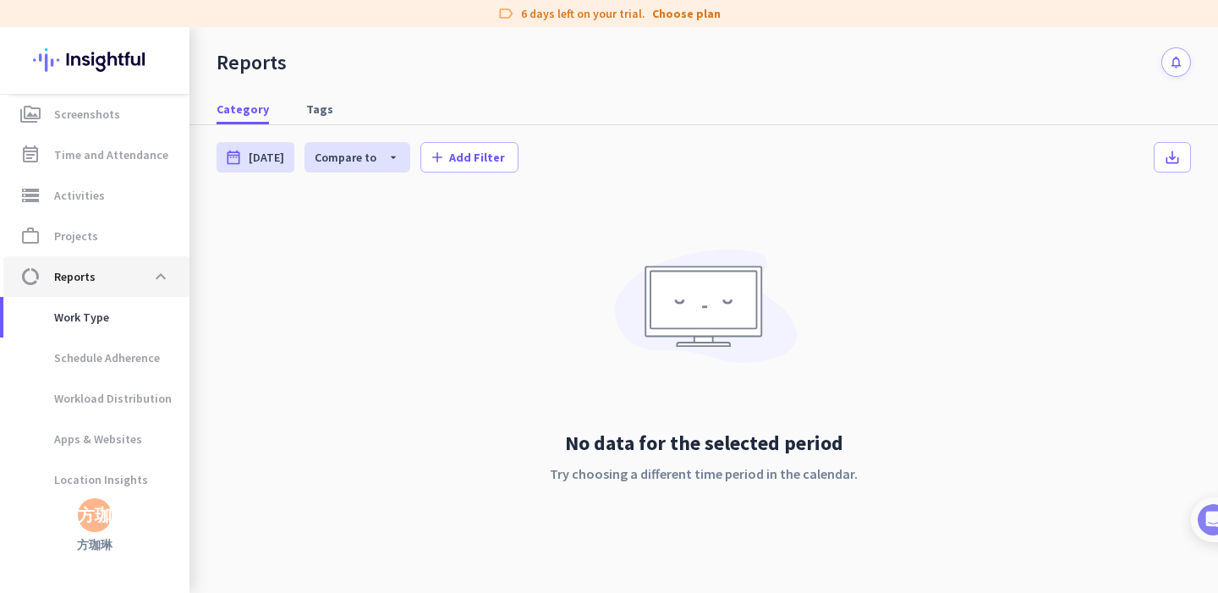
scroll to position [260, 0]
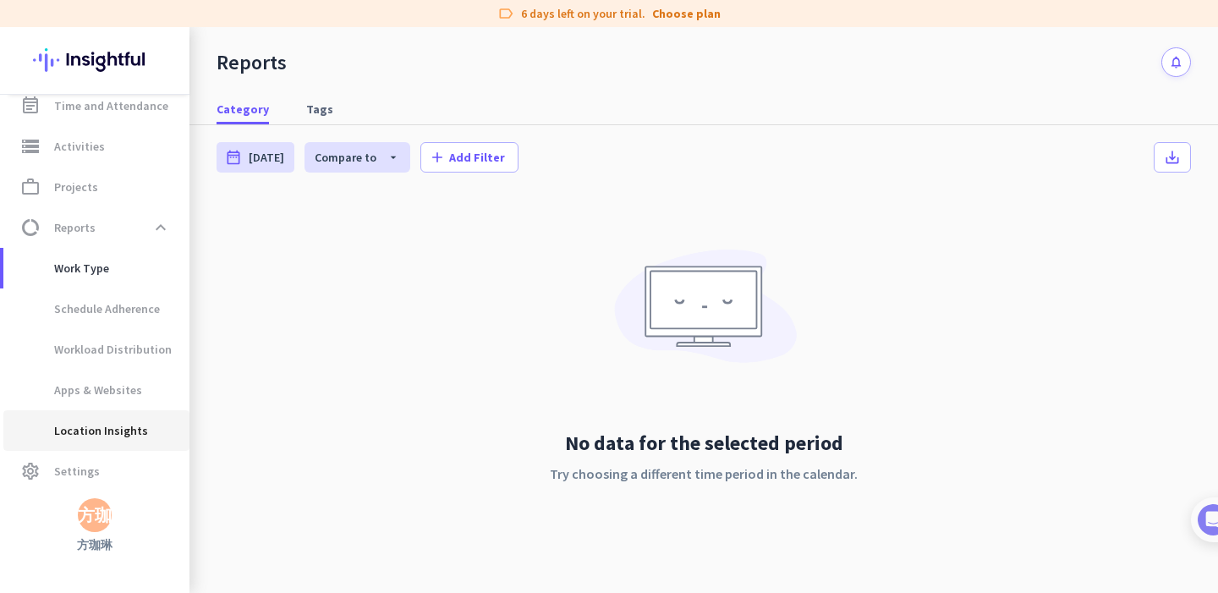
click at [102, 438] on span "Location Insights" at bounding box center [82, 430] width 131 height 41
type input "[DATE] - [DATE]"
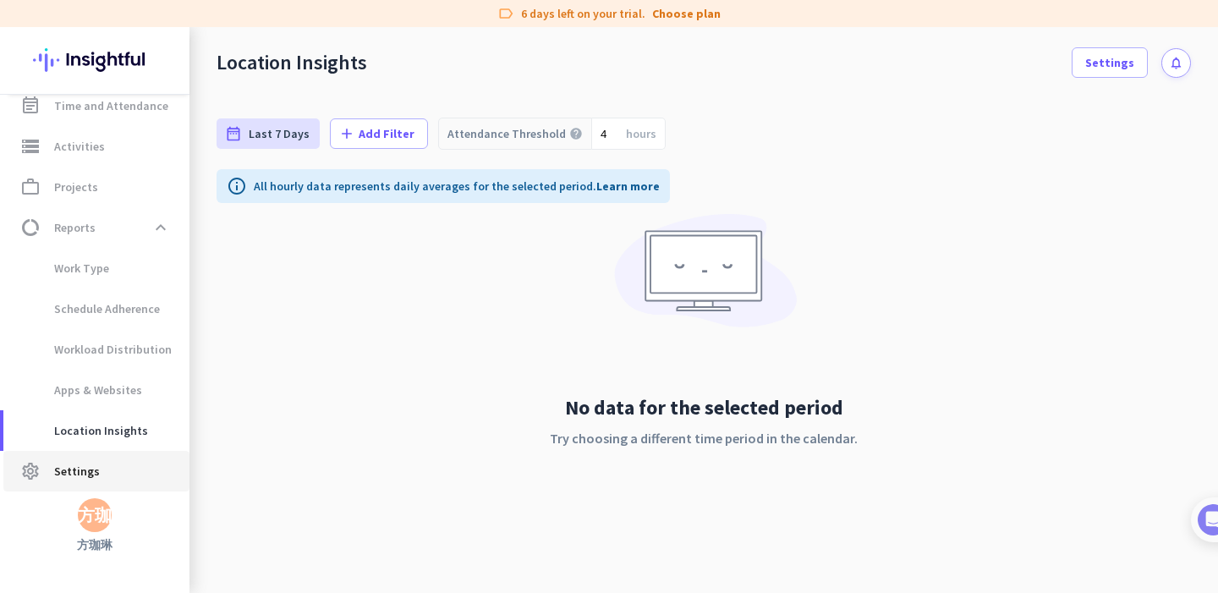
click at [97, 463] on span "settings Settings" at bounding box center [96, 471] width 159 height 20
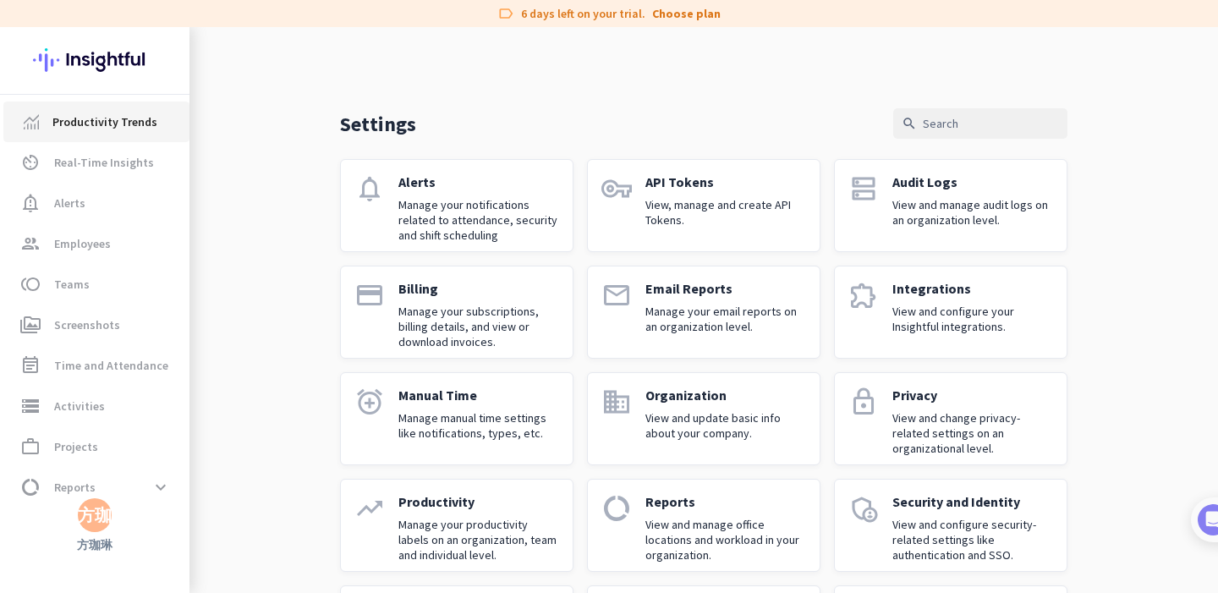
click at [139, 134] on link "Productivity Trends" at bounding box center [96, 121] width 186 height 41
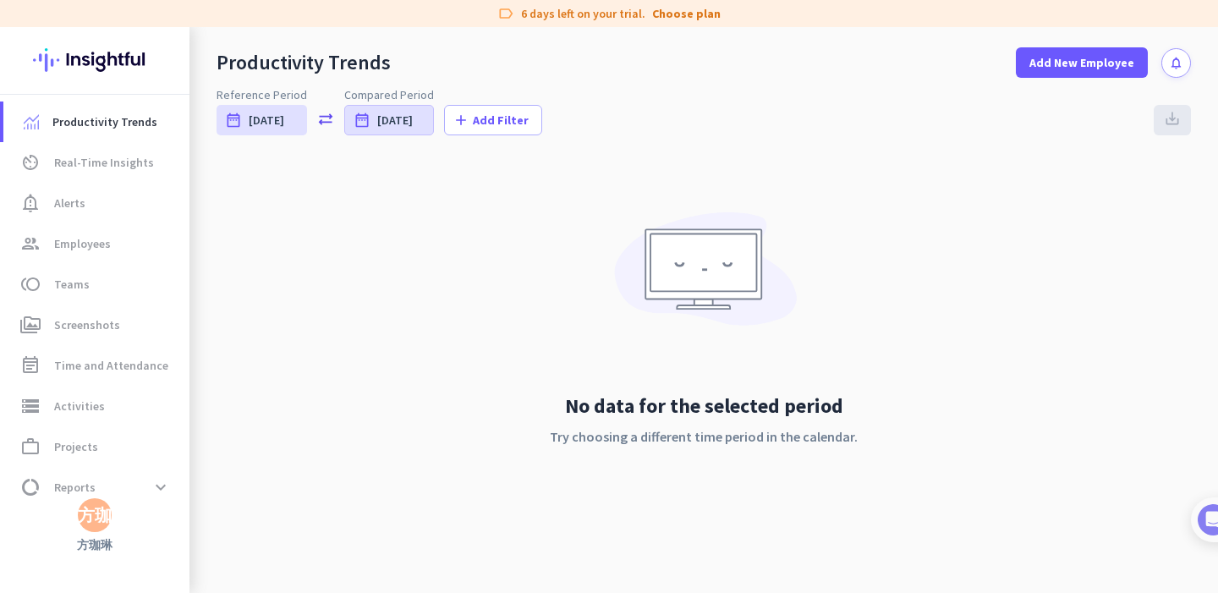
click at [365, 129] on div "date_range [DATE]" at bounding box center [389, 120] width 90 height 30
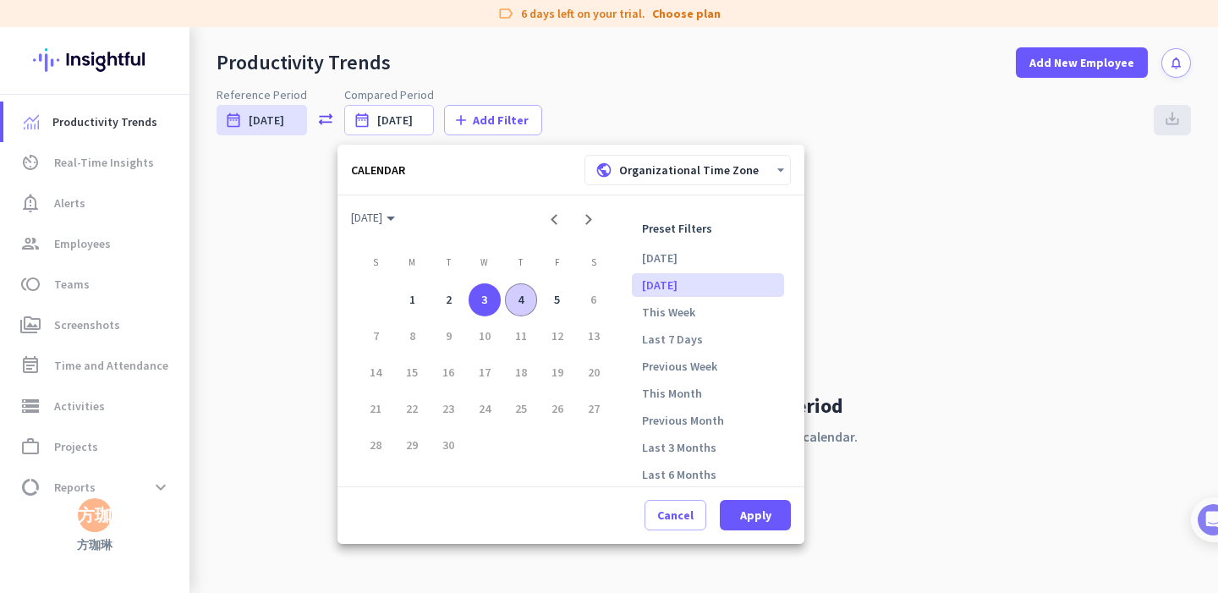
click at [511, 295] on div "4" at bounding box center [521, 299] width 33 height 33
click at [533, 298] on div "4" at bounding box center [521, 299] width 33 height 33
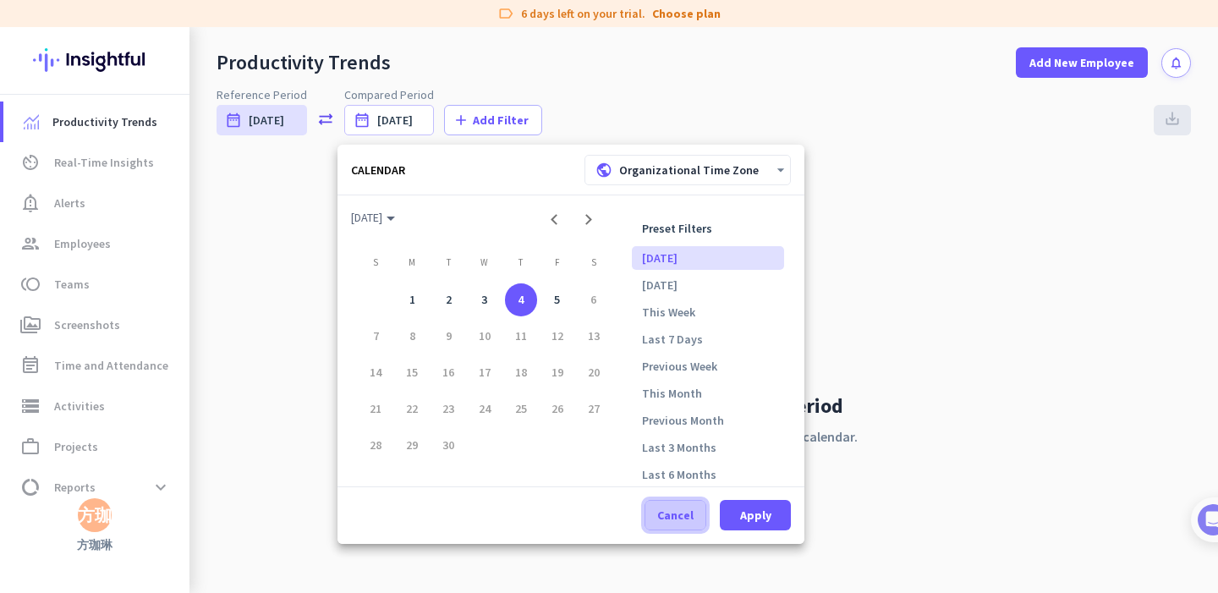
click at [680, 511] on span "Cancel" at bounding box center [675, 514] width 36 height 17
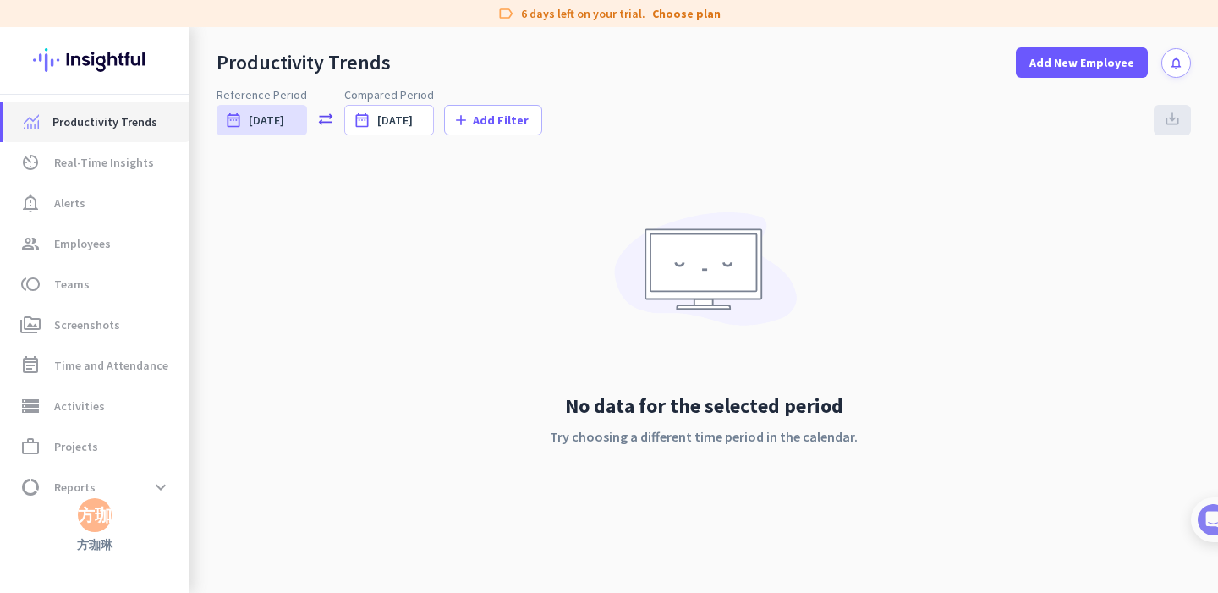
click at [107, 126] on span "Productivity Trends" at bounding box center [104, 122] width 105 height 20
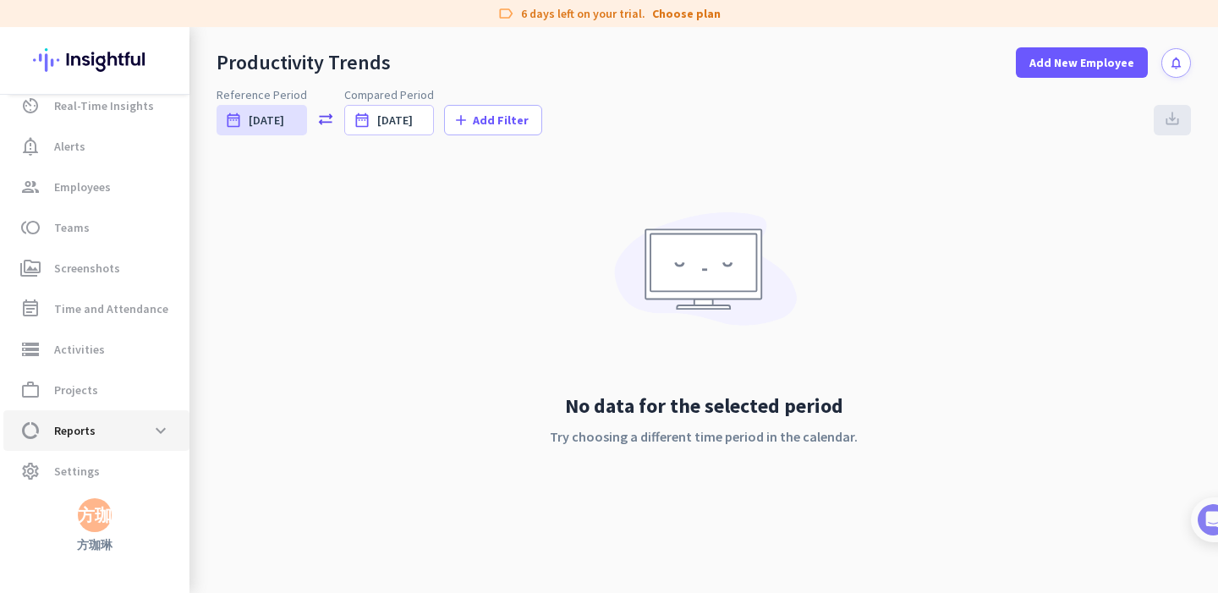
click at [87, 417] on span "data_usage Reports expand_more" at bounding box center [96, 430] width 159 height 30
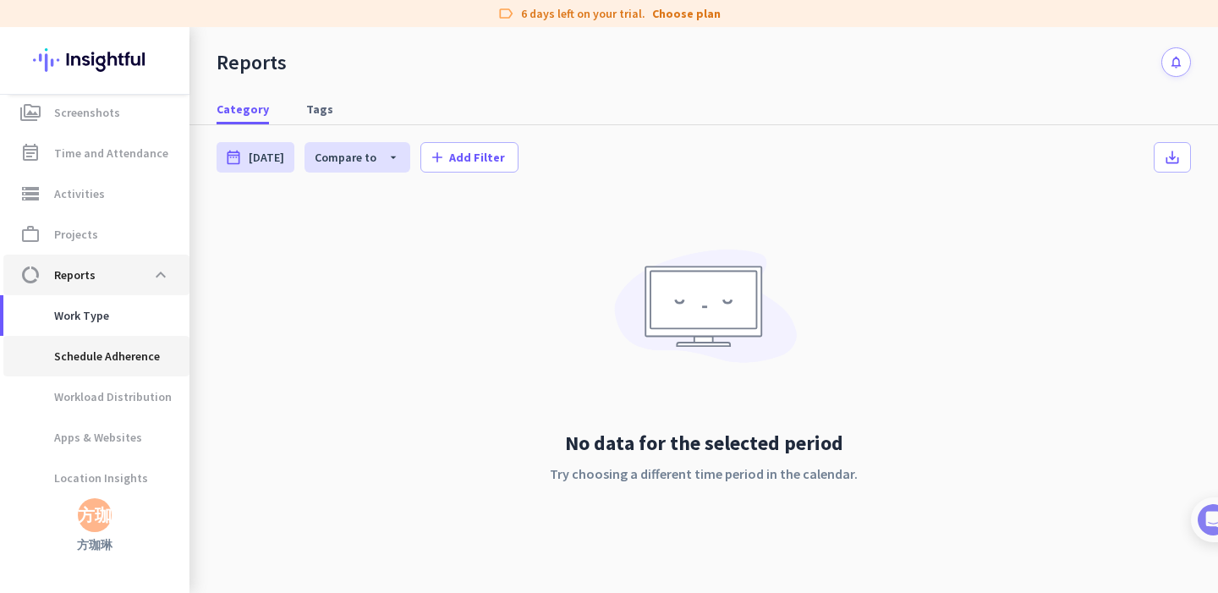
scroll to position [213, 0]
click at [89, 365] on span "Schedule Adherence" at bounding box center [88, 355] width 143 height 41
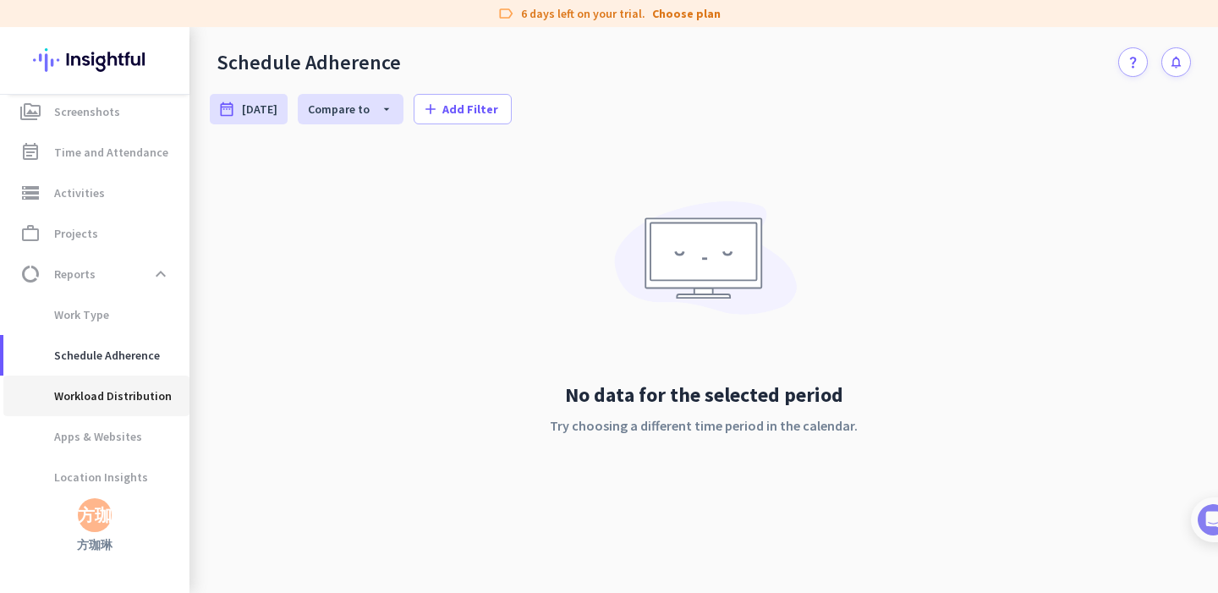
click at [89, 392] on span "Workload Distribution" at bounding box center [94, 395] width 155 height 41
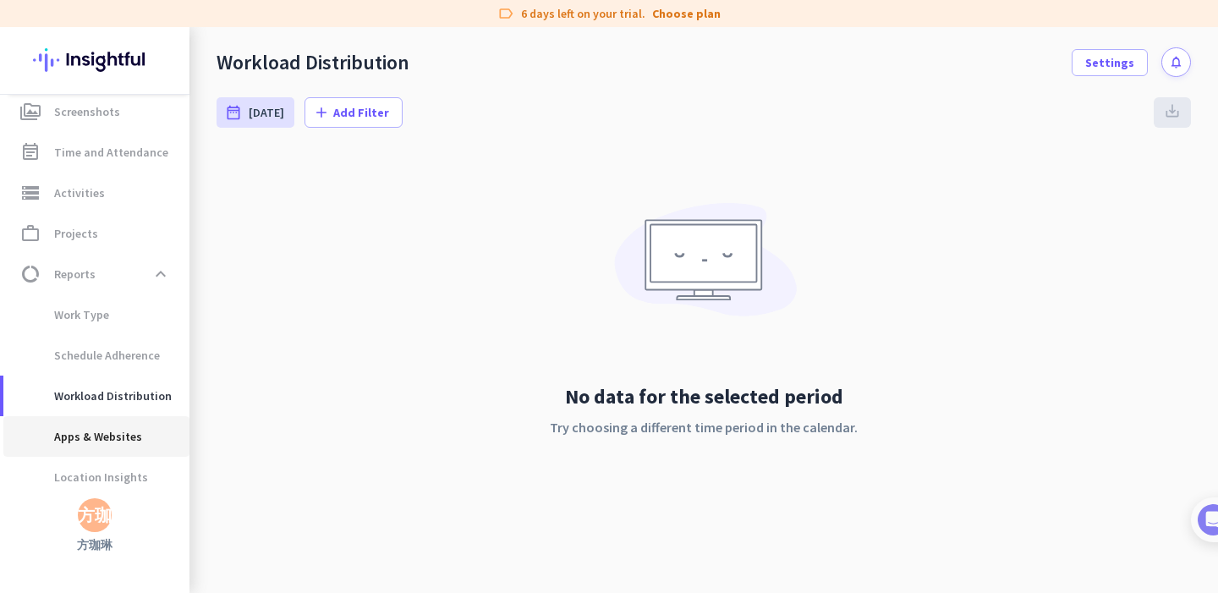
click at [83, 447] on span "Apps & Websites" at bounding box center [79, 436] width 125 height 41
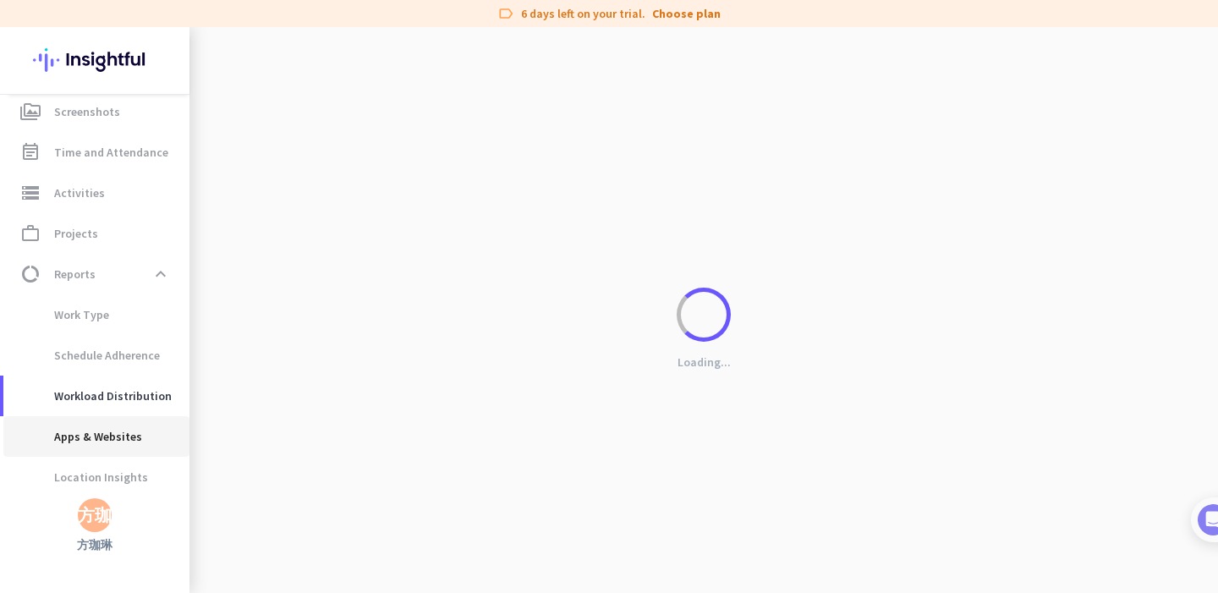
scroll to position [260, 0]
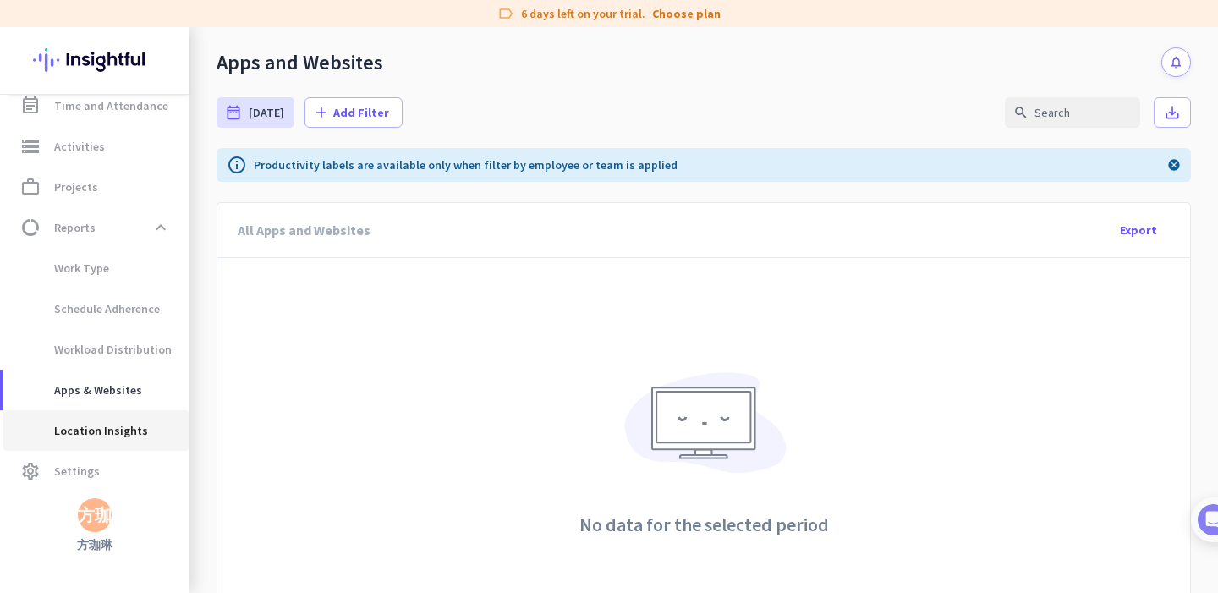
click at [85, 435] on span "Location Insights" at bounding box center [82, 430] width 131 height 41
type input "[DATE] - [DATE]"
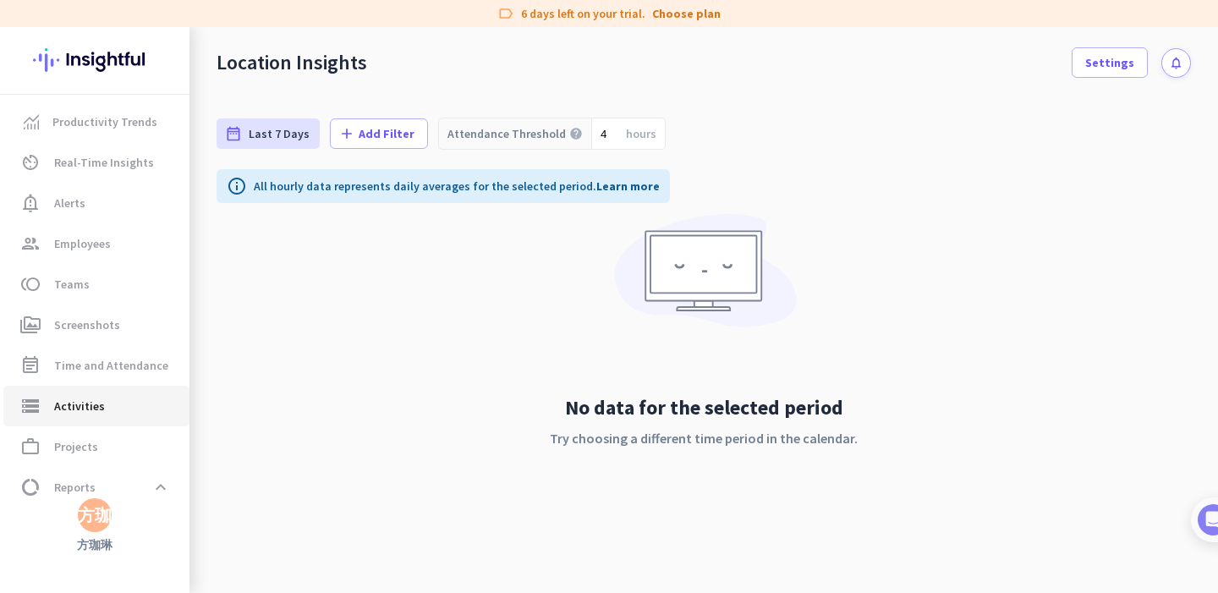
click at [86, 391] on link "storage Activities" at bounding box center [96, 406] width 186 height 41
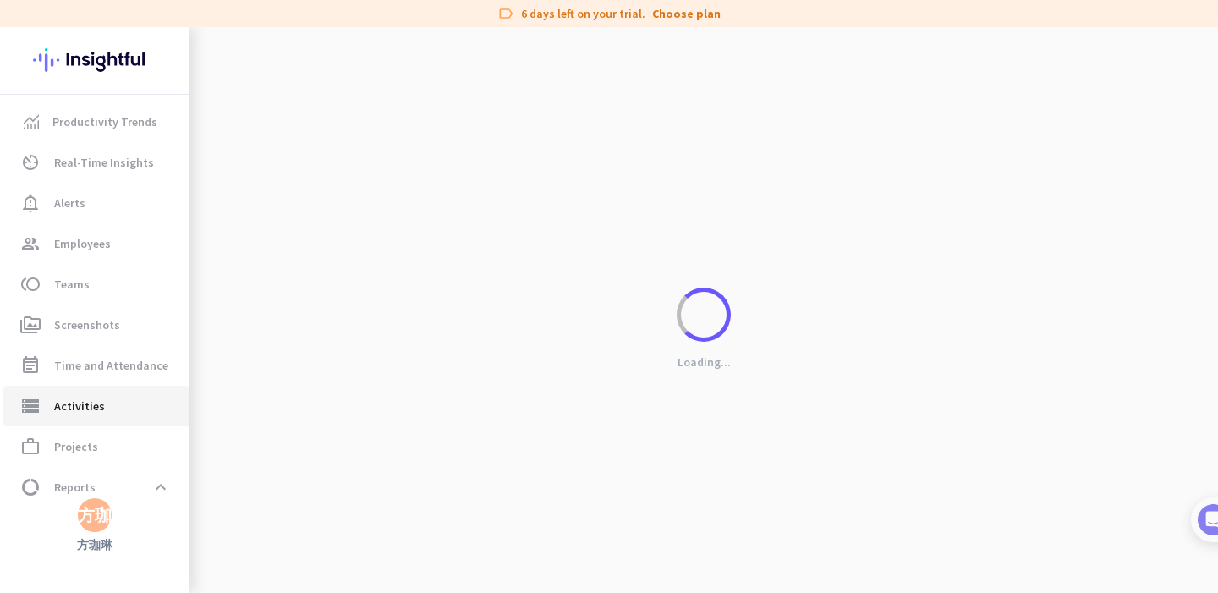
type input "[DATE]"
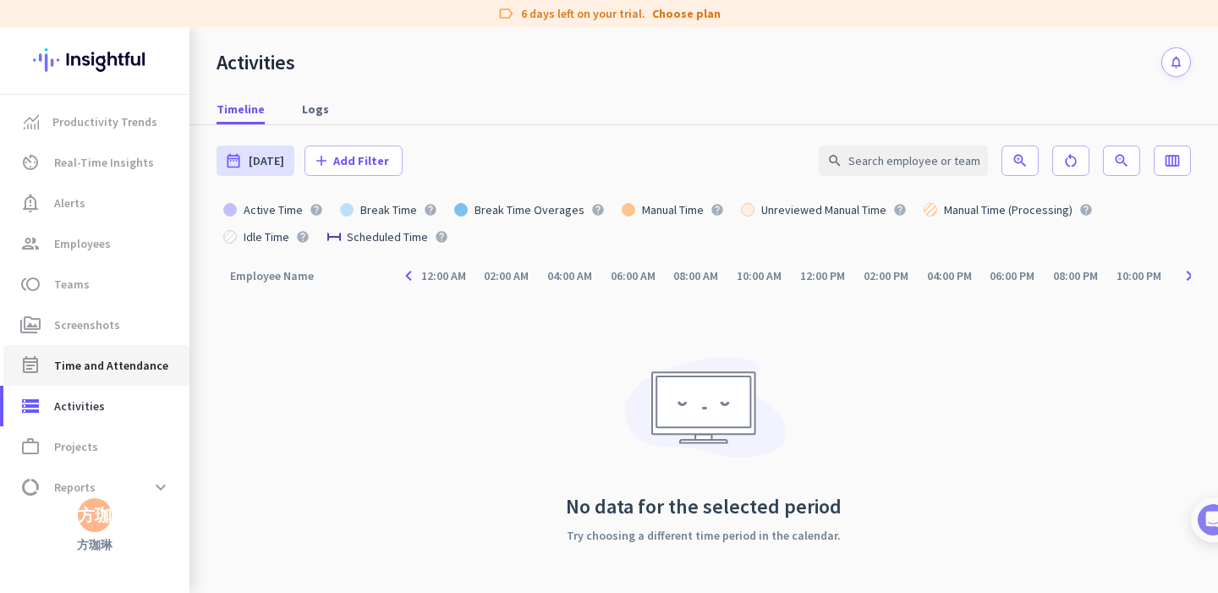
click at [90, 365] on span "Time and Attendance" at bounding box center [111, 365] width 114 height 20
type input "[DATE] - [DATE]"
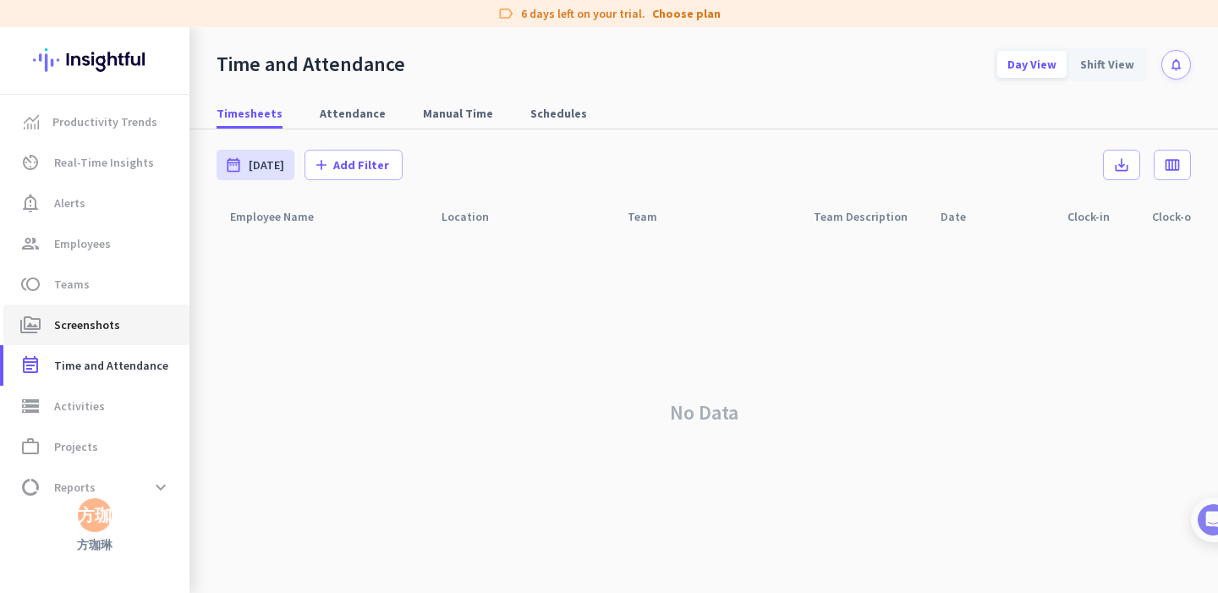
click at [75, 316] on span "Screenshots" at bounding box center [87, 325] width 66 height 20
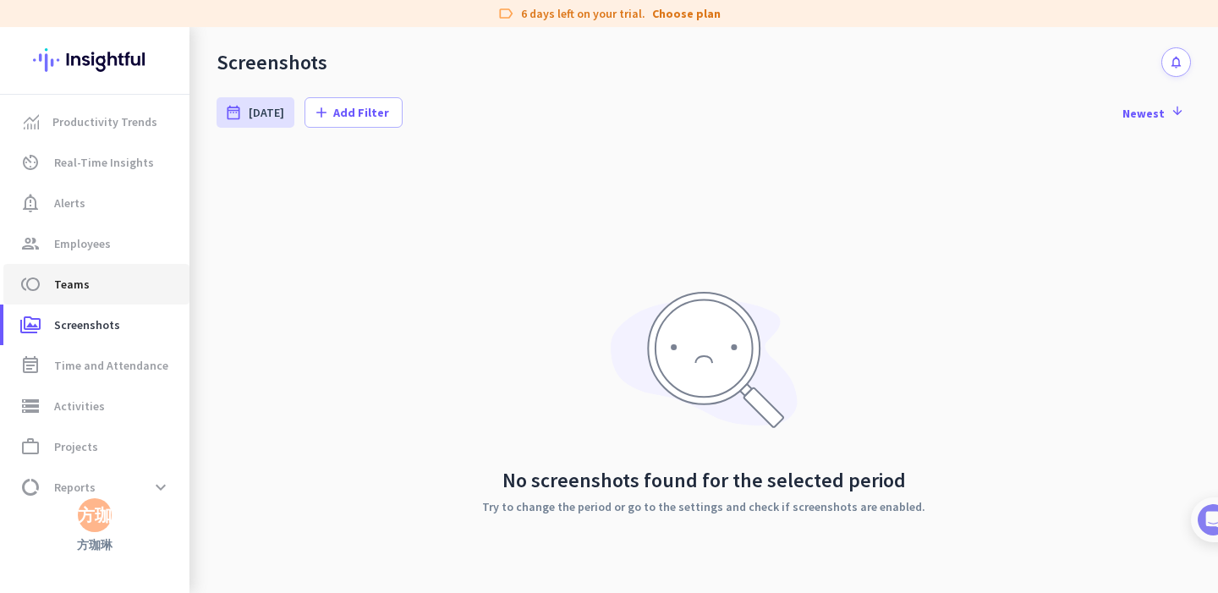
click at [73, 293] on span "Teams" at bounding box center [72, 284] width 36 height 20
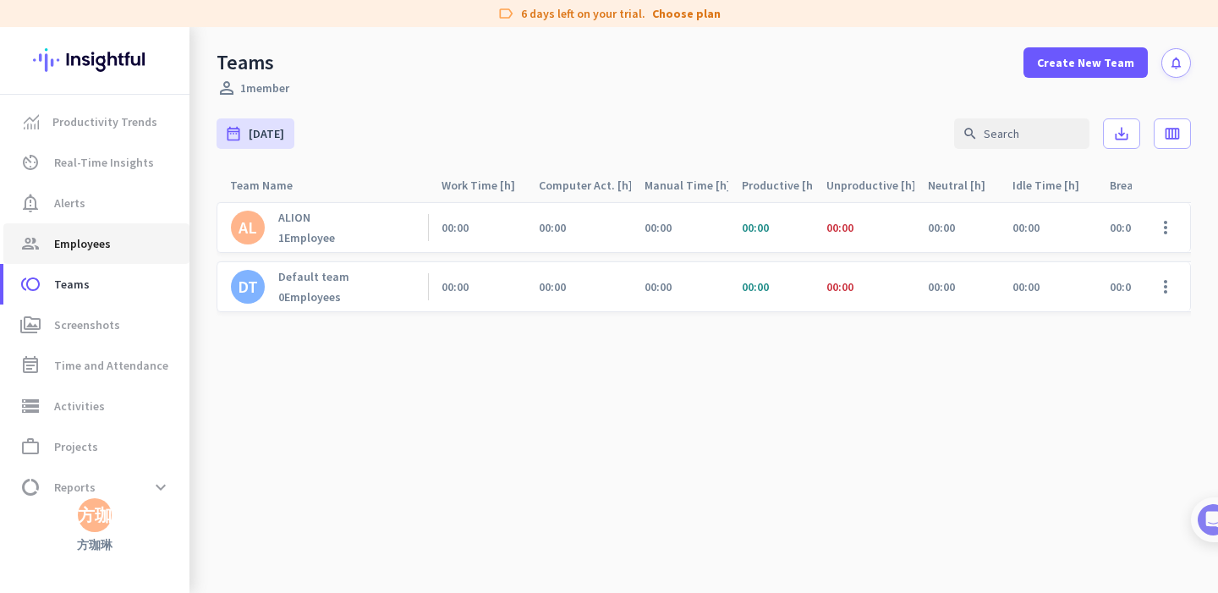
click at [74, 260] on link "group Employees" at bounding box center [96, 243] width 186 height 41
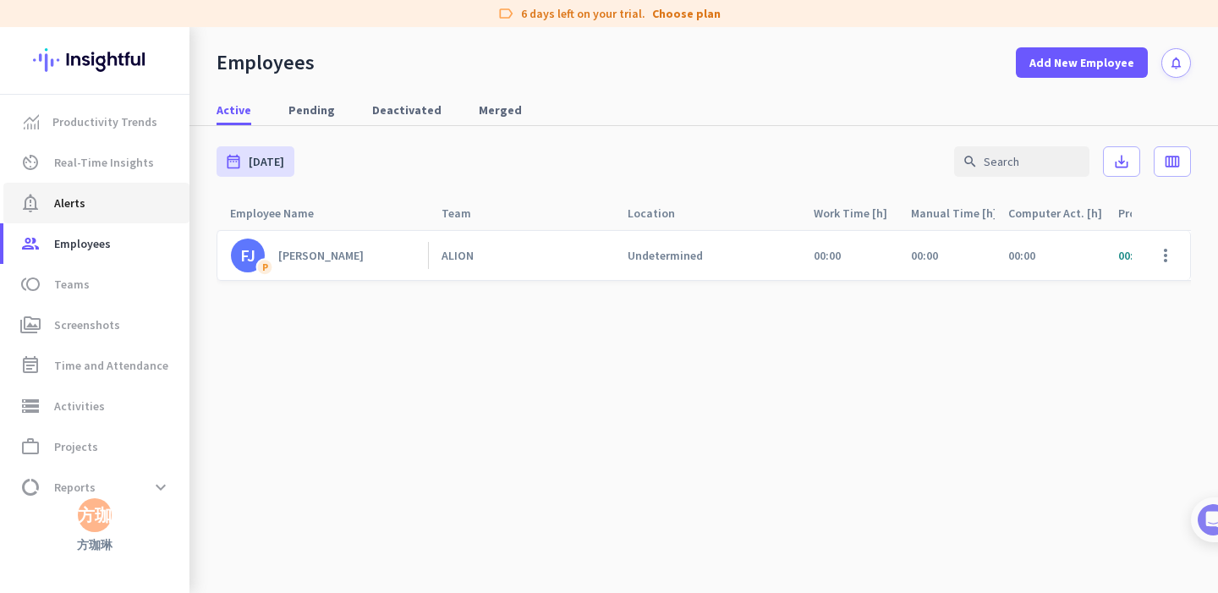
click at [82, 206] on span "Alerts" at bounding box center [69, 203] width 31 height 20
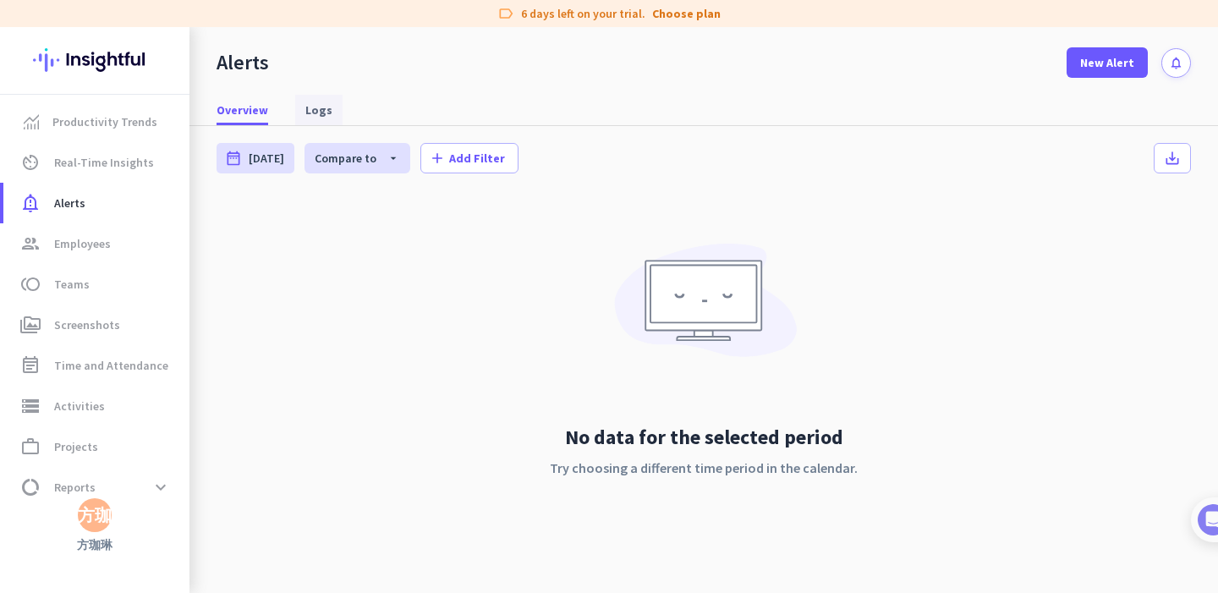
click at [308, 112] on span "Logs" at bounding box center [318, 109] width 27 height 17
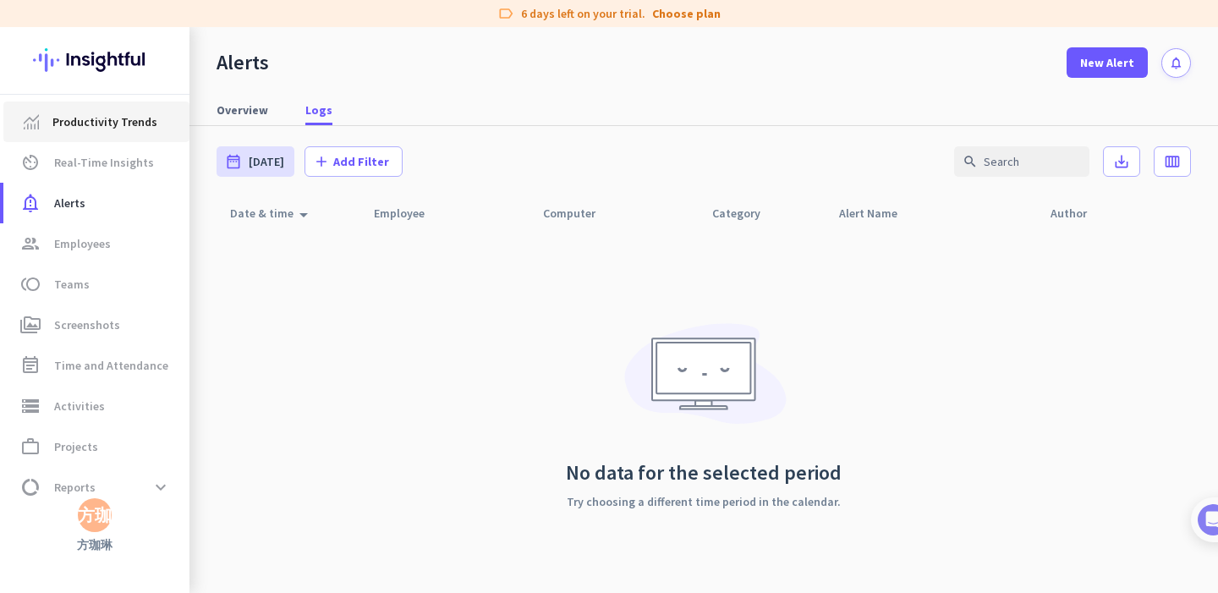
click at [113, 127] on span "Productivity Trends" at bounding box center [104, 122] width 105 height 20
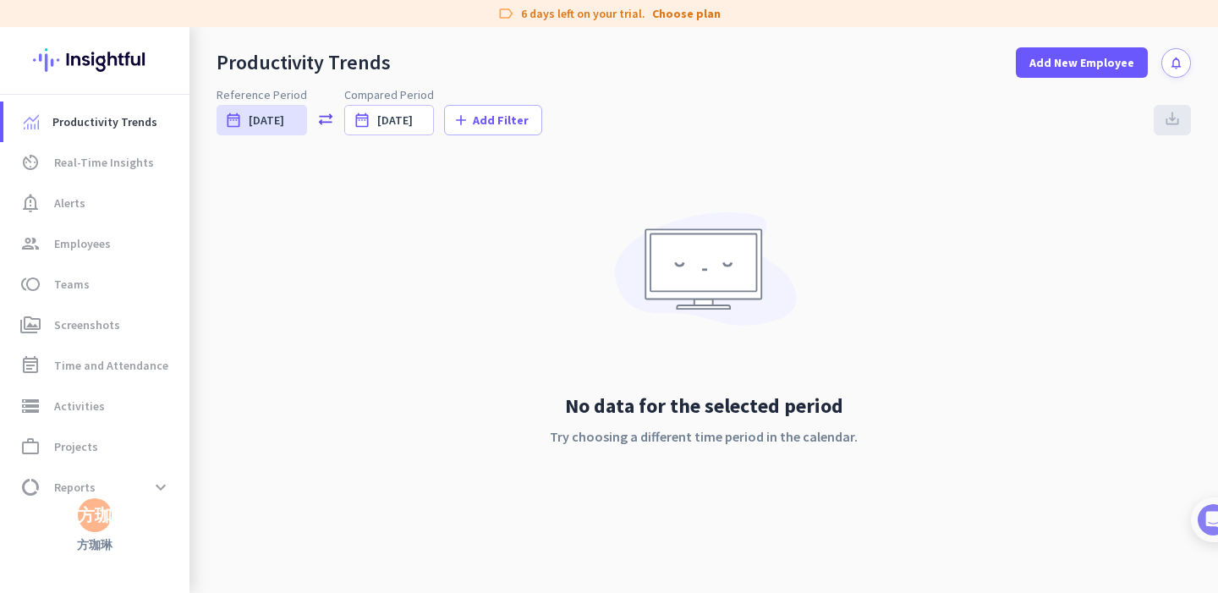
click at [111, 52] on img at bounding box center [94, 60] width 123 height 66
